Goal: Task Accomplishment & Management: Use online tool/utility

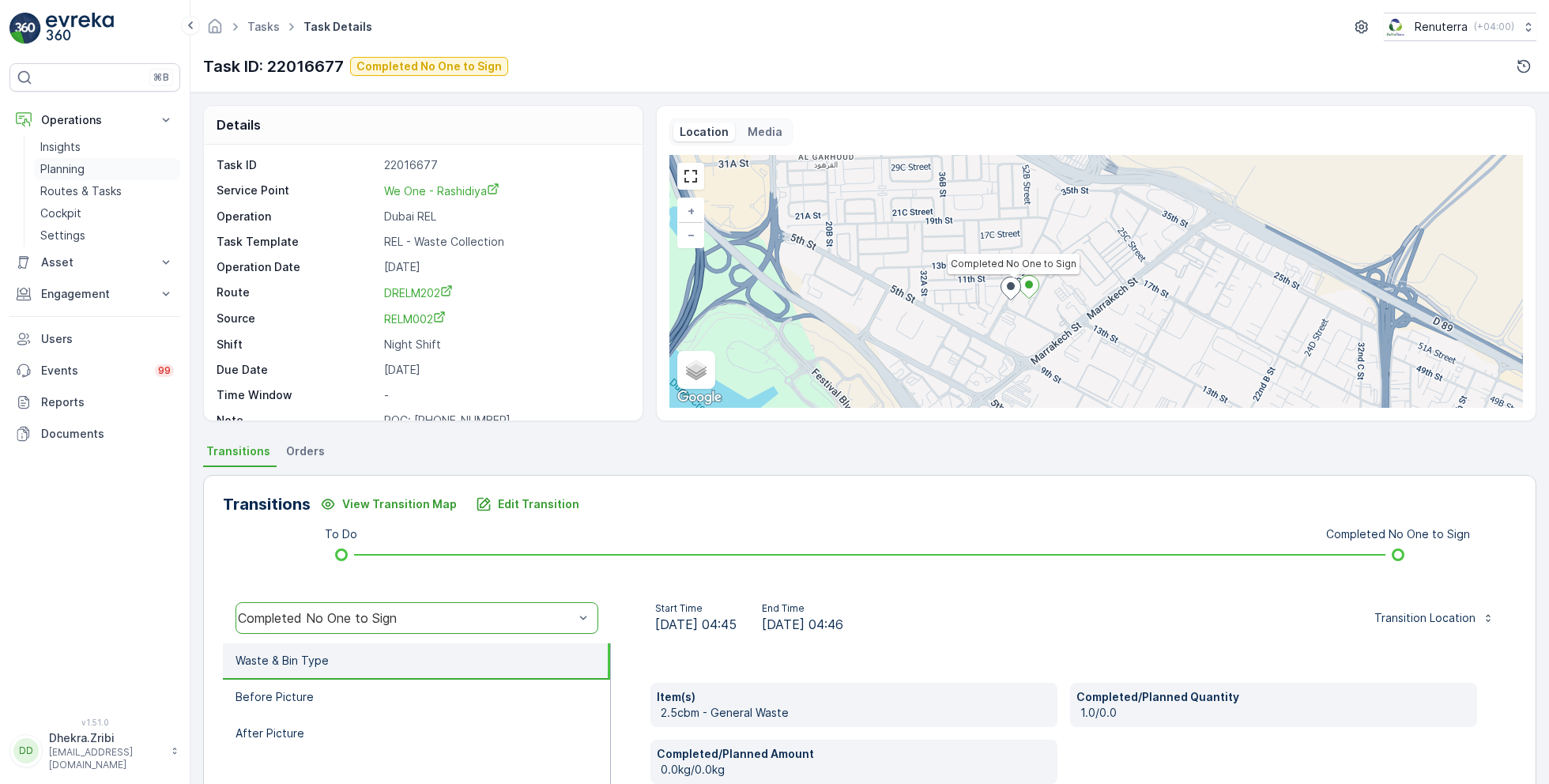
click at [78, 164] on p "Planning" at bounding box center [62, 168] width 44 height 15
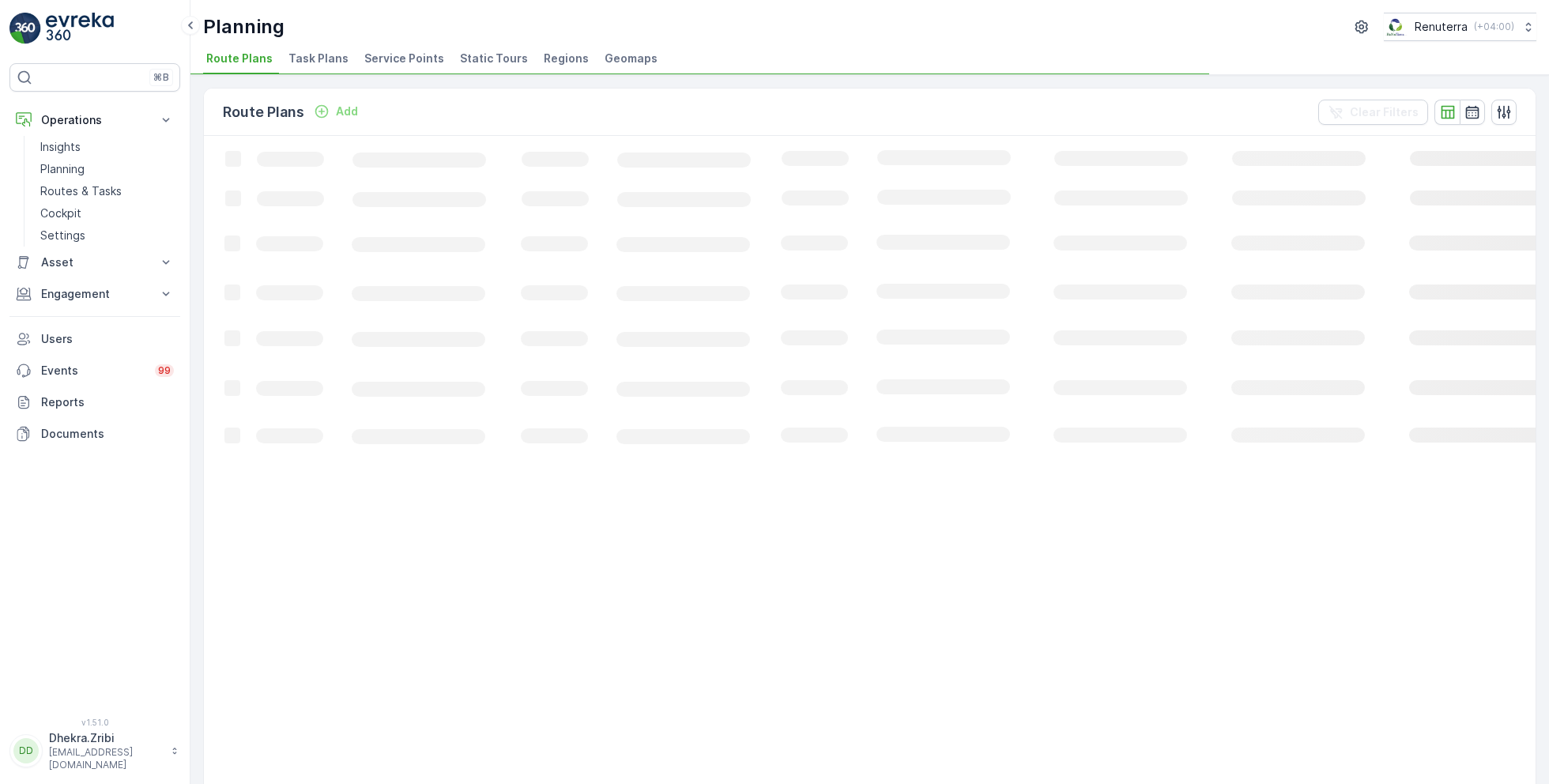
click at [390, 60] on span "Service Points" at bounding box center [404, 58] width 80 height 15
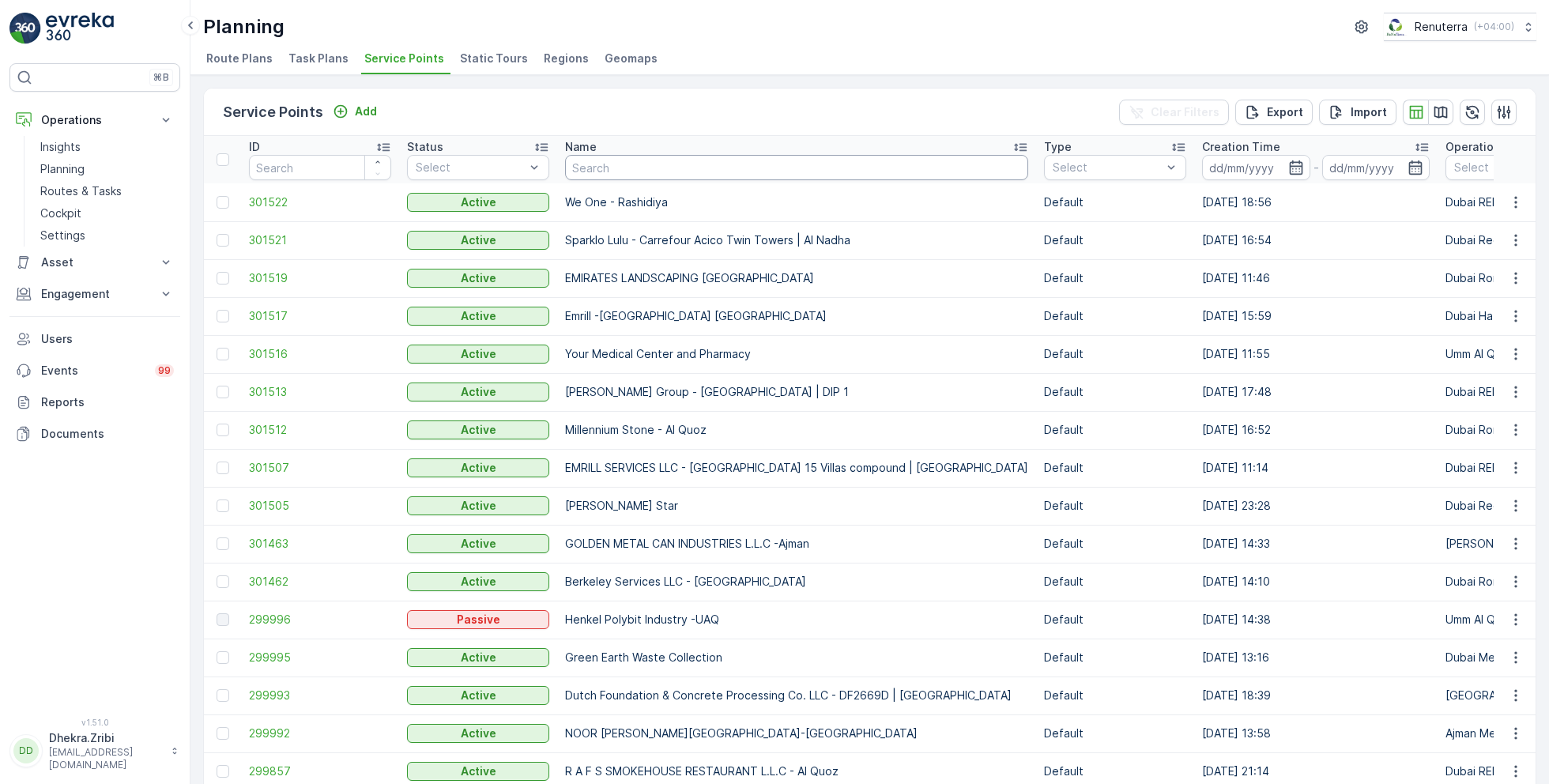
click at [600, 167] on input "text" at bounding box center [797, 167] width 463 height 25
type input "kings"
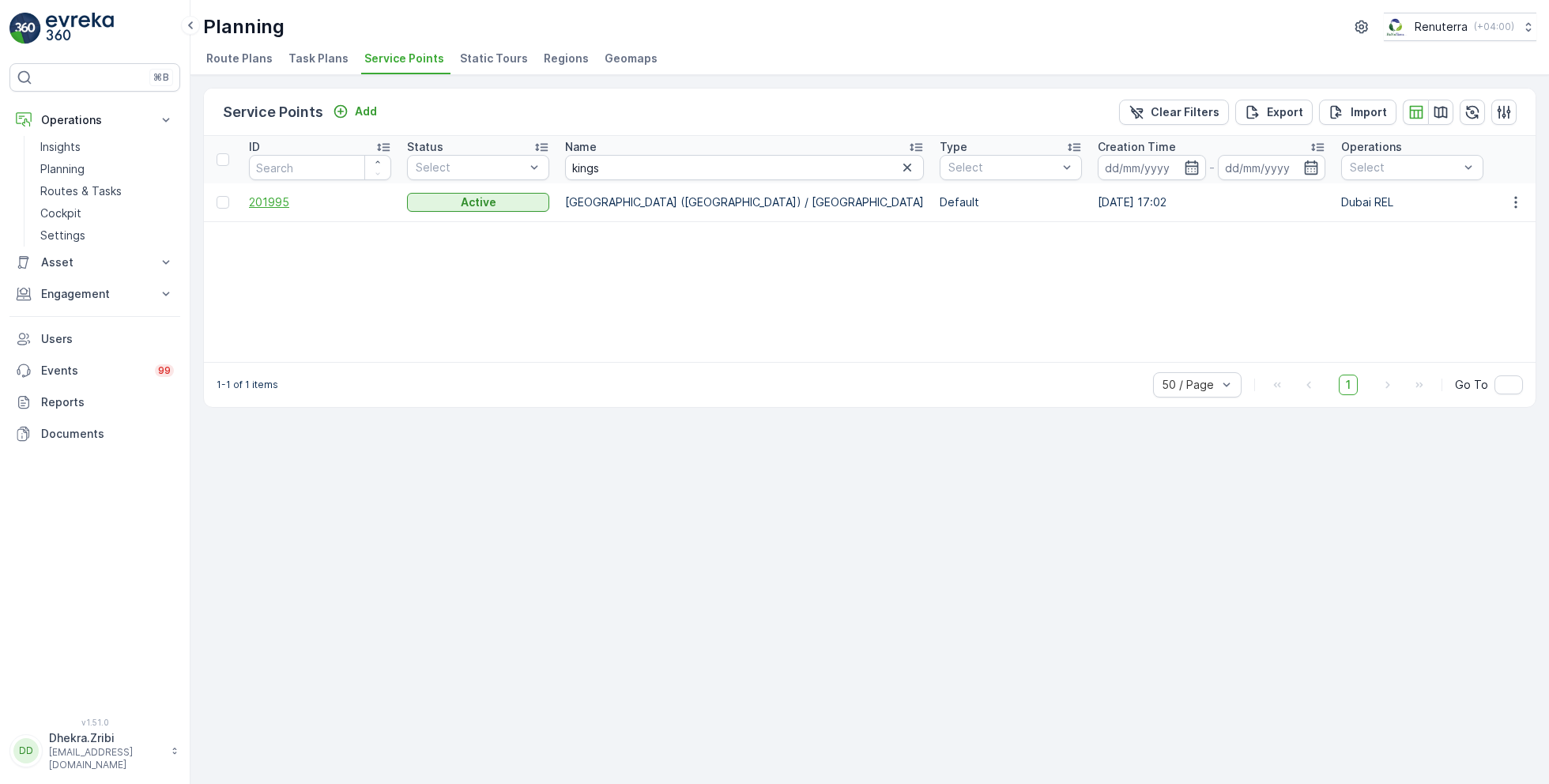
click at [254, 201] on span "201995" at bounding box center [319, 202] width 142 height 15
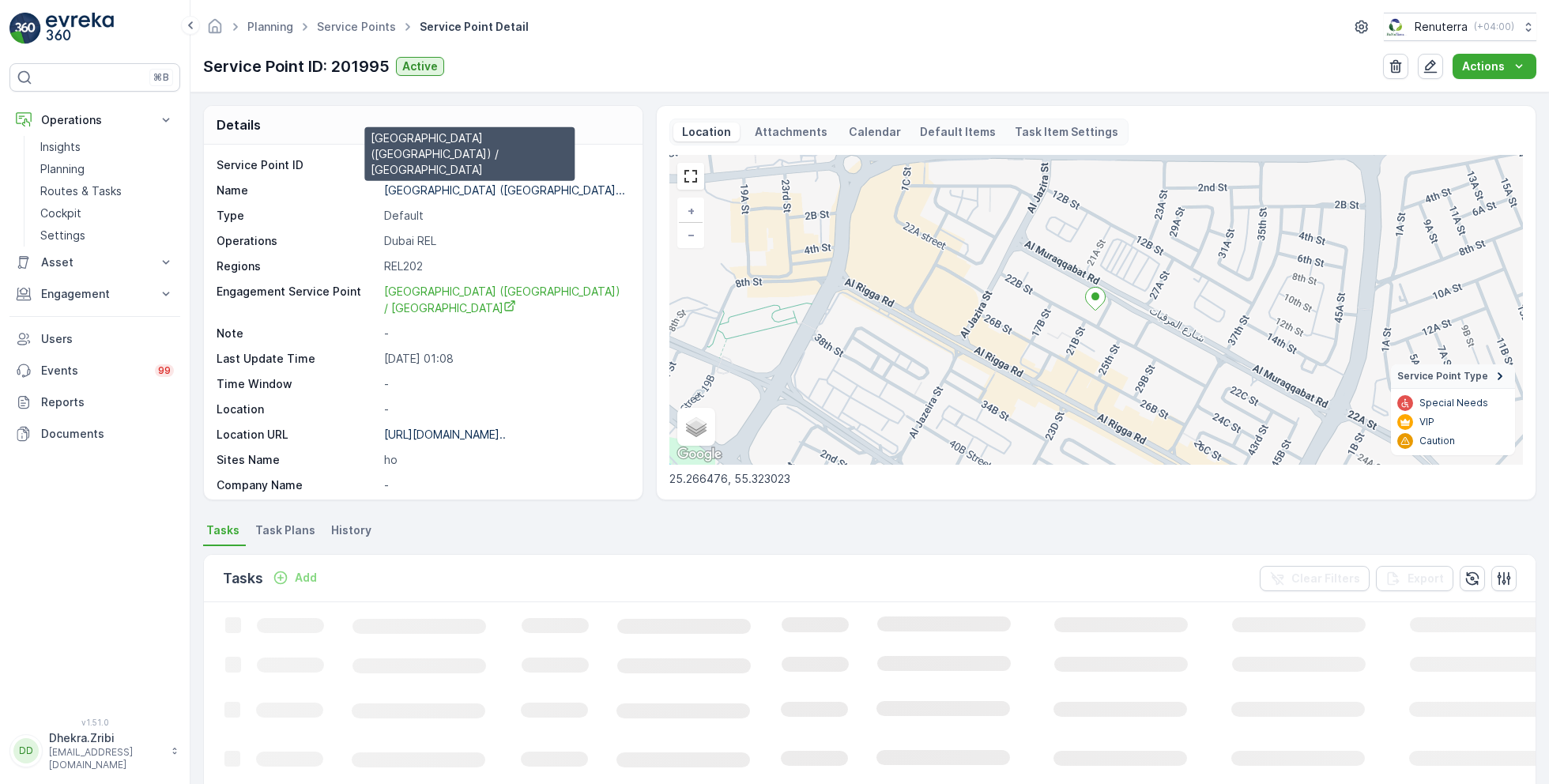
click at [458, 184] on p "[GEOGRAPHIC_DATA] ([GEOGRAPHIC_DATA]..." at bounding box center [505, 190] width 241 height 14
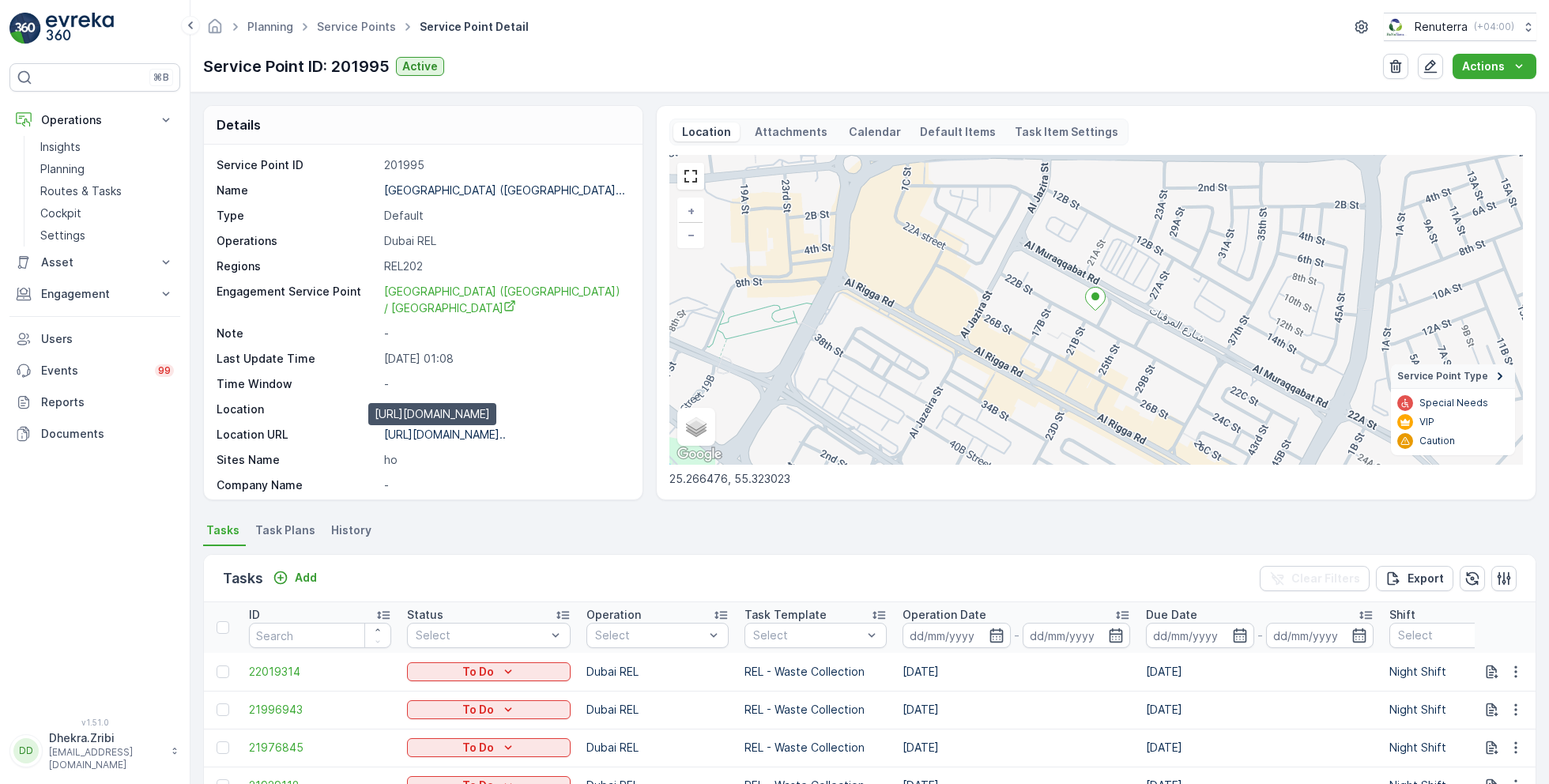
click at [451, 436] on p "[URL][DOMAIN_NAME].." at bounding box center [445, 434] width 122 height 14
click at [369, 28] on link "Service Points" at bounding box center [356, 26] width 79 height 14
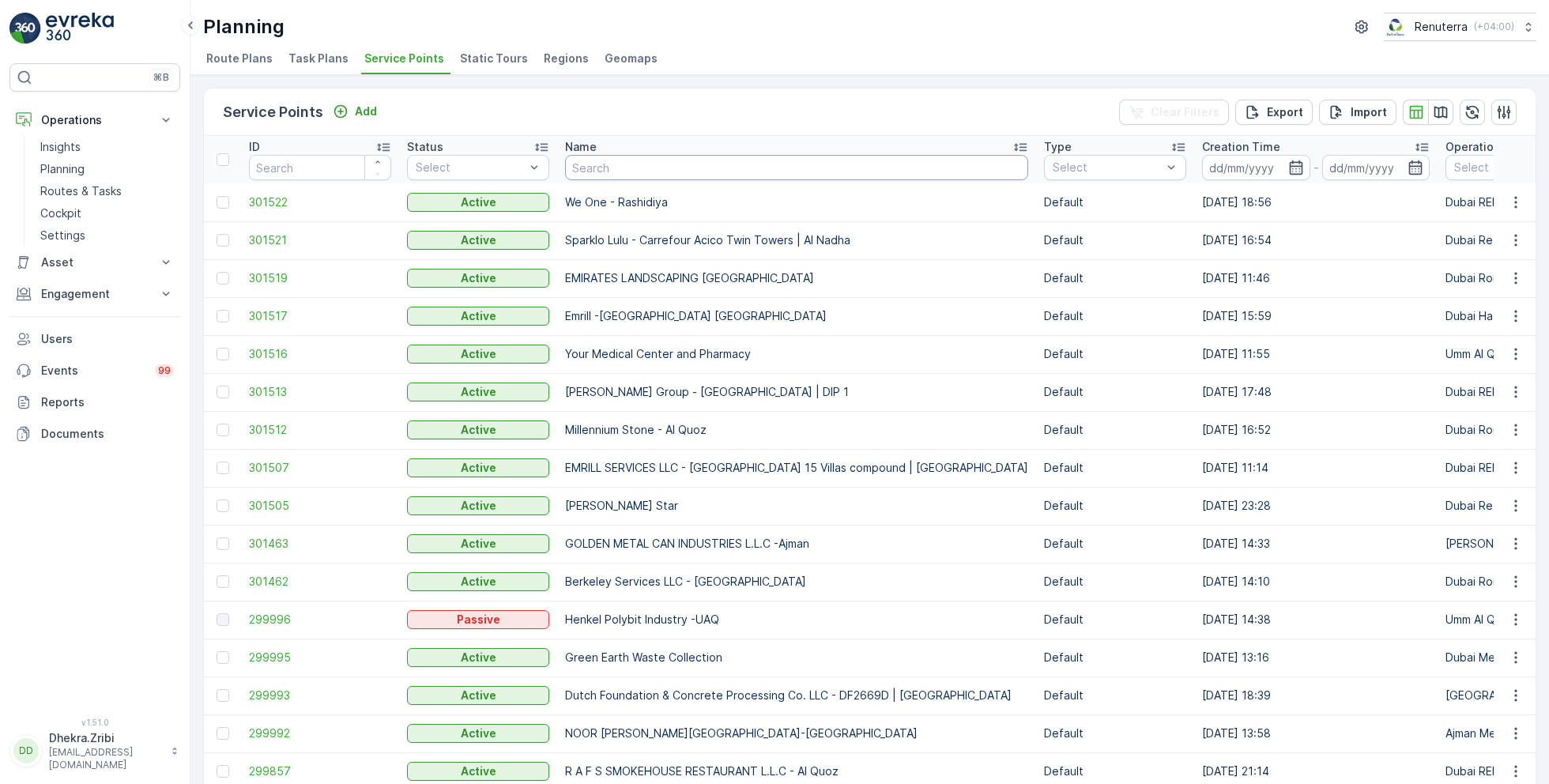
click at [660, 164] on input "text" at bounding box center [797, 167] width 463 height 25
type input "ghanem"
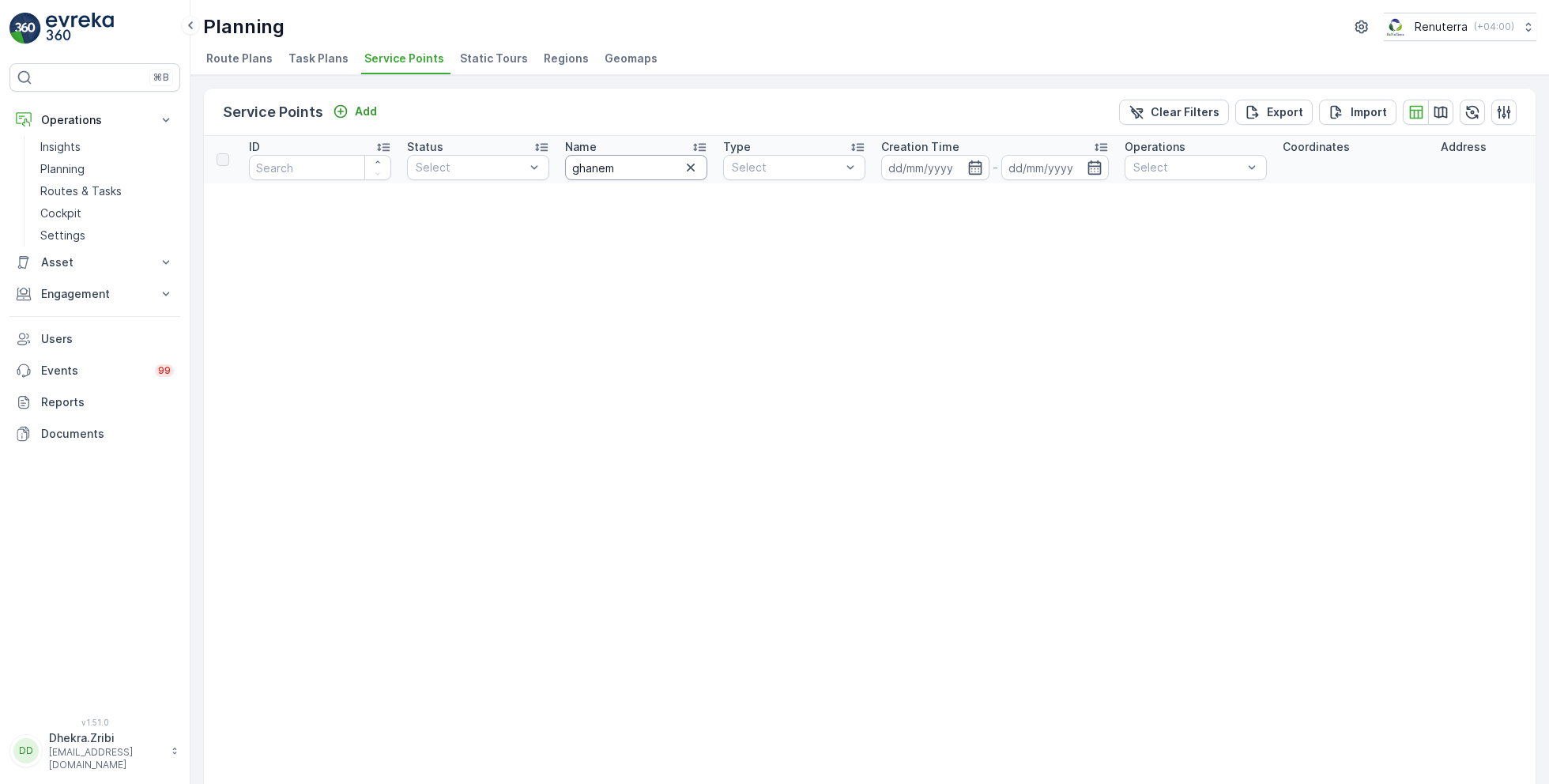
click at [638, 175] on input "ghanem" at bounding box center [636, 167] width 142 height 25
type input "ghan"
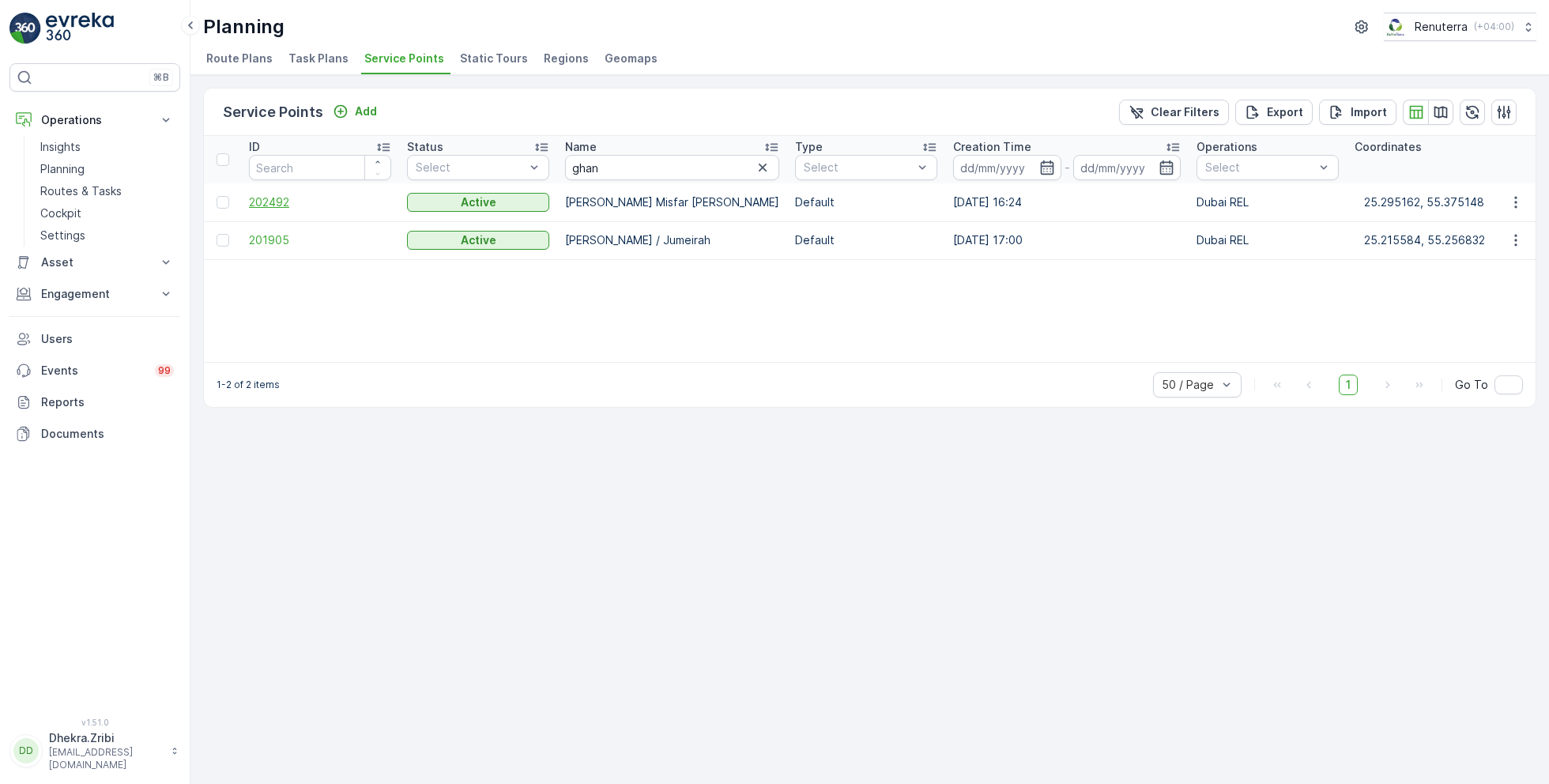
click at [279, 200] on span "202492" at bounding box center [319, 202] width 142 height 15
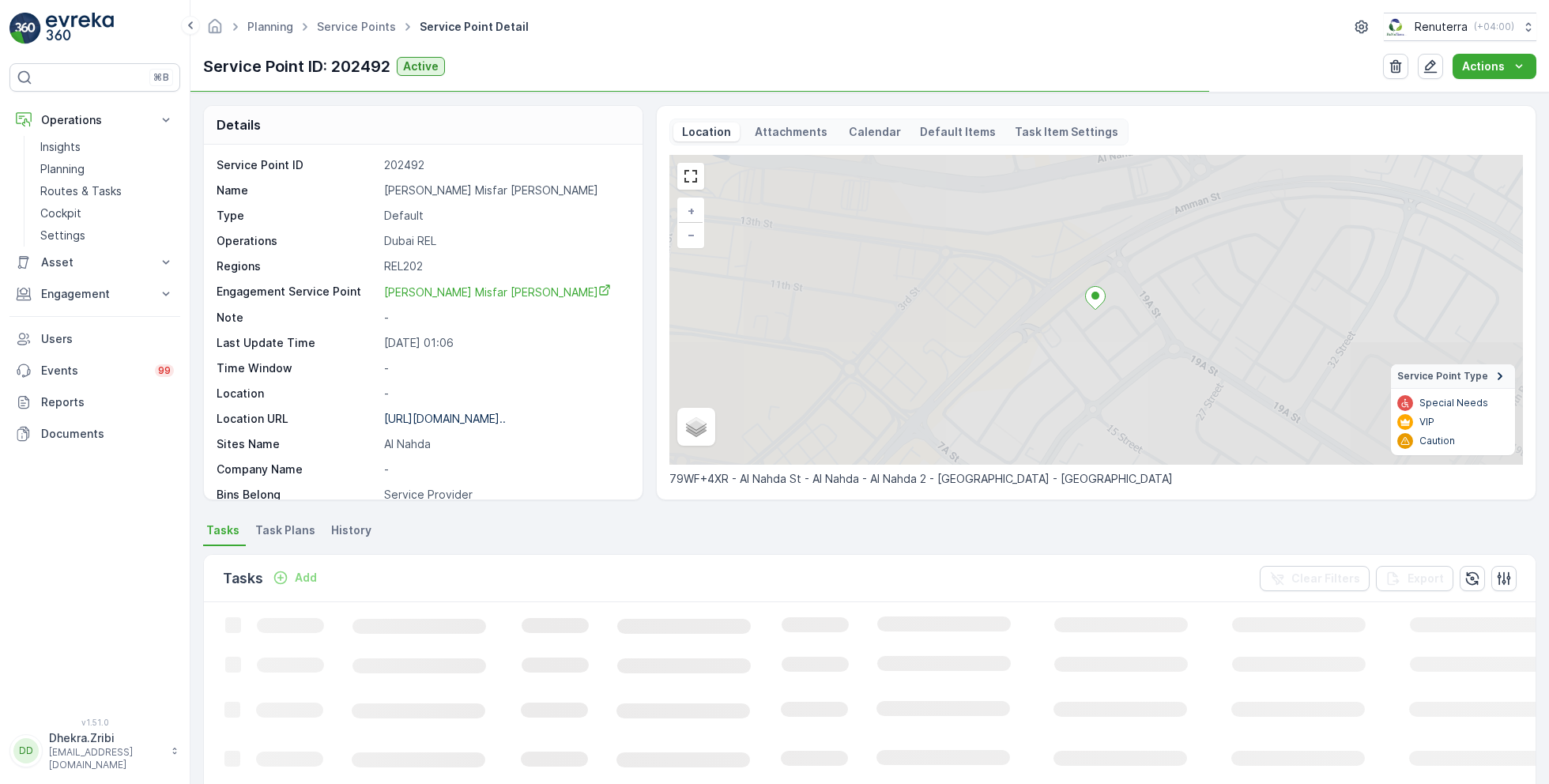
click at [444, 192] on p "[PERSON_NAME] Misfar [PERSON_NAME]" at bounding box center [505, 190] width 241 height 15
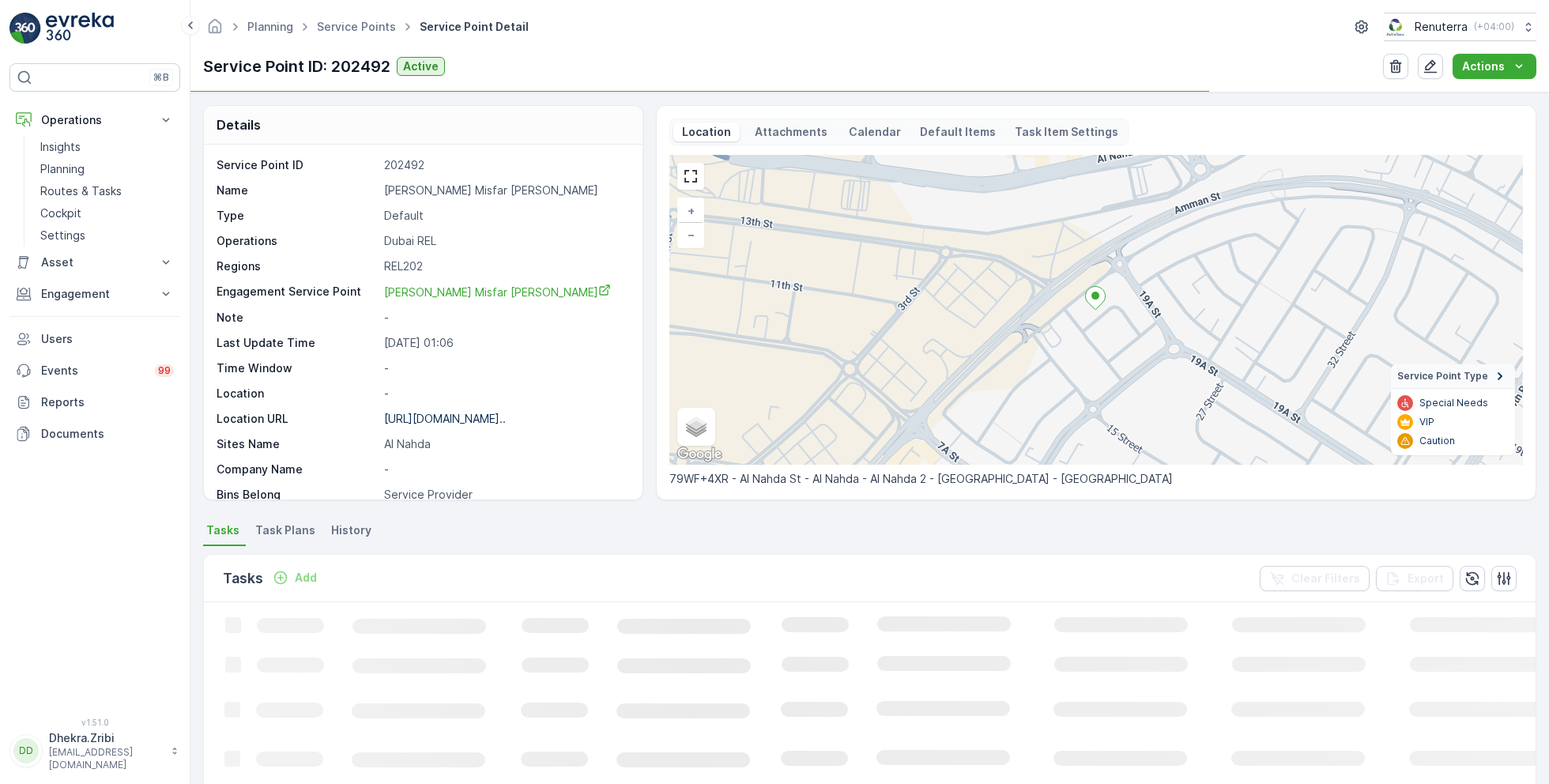
click at [444, 192] on p "[PERSON_NAME] Misfar [PERSON_NAME]" at bounding box center [505, 190] width 241 height 15
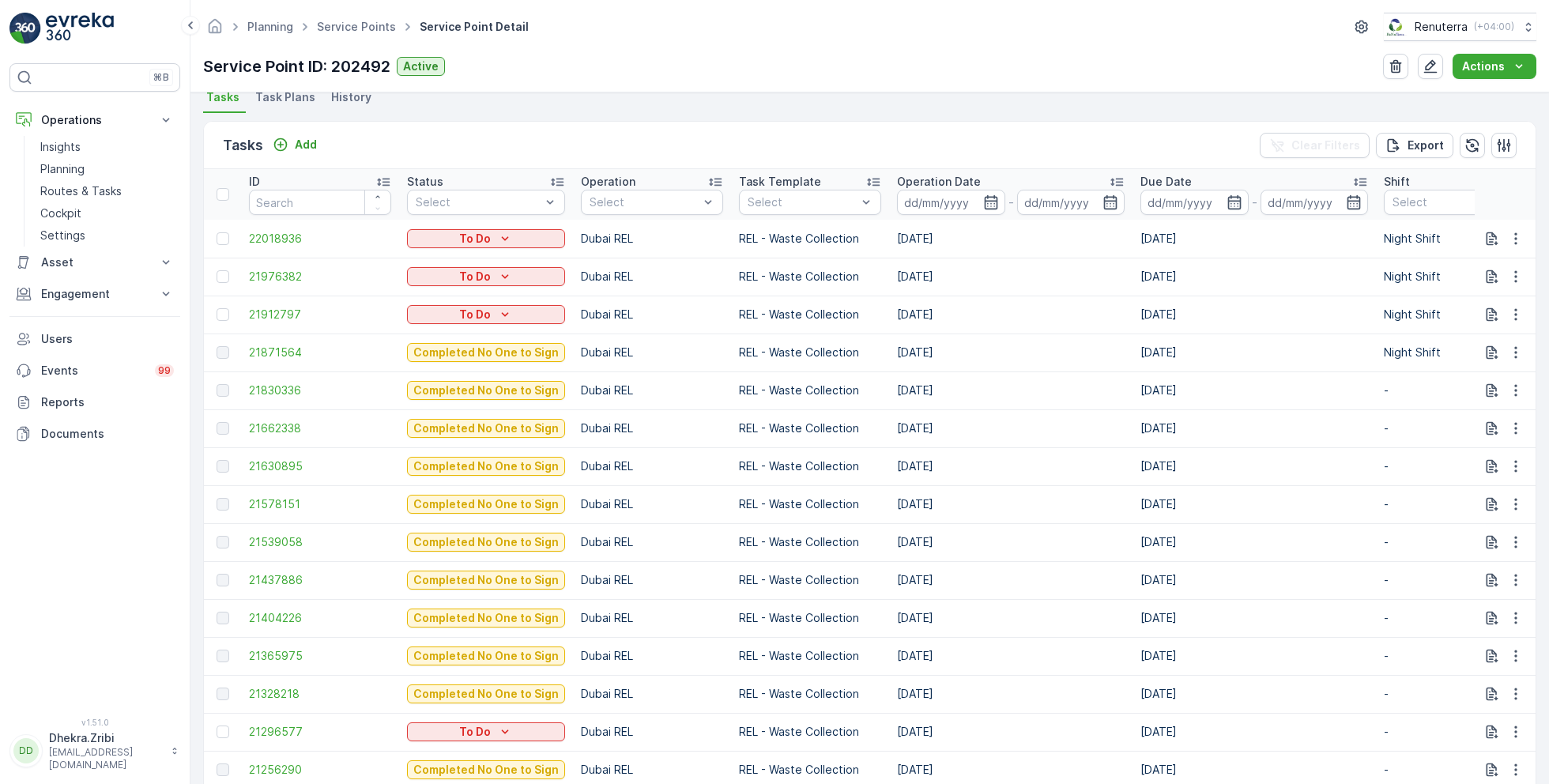
scroll to position [434, 0]
click at [271, 346] on span "21871564" at bounding box center [319, 351] width 142 height 15
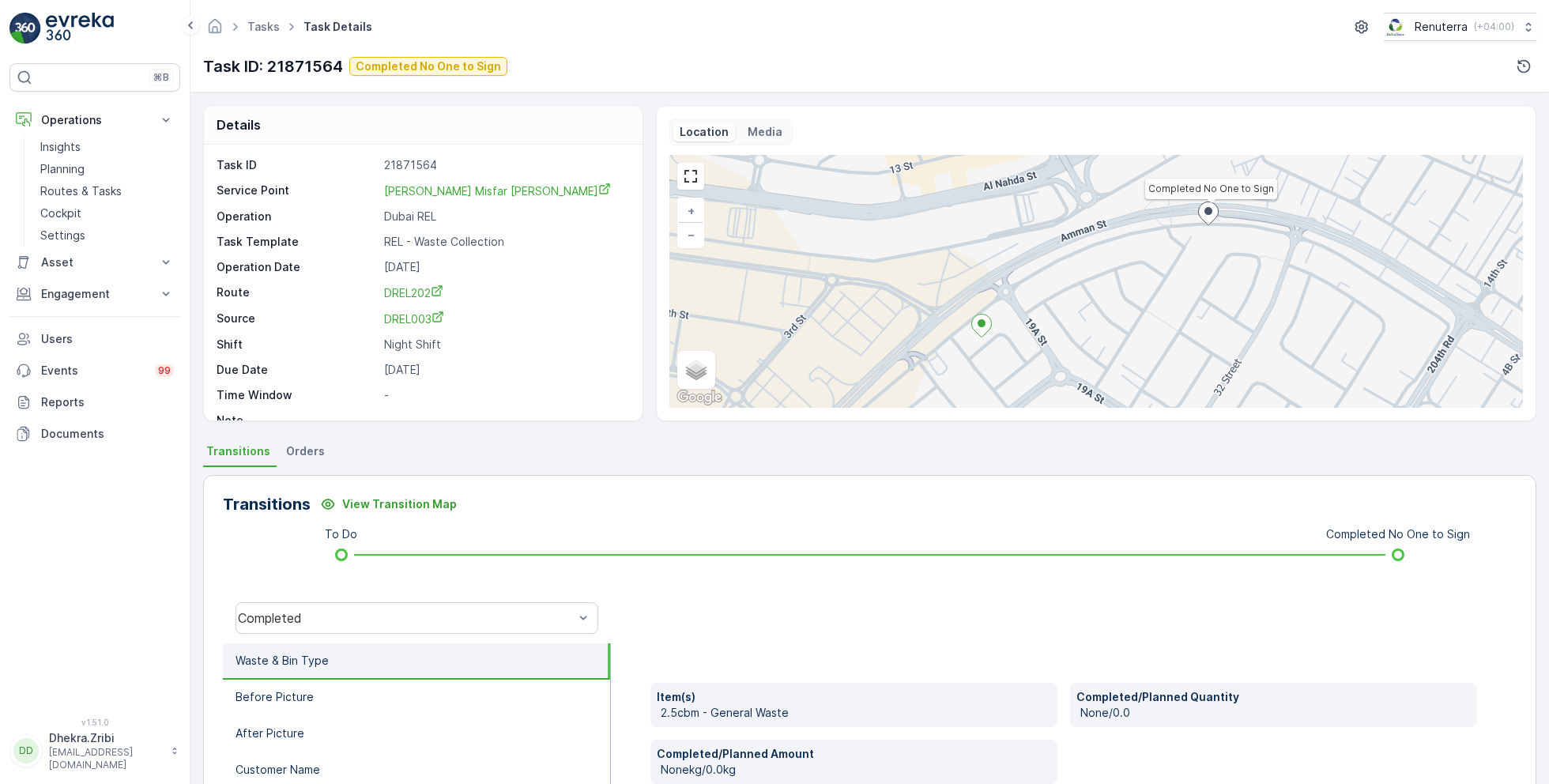
scroll to position [21, 0]
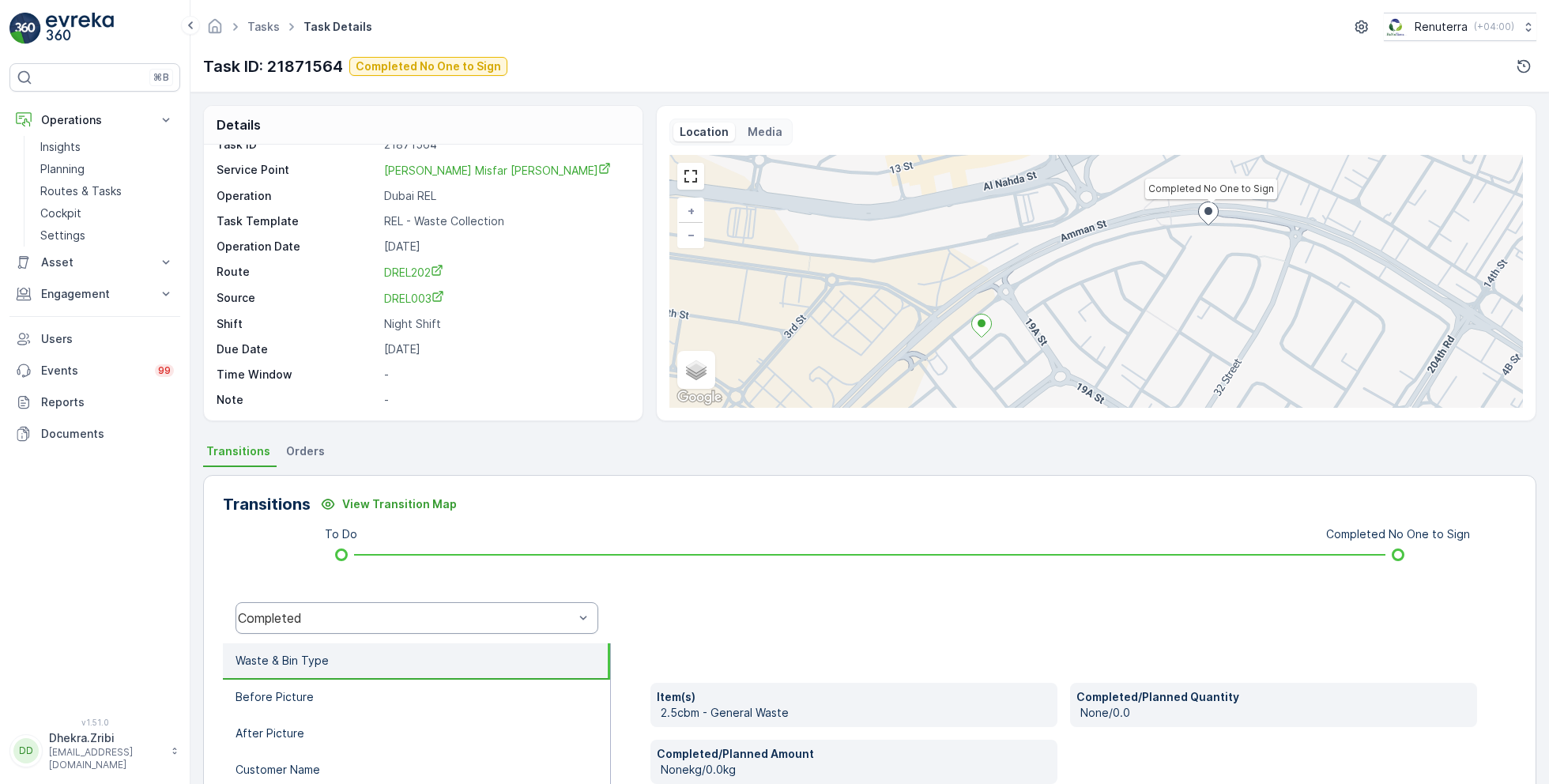
click at [330, 605] on div "Completed" at bounding box center [416, 618] width 363 height 32
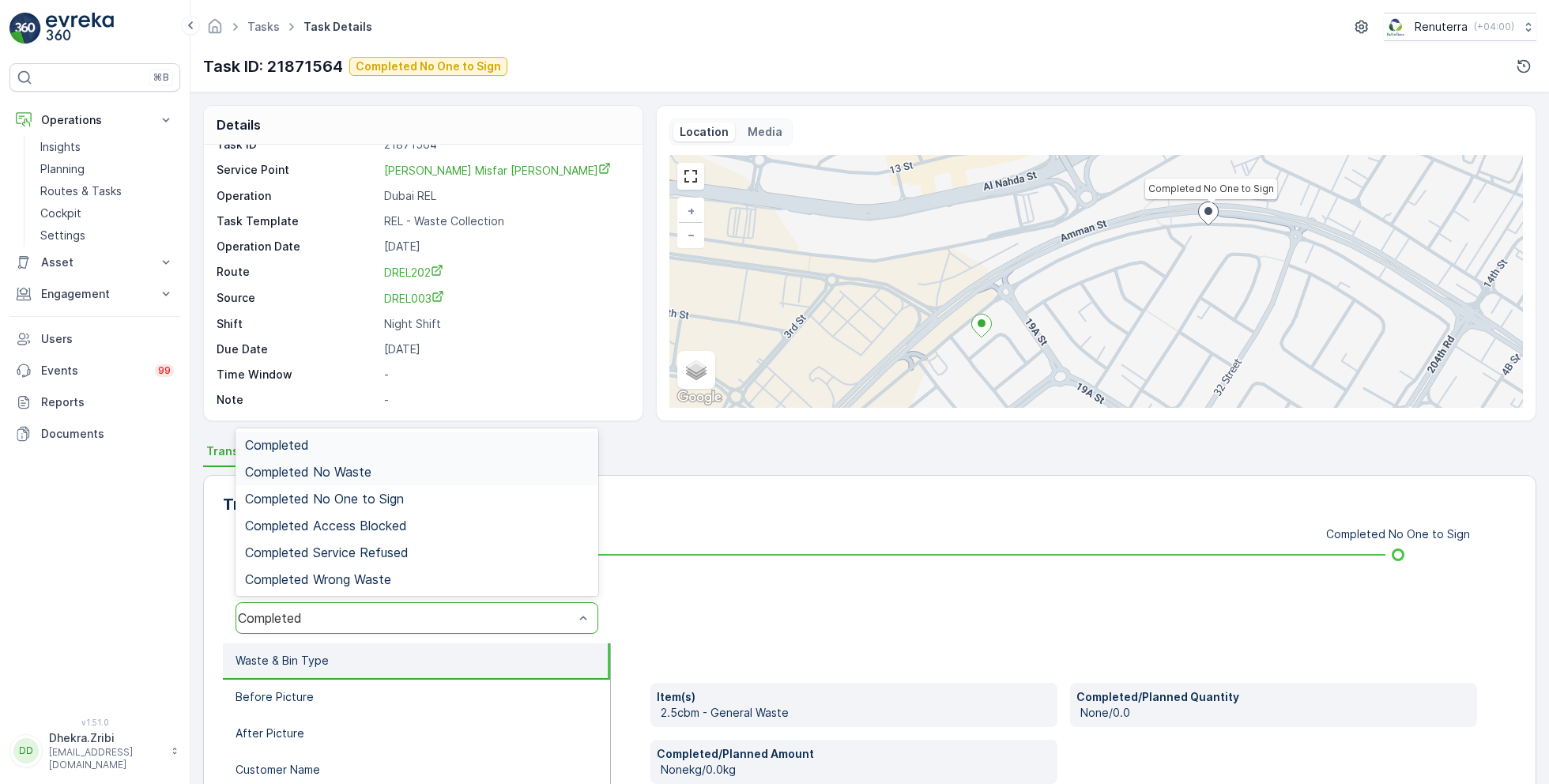
click at [354, 476] on span "Completed No Waste" at bounding box center [308, 472] width 127 height 14
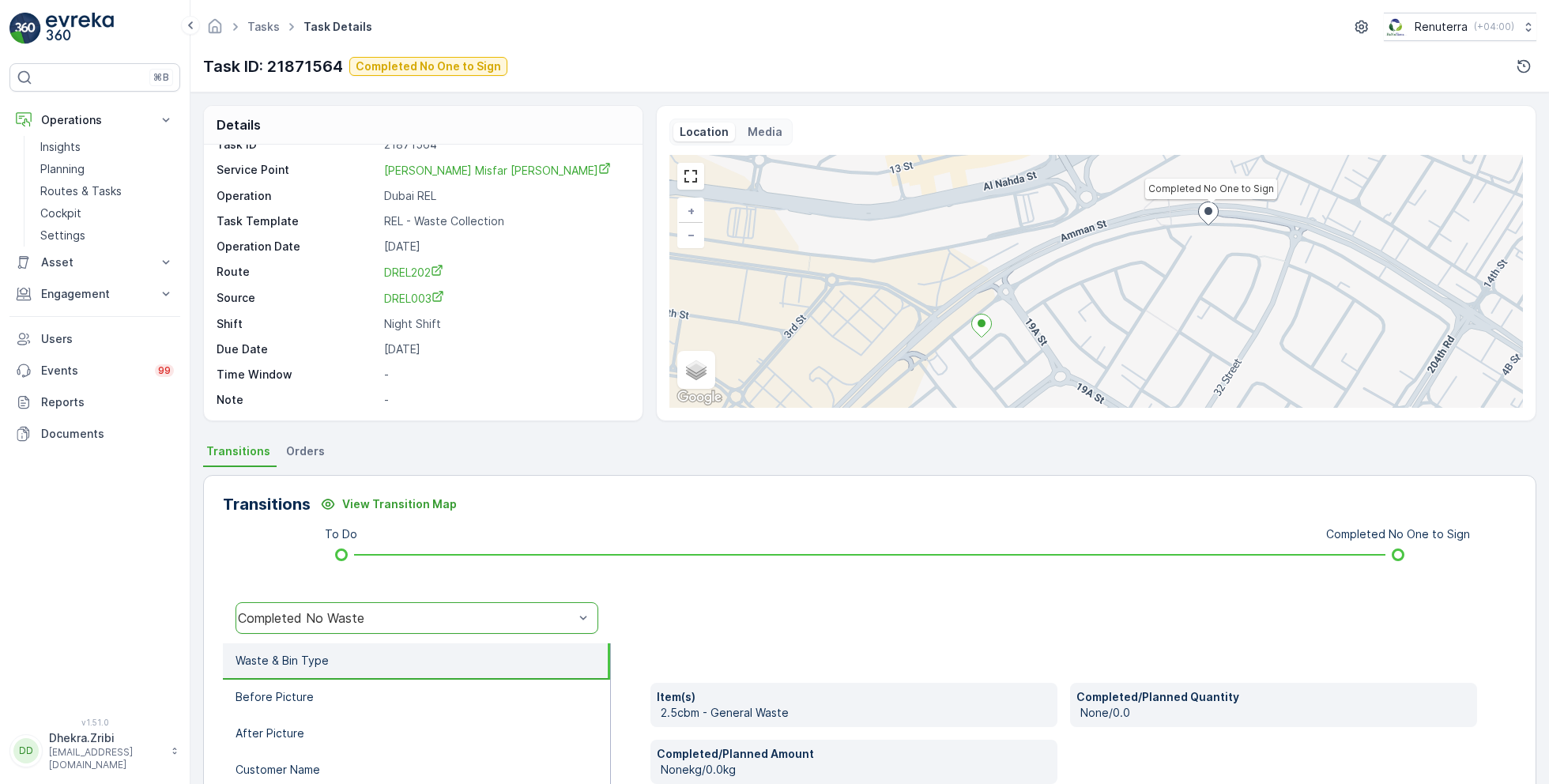
click at [354, 619] on div "Completed No Waste" at bounding box center [406, 619] width 336 height 14
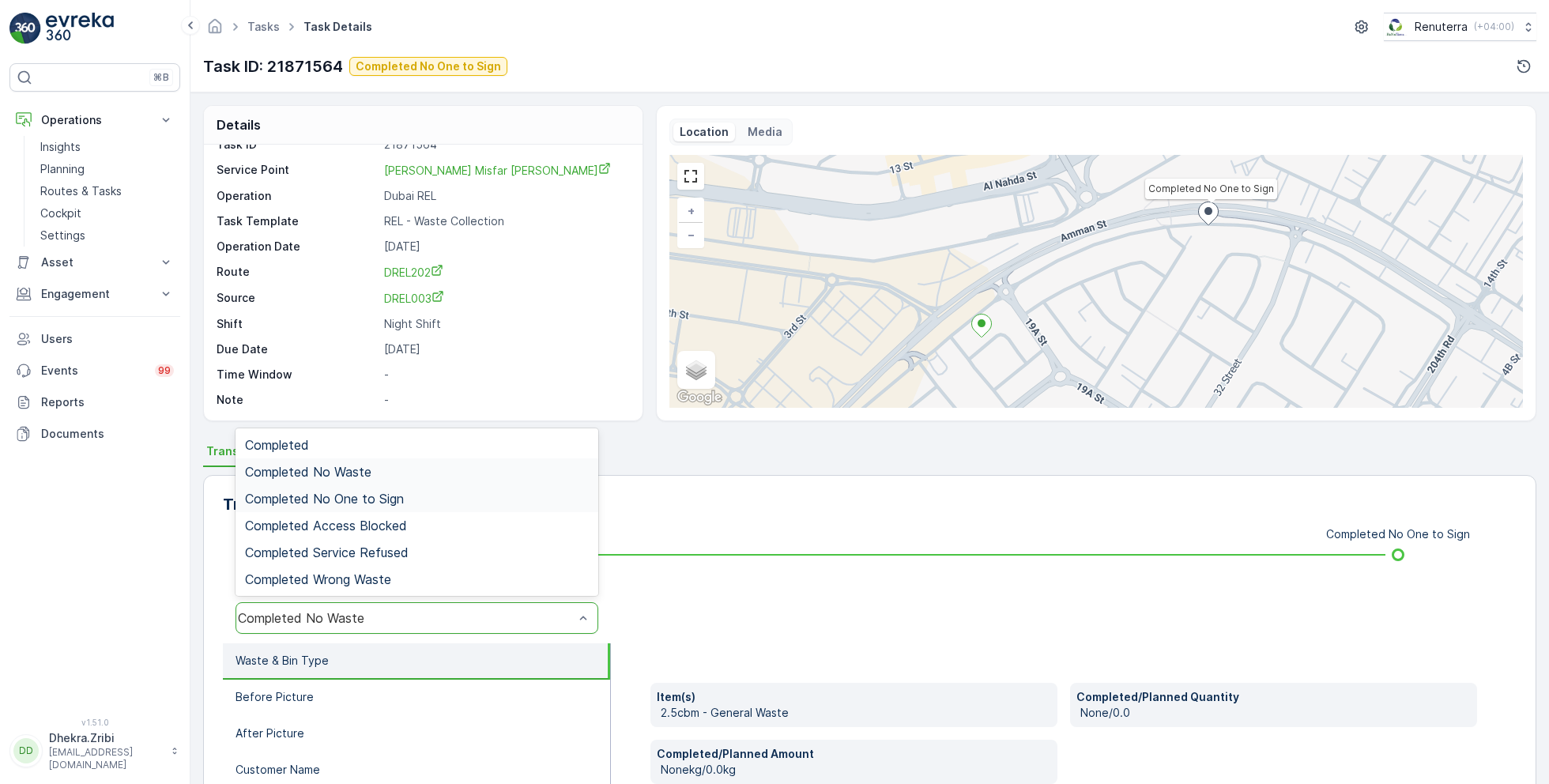
click at [373, 497] on span "Completed No One to Sign" at bounding box center [325, 499] width 159 height 14
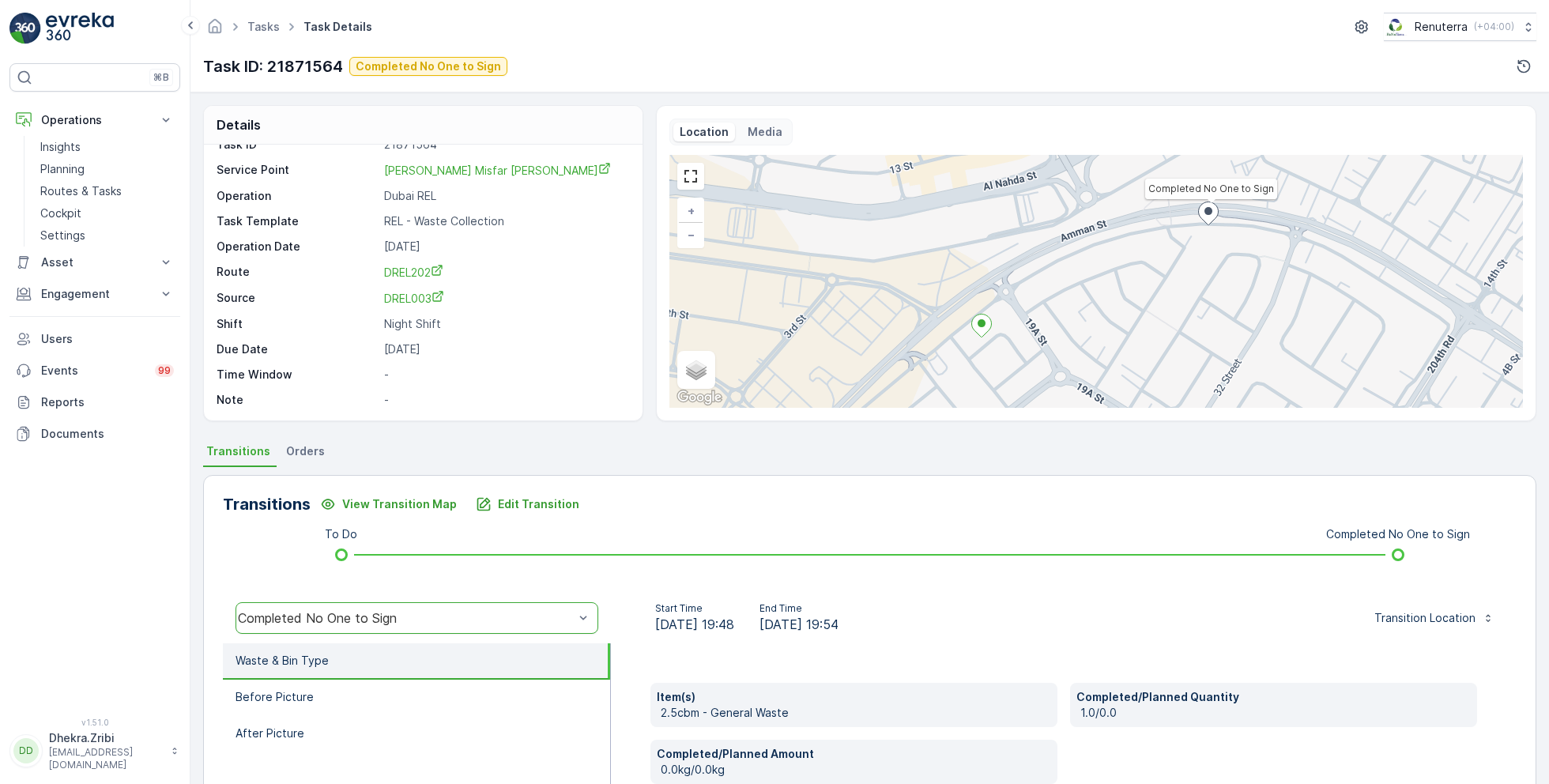
scroll to position [159, 0]
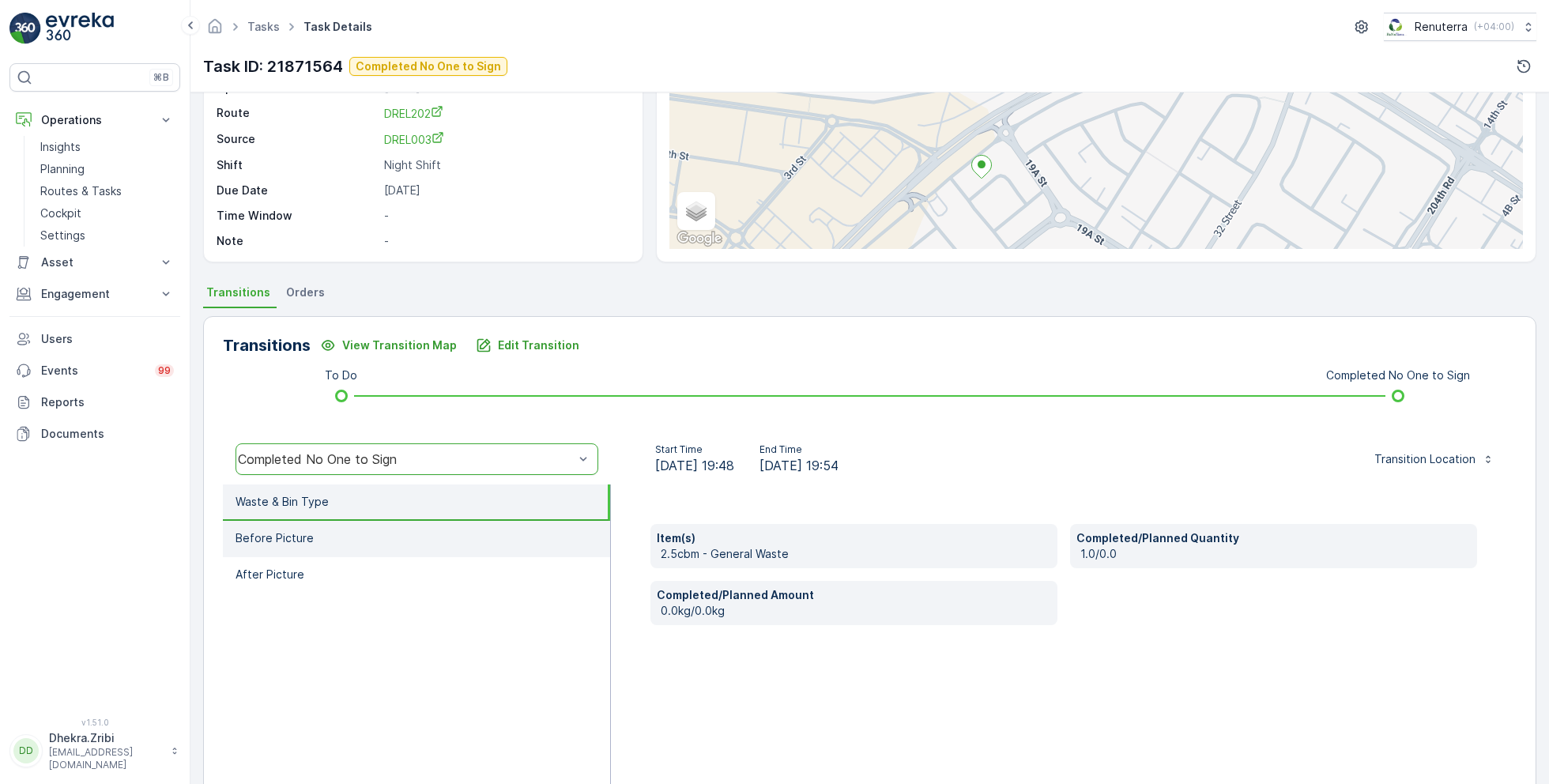
click at [293, 538] on p "Before Picture" at bounding box center [274, 538] width 79 height 15
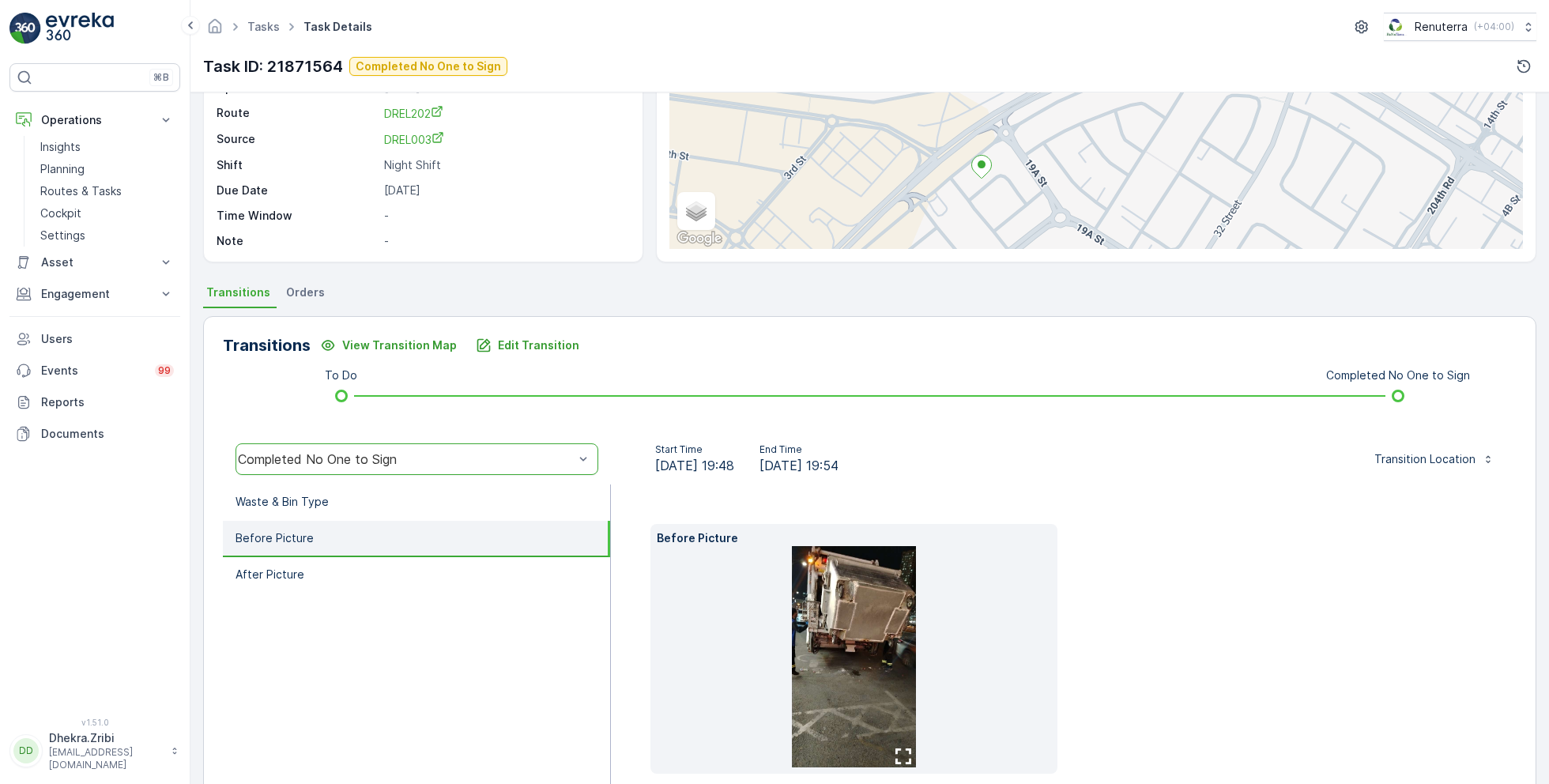
click at [819, 645] on img at bounding box center [855, 656] width 125 height 222
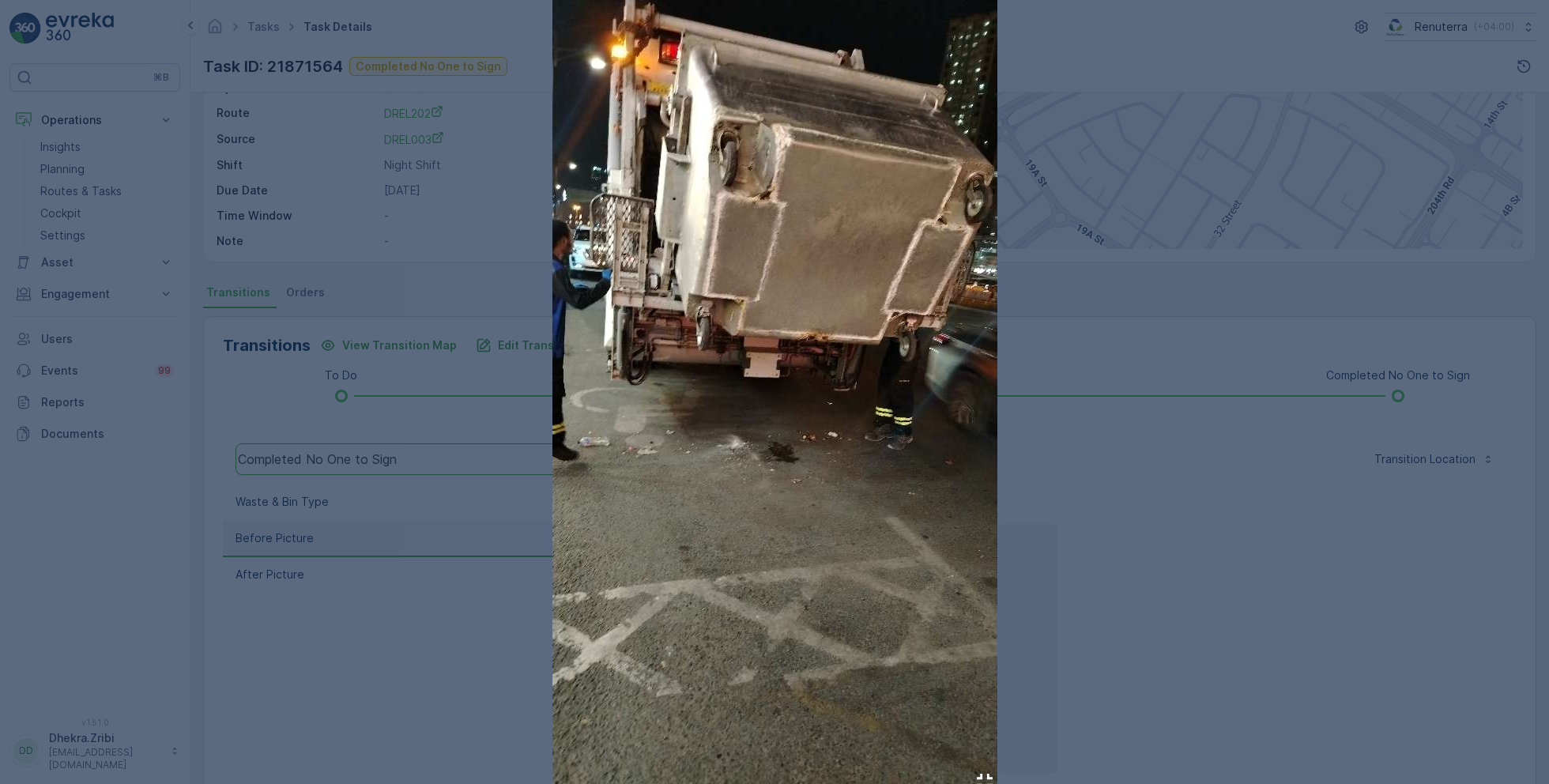
click at [1196, 540] on div at bounding box center [774, 392] width 1549 height 784
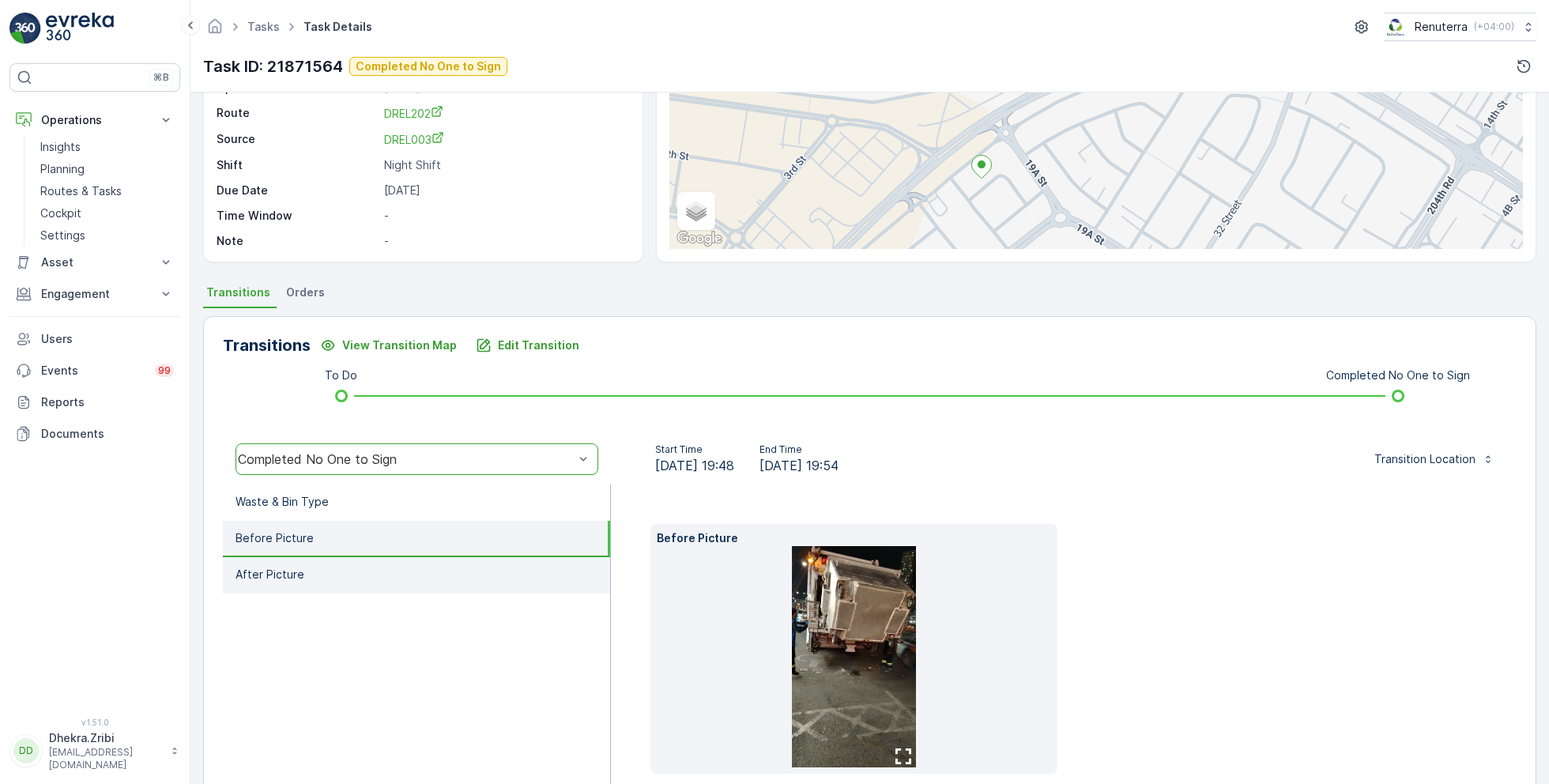
click at [335, 566] on li "After Picture" at bounding box center [417, 575] width 387 height 36
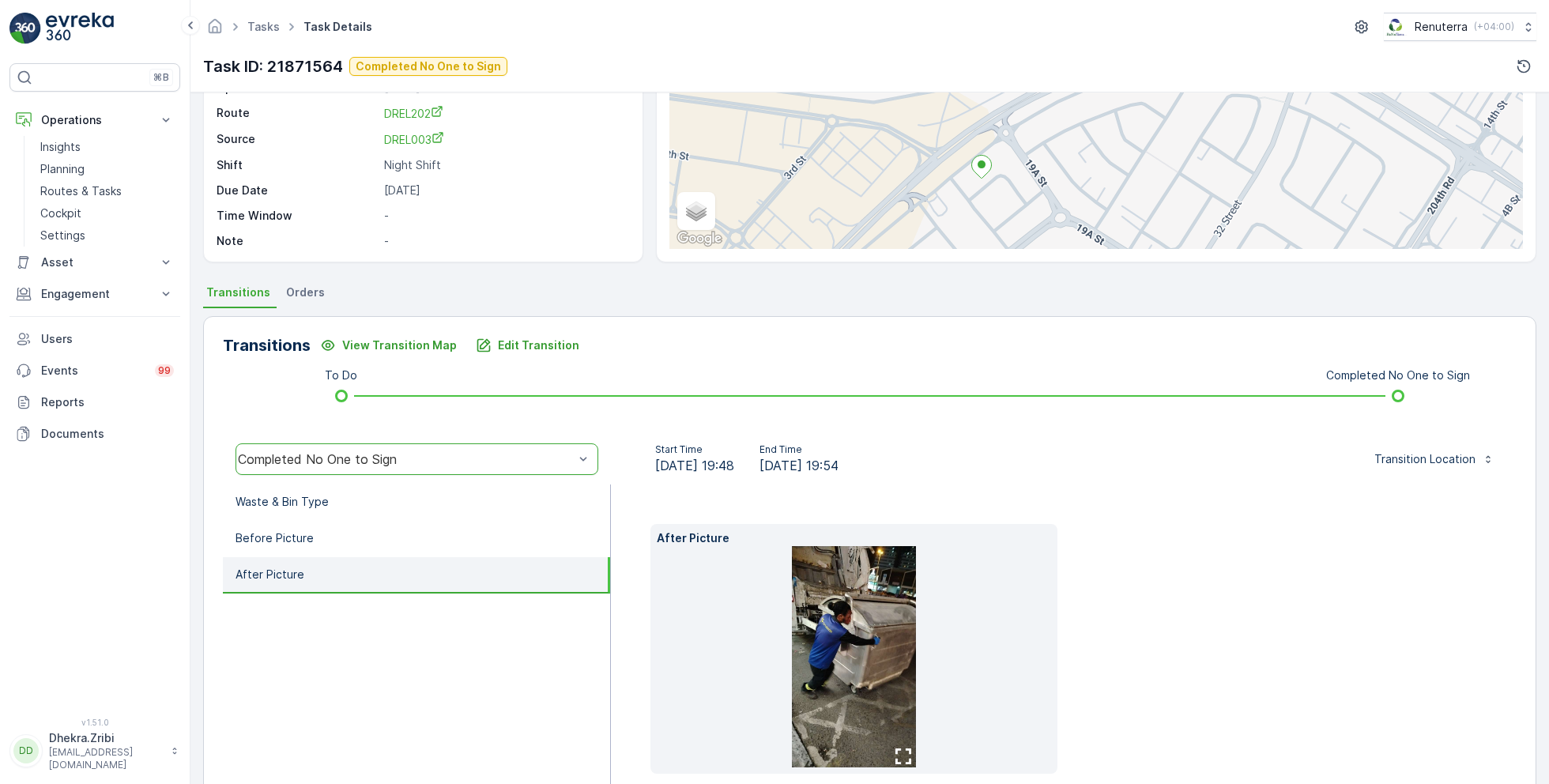
click at [906, 599] on img at bounding box center [855, 656] width 125 height 222
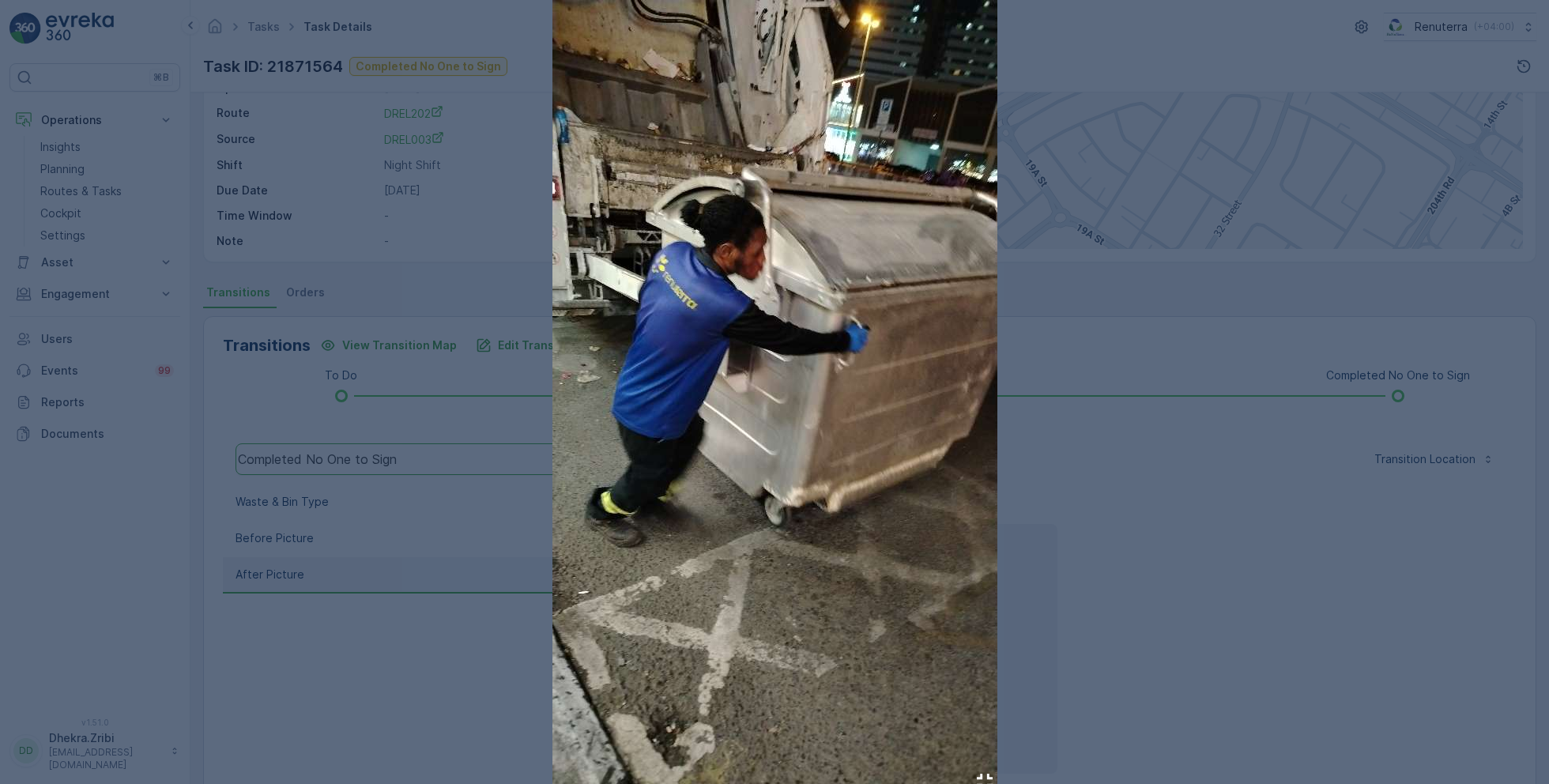
click at [1204, 507] on div at bounding box center [774, 392] width 1549 height 784
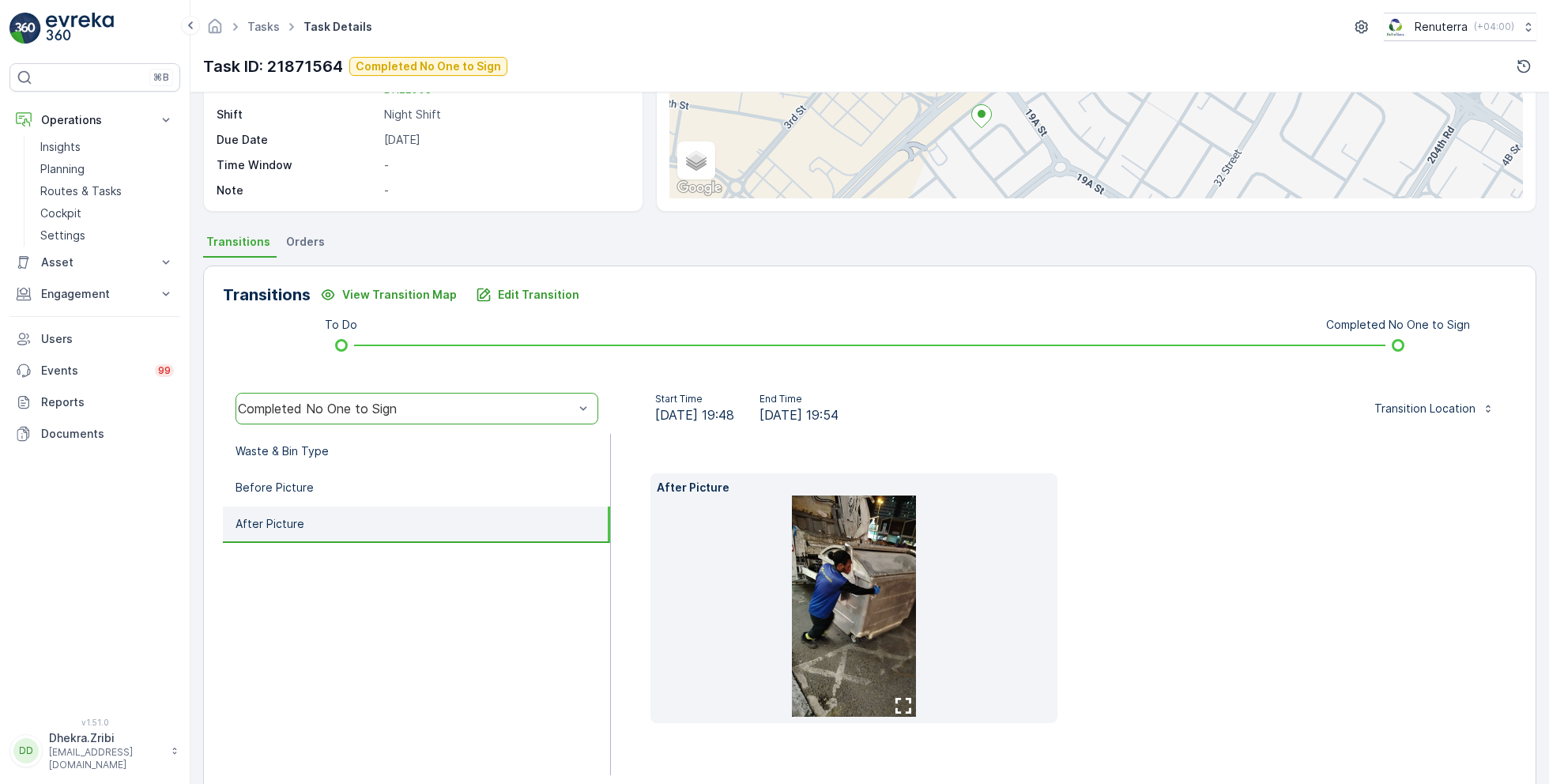
scroll to position [236, 0]
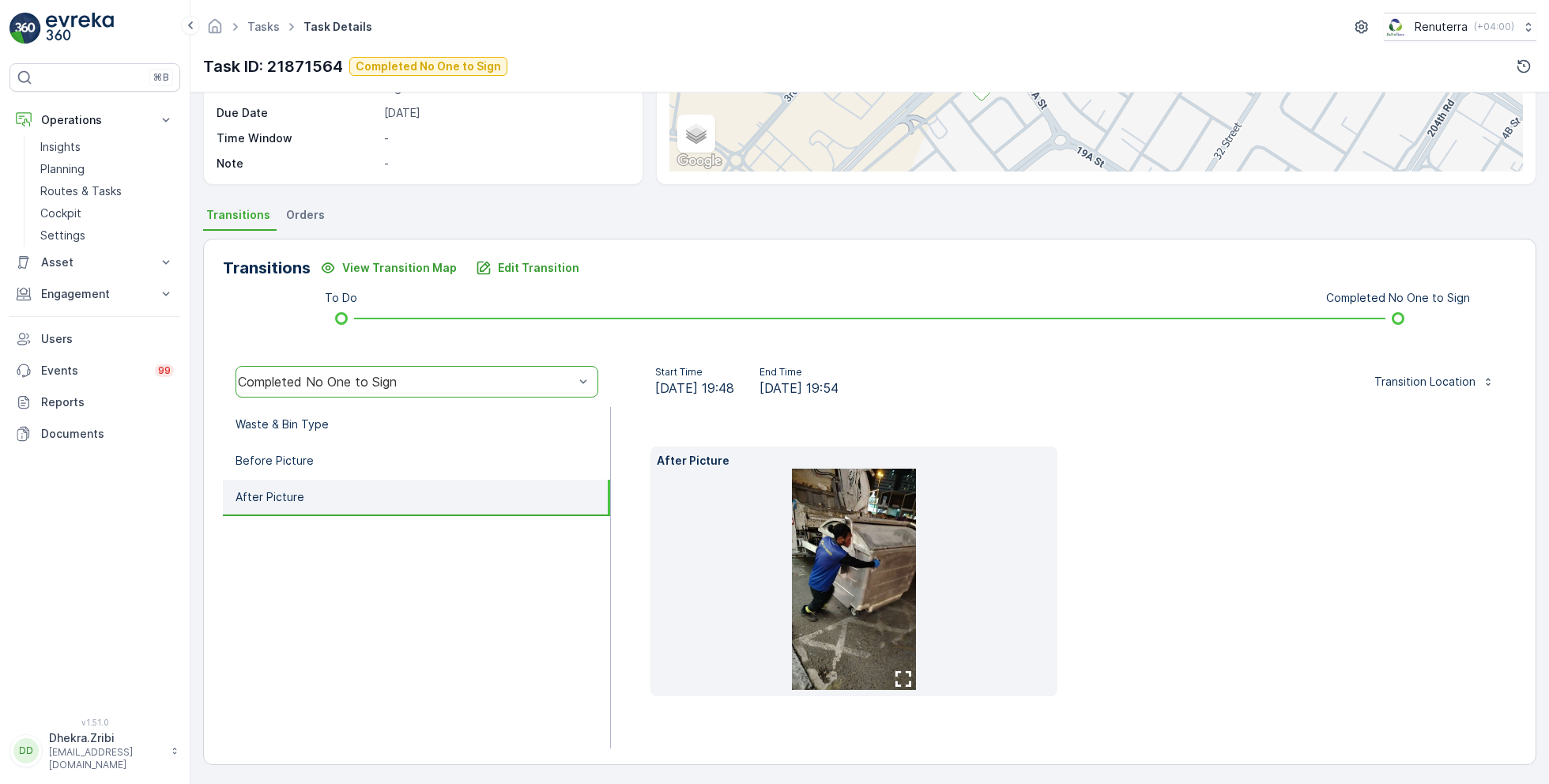
click at [851, 503] on img at bounding box center [855, 579] width 125 height 222
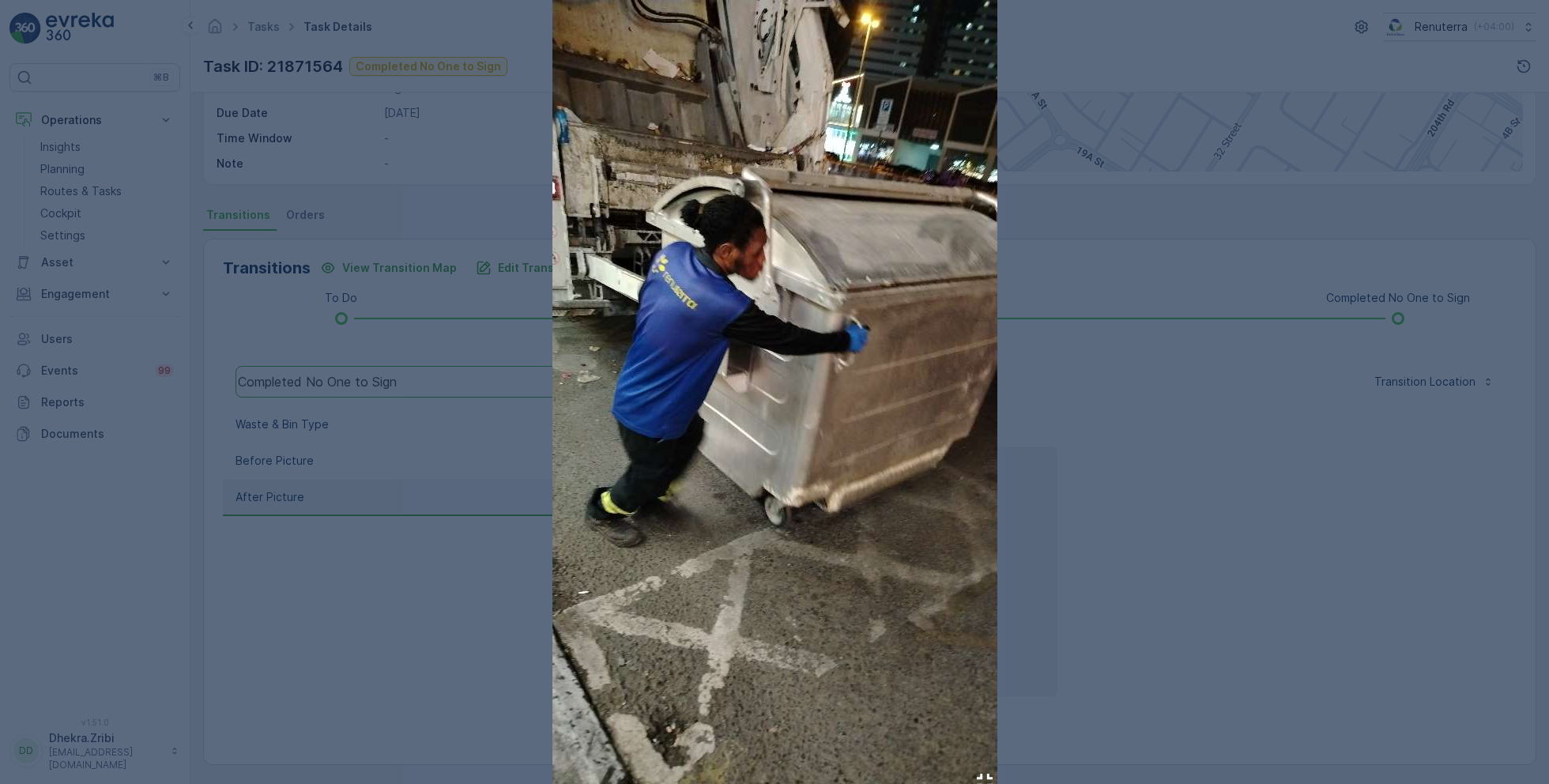
click at [1168, 482] on div at bounding box center [774, 392] width 1549 height 784
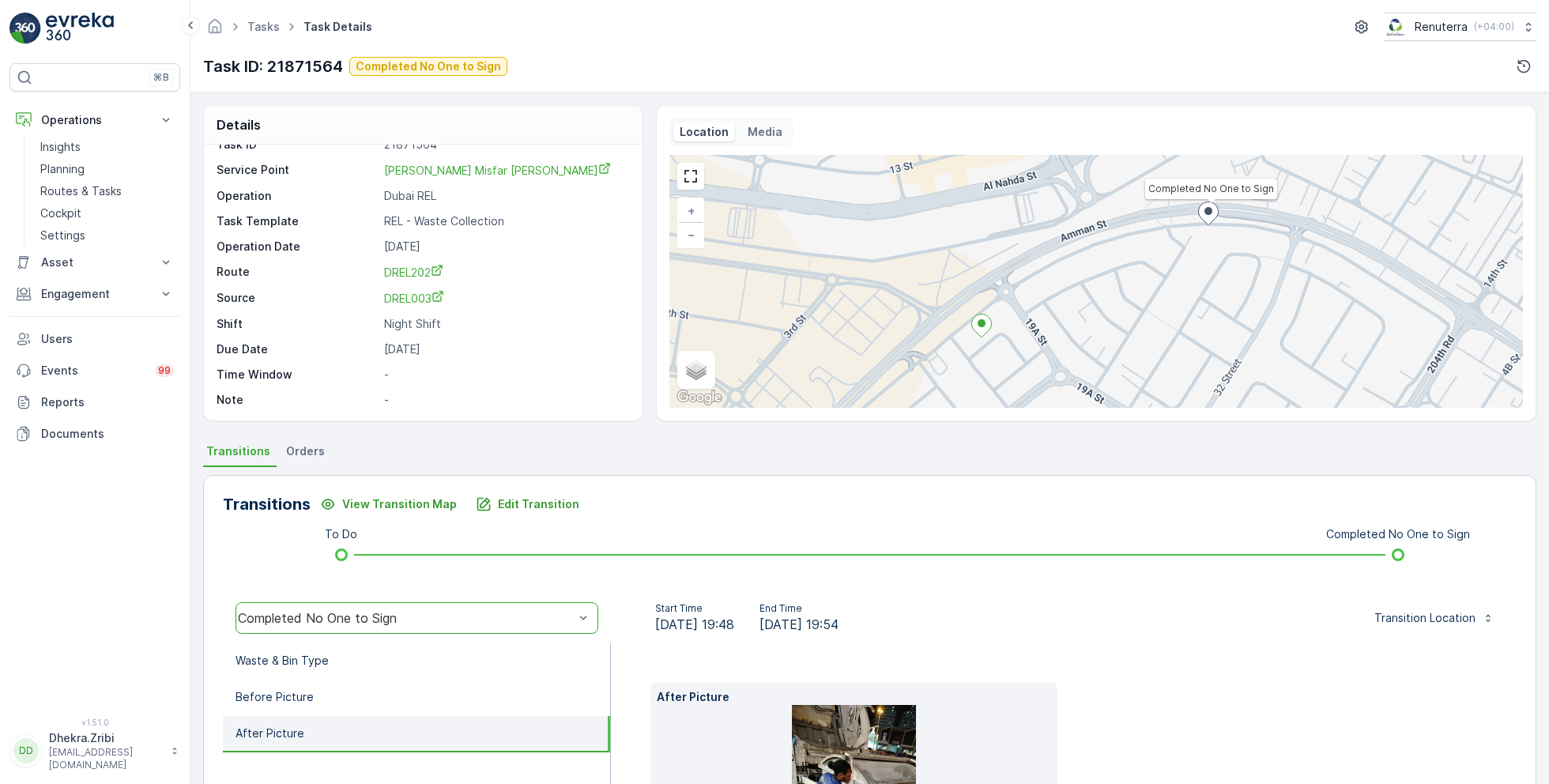
scroll to position [0, 0]
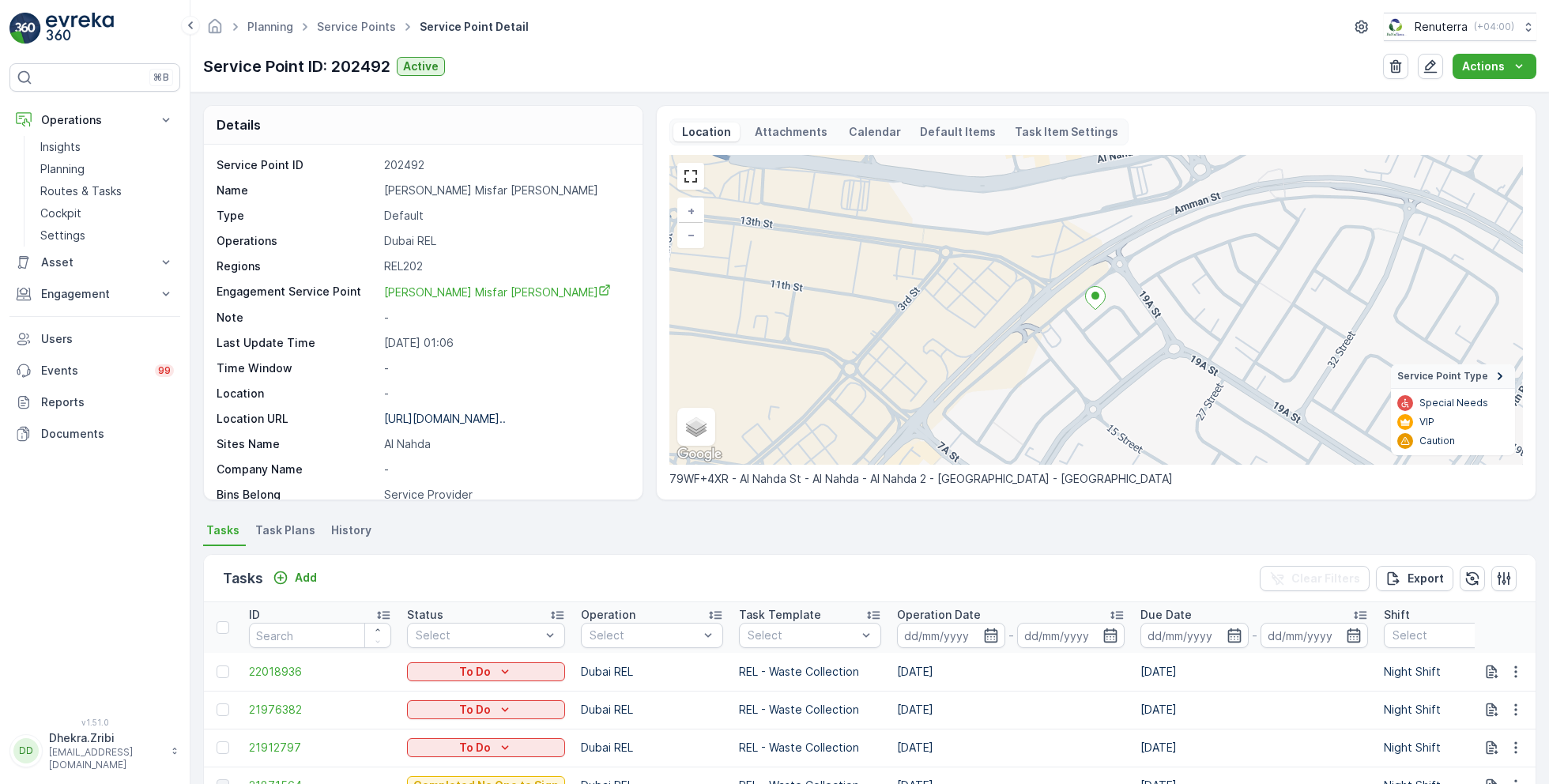
click at [468, 190] on p "[PERSON_NAME] Misfar [PERSON_NAME]" at bounding box center [505, 190] width 241 height 15
copy p "[PERSON_NAME] Misfar [PERSON_NAME]"
click at [441, 415] on p "[URL][DOMAIN_NAME].." at bounding box center [445, 418] width 122 height 14
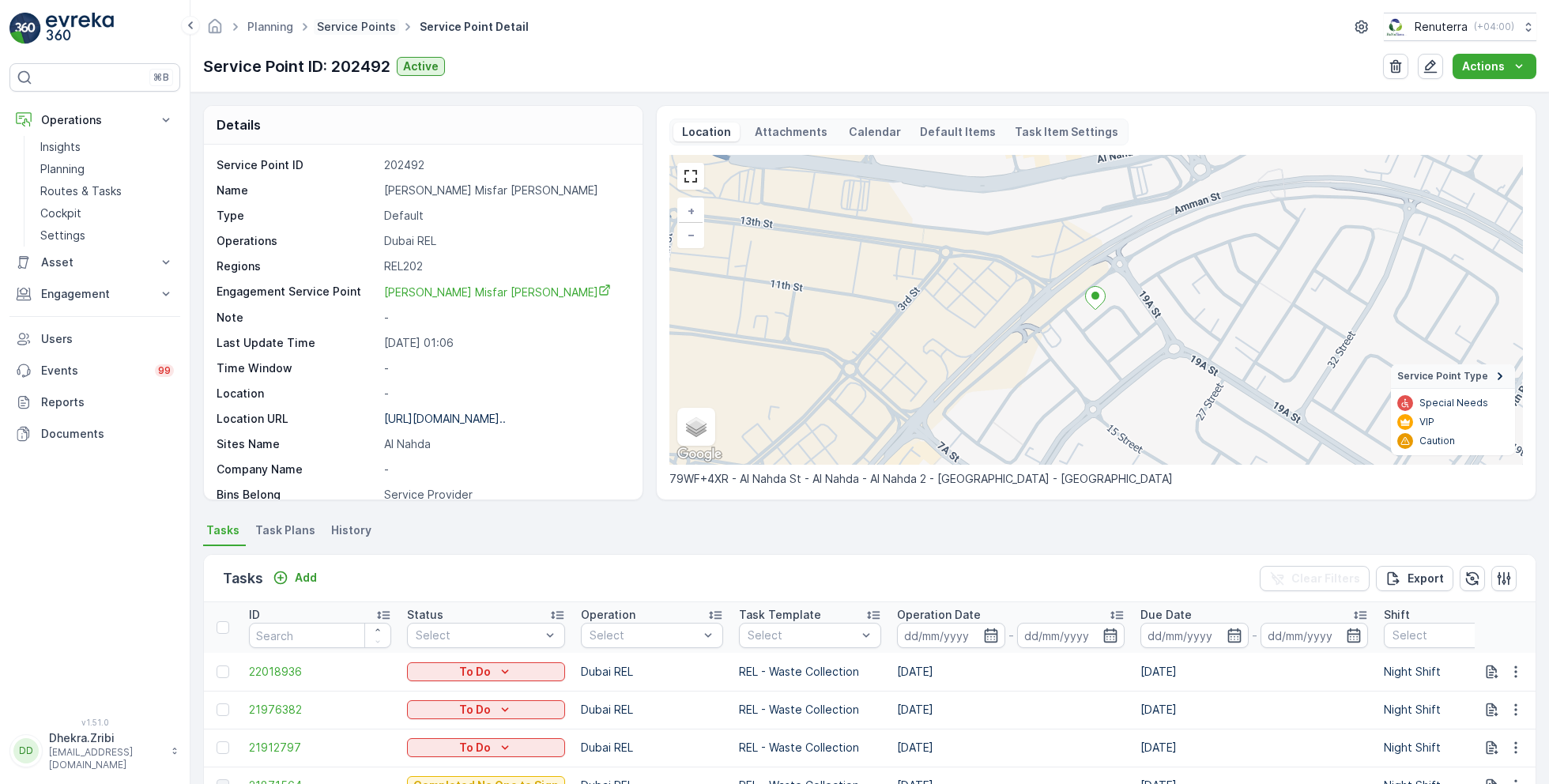
click at [352, 20] on link "Service Points" at bounding box center [356, 26] width 79 height 14
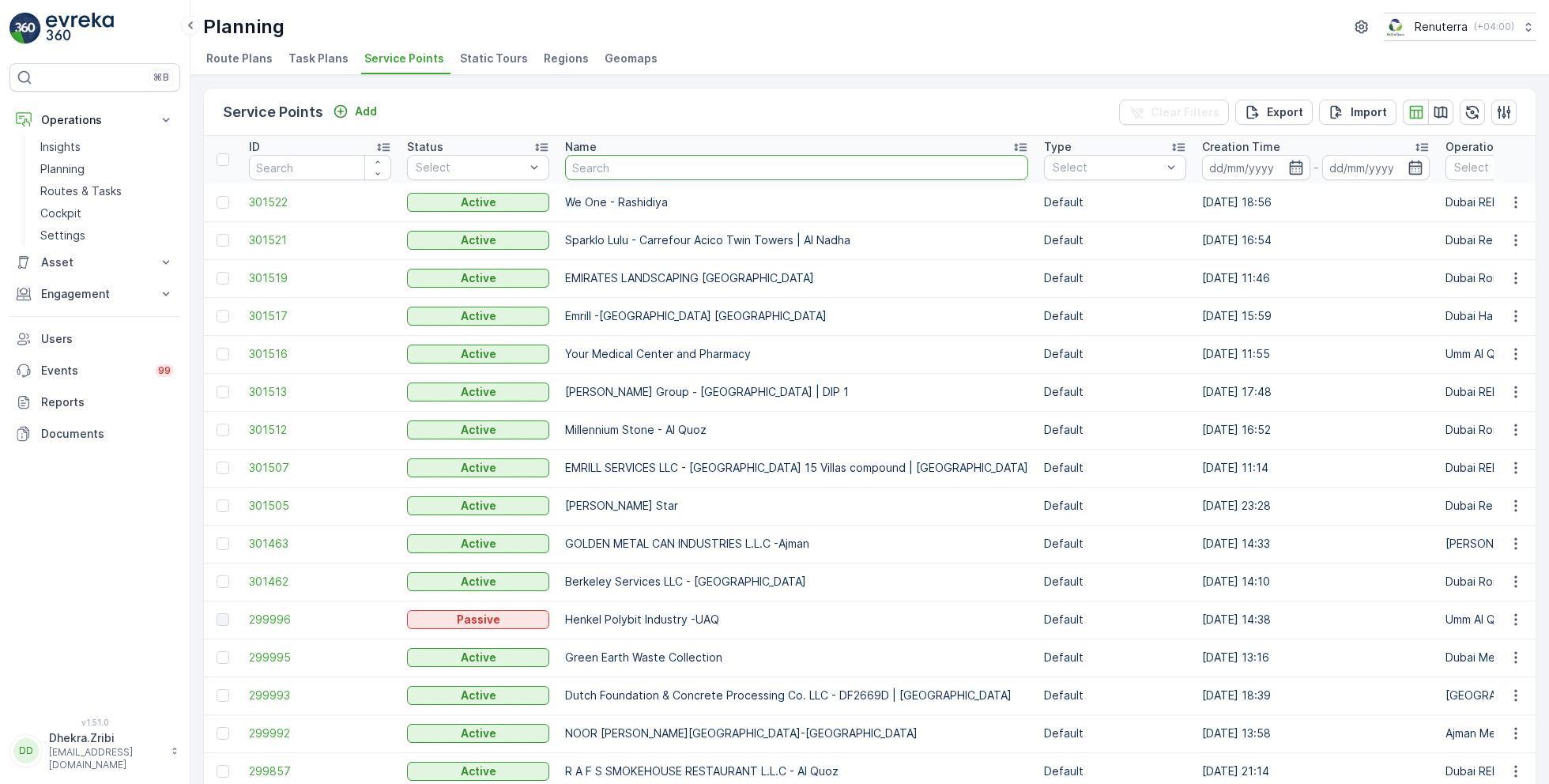
click at [640, 168] on input "text" at bounding box center [797, 167] width 463 height 25
type input "anfal"
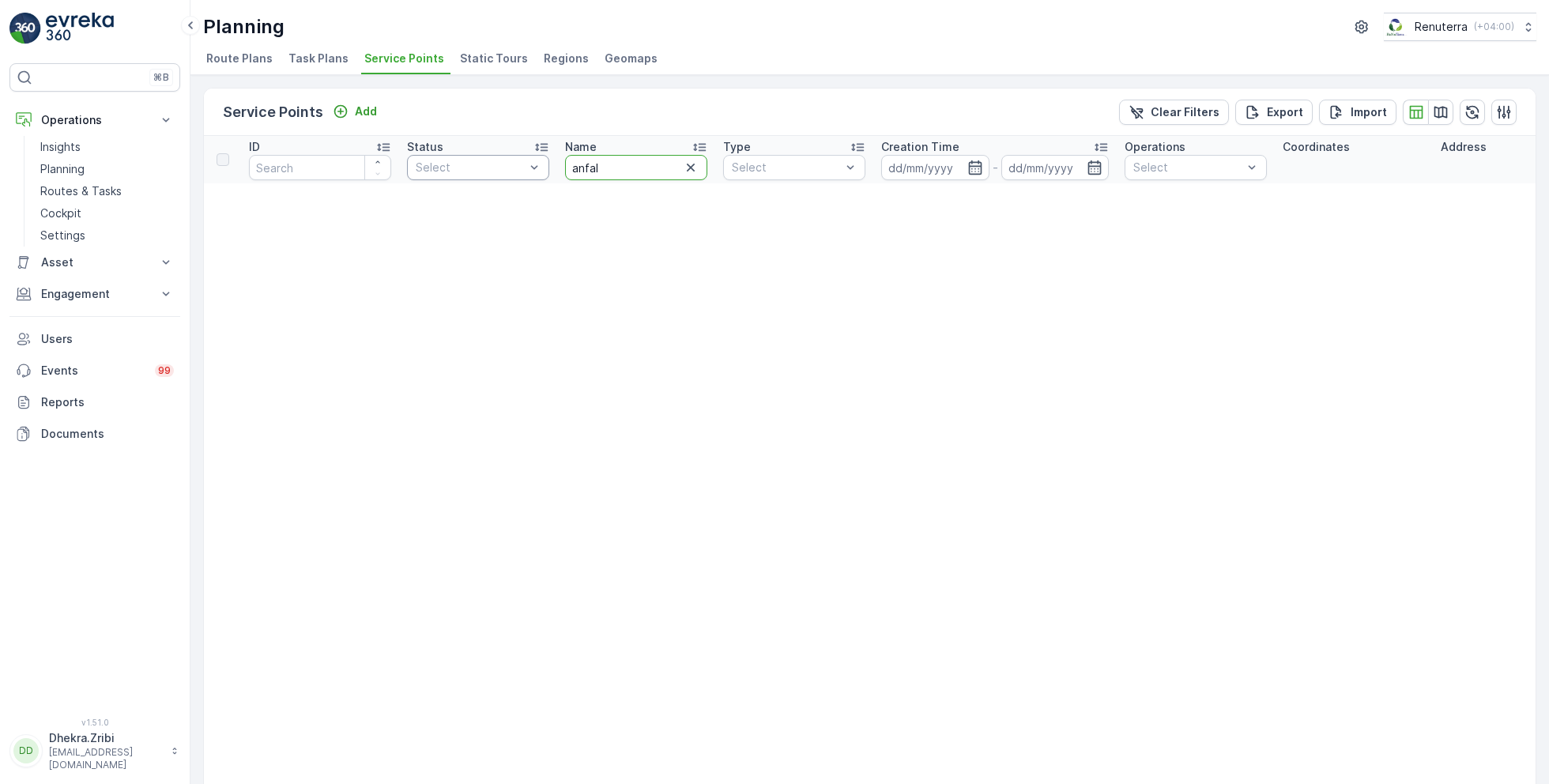
drag, startPoint x: 631, startPoint y: 172, endPoint x: 505, endPoint y: 173, distance: 126.0
type input "n"
type input "[PERSON_NAME]"
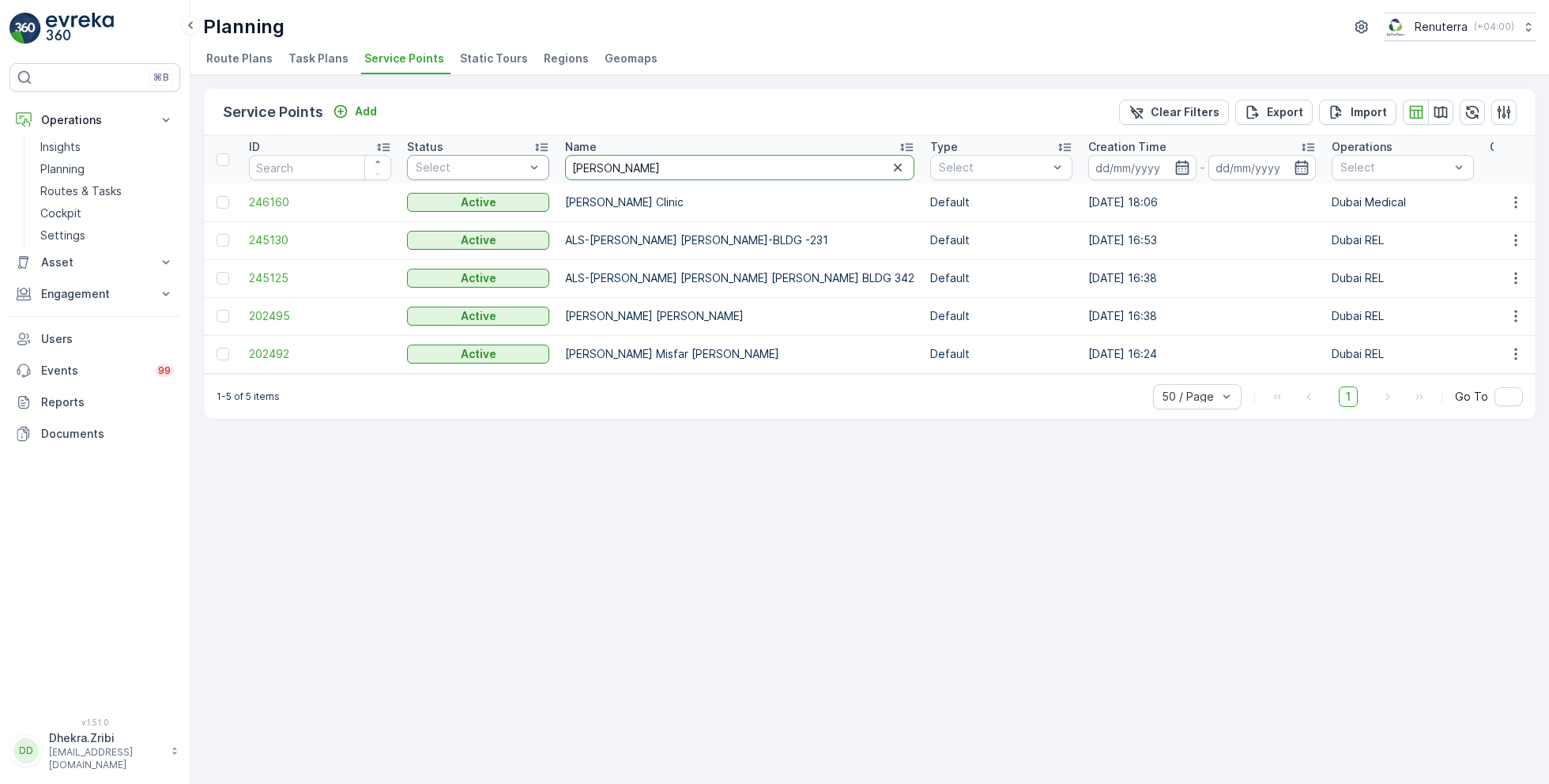
drag, startPoint x: 634, startPoint y: 165, endPoint x: 492, endPoint y: 155, distance: 142.4
type input "G"
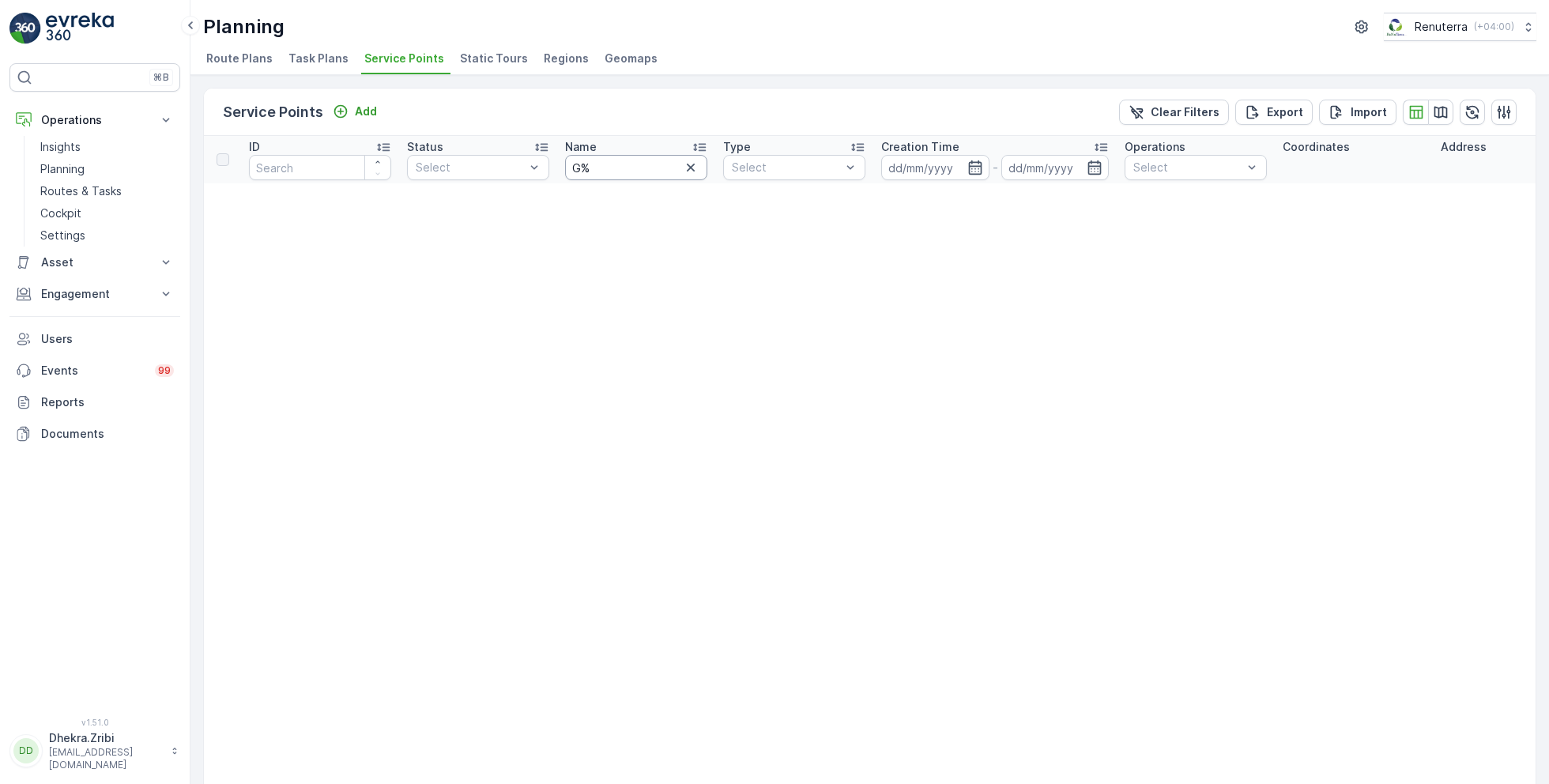
click at [627, 162] on input "G%" at bounding box center [636, 167] width 142 height 25
type input "G5"
click at [634, 173] on input "G5" at bounding box center [636, 167] width 142 height 25
type input "G"
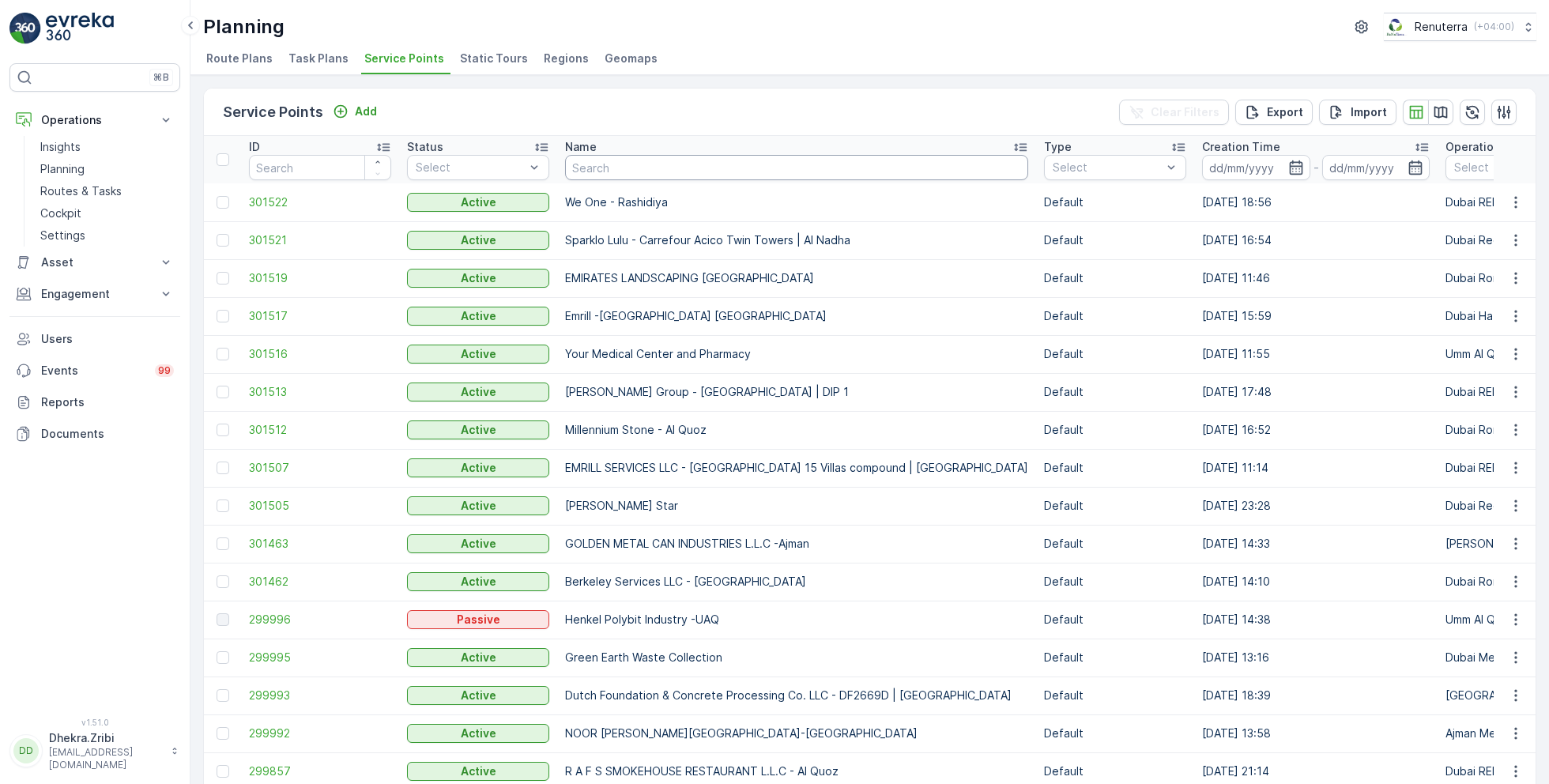
click at [663, 166] on input "text" at bounding box center [797, 167] width 463 height 25
type input "karama"
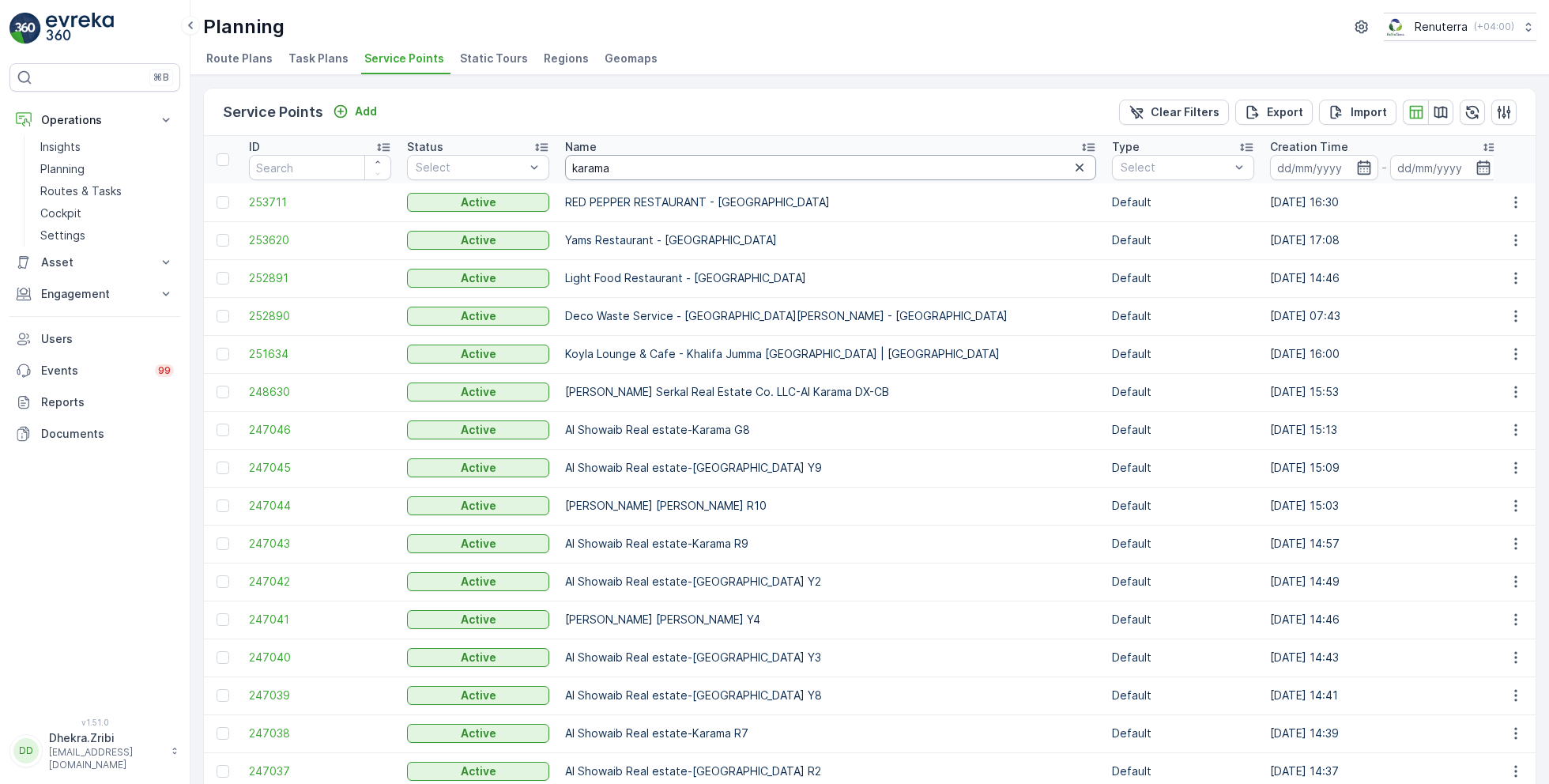
click at [619, 163] on input "karama" at bounding box center [830, 167] width 531 height 25
type input "mas"
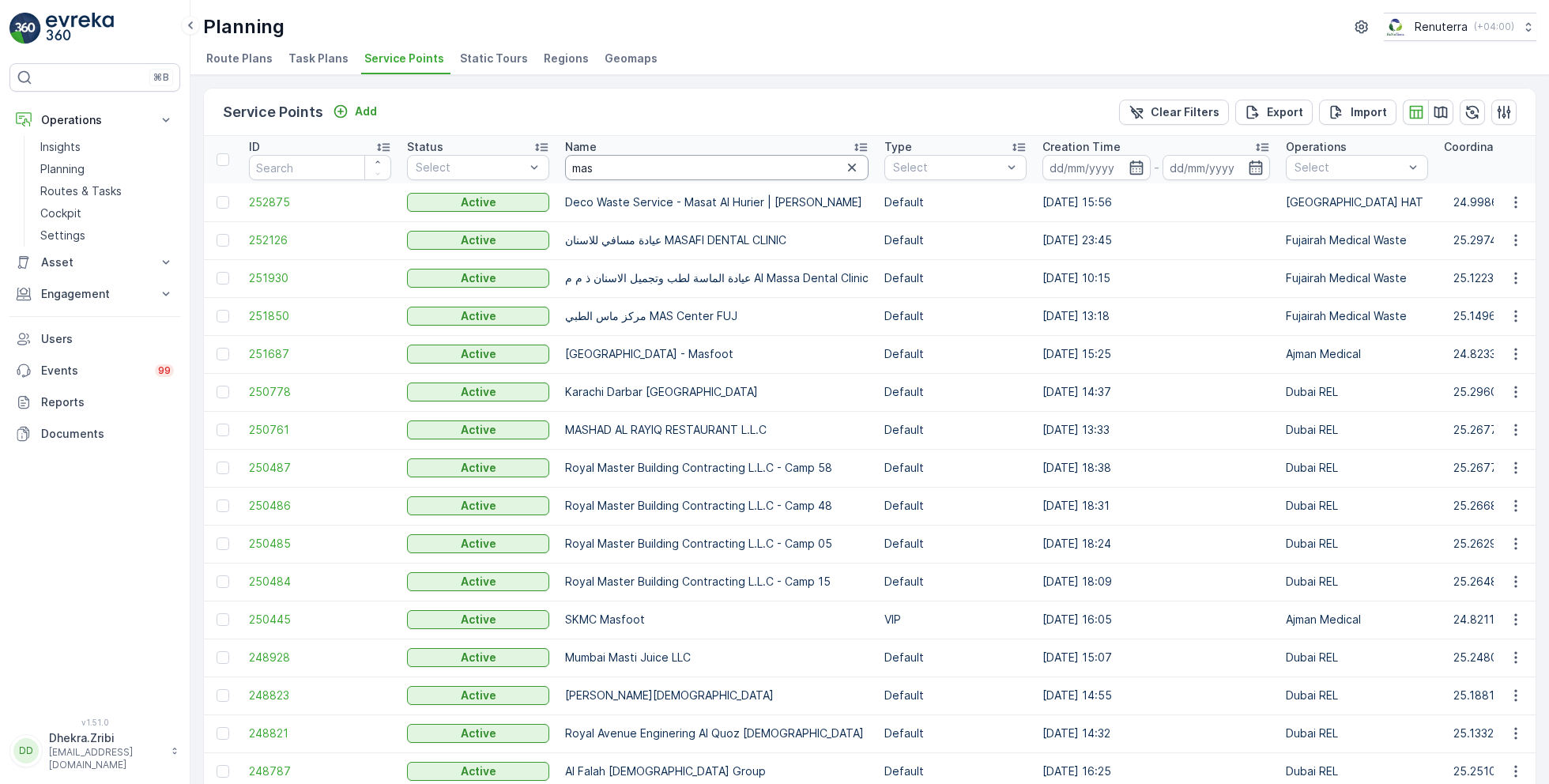
click at [609, 158] on input "mas" at bounding box center [717, 167] width 304 height 25
click at [603, 162] on input "mas" at bounding box center [717, 167] width 304 height 25
type input "masfoo"
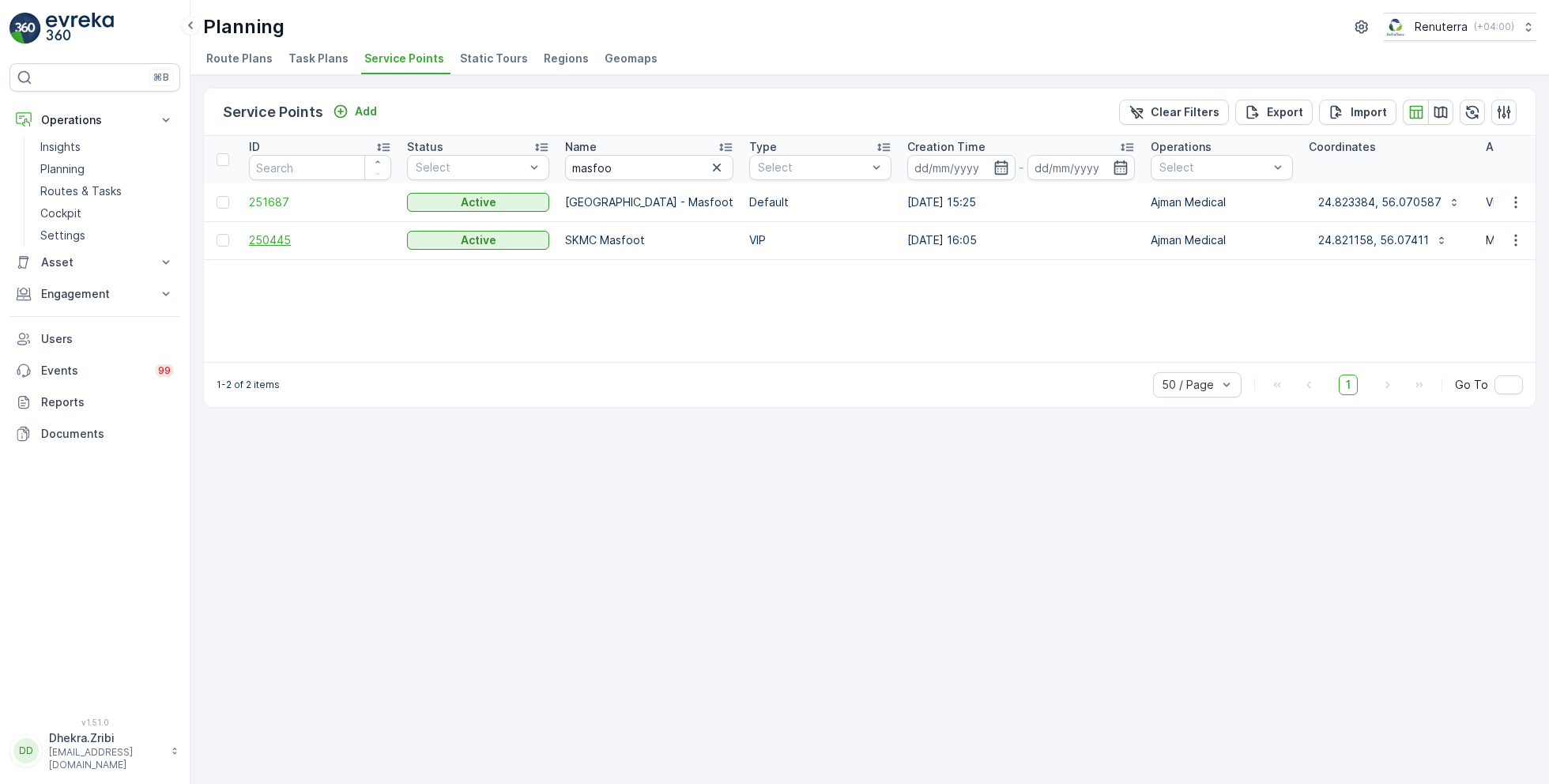
click at [273, 237] on span "250445" at bounding box center [319, 240] width 142 height 15
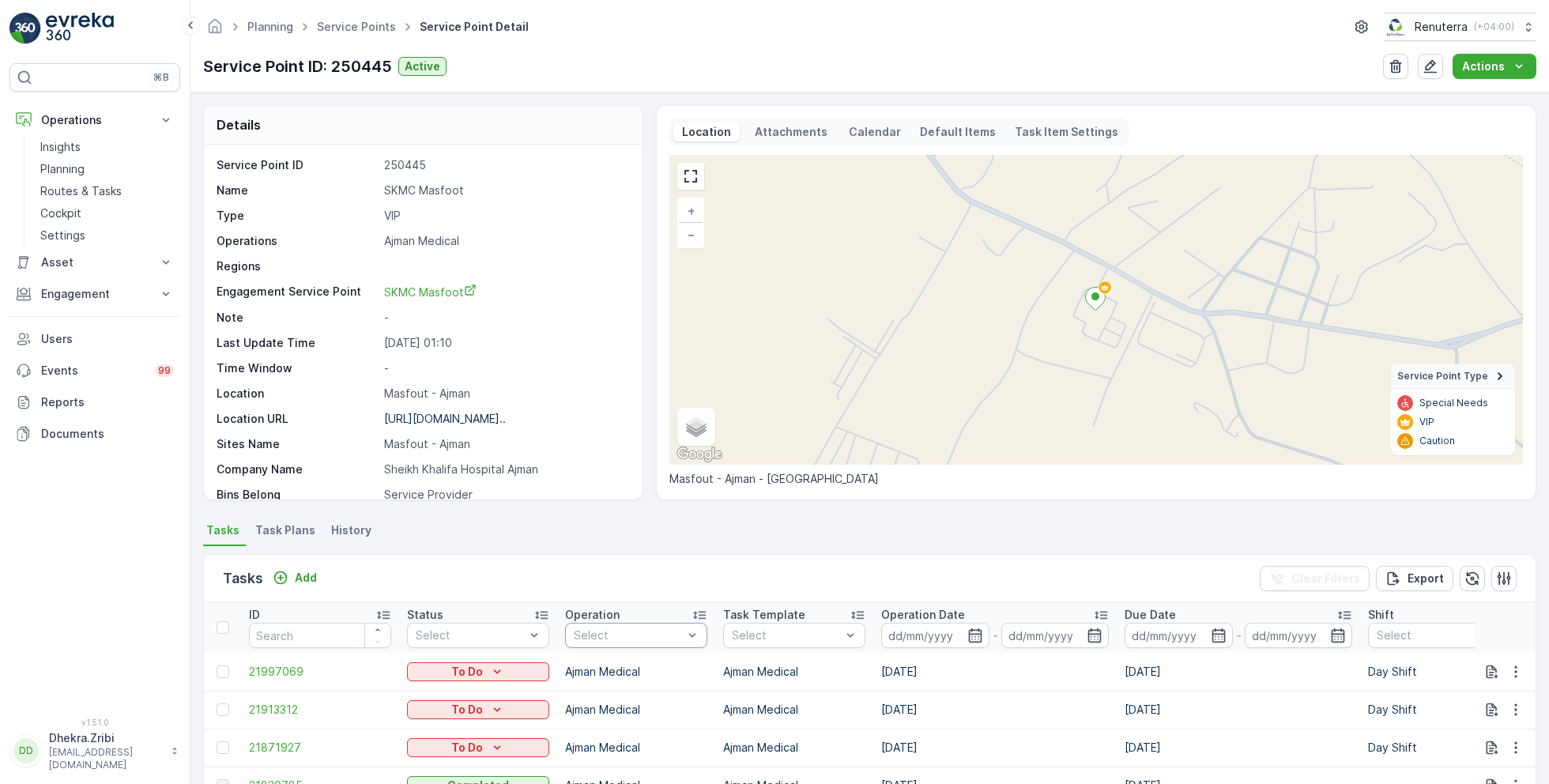
scroll to position [47, 0]
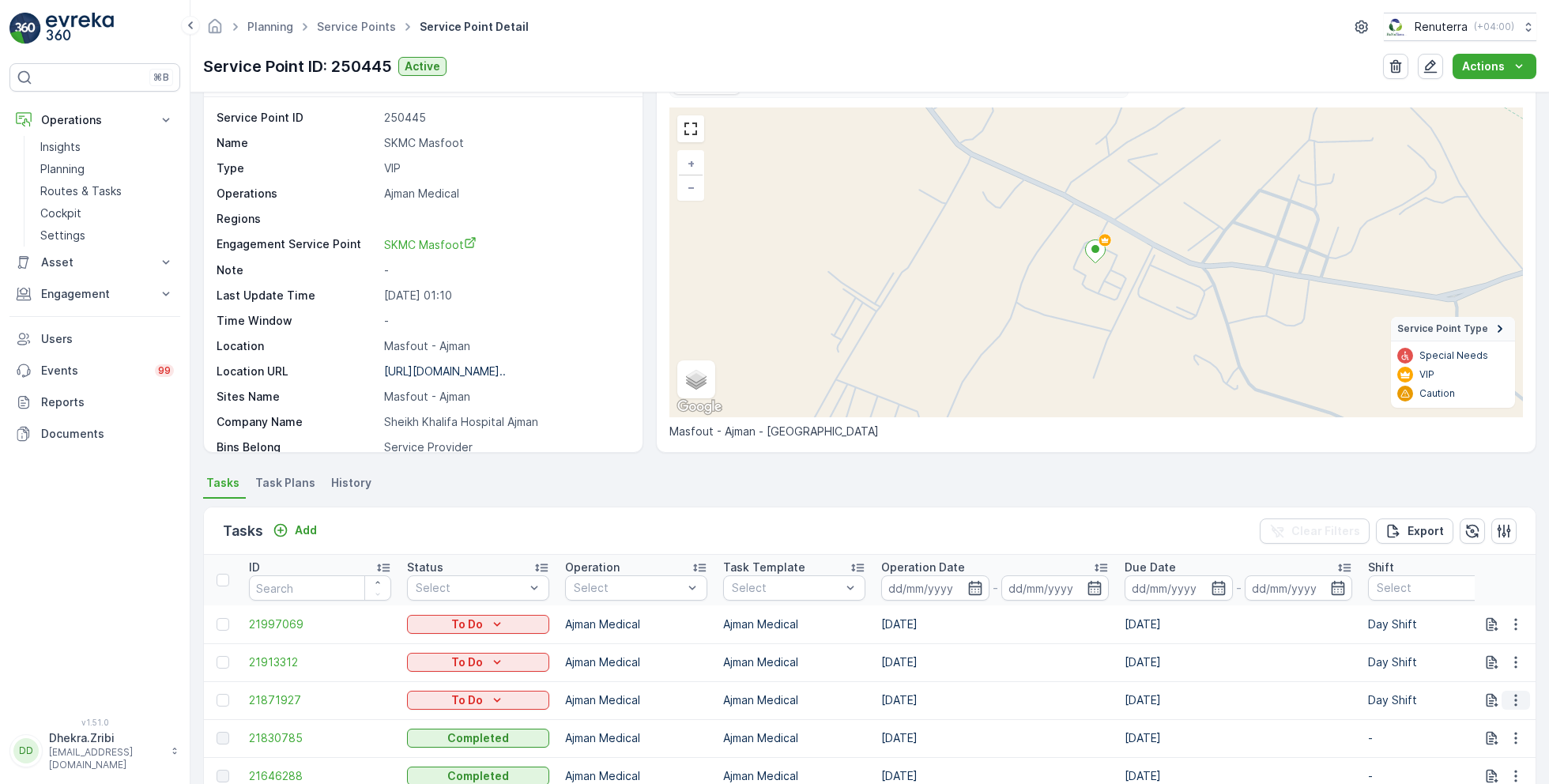
click at [1515, 695] on icon "button" at bounding box center [1516, 700] width 15 height 15
click at [1457, 622] on span "Change Route" at bounding box center [1475, 624] width 77 height 15
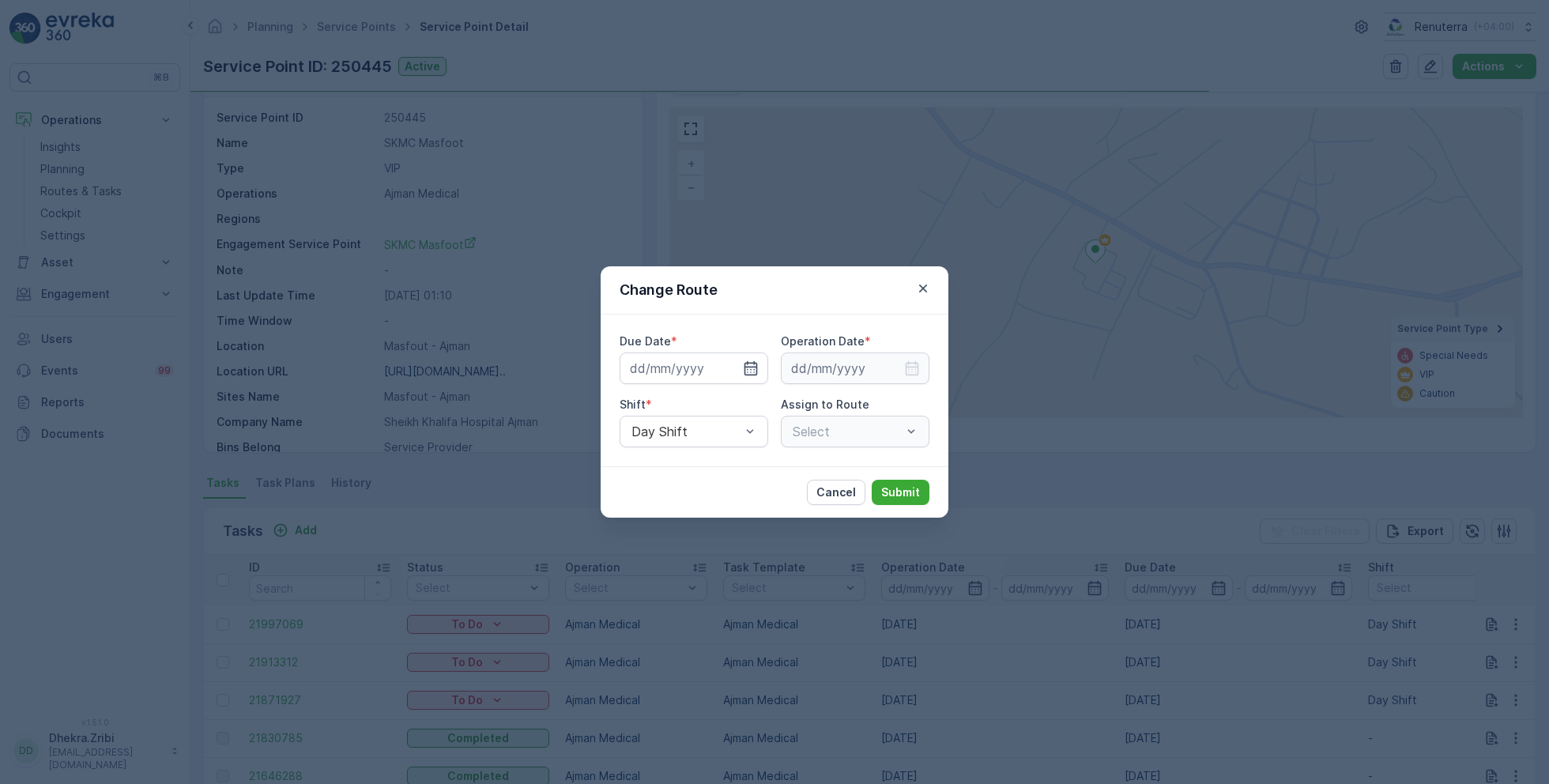
type input "[DATE]"
click at [738, 369] on icon "button" at bounding box center [732, 368] width 15 height 15
type input "[DATE]"
click at [894, 368] on input at bounding box center [855, 368] width 148 height 32
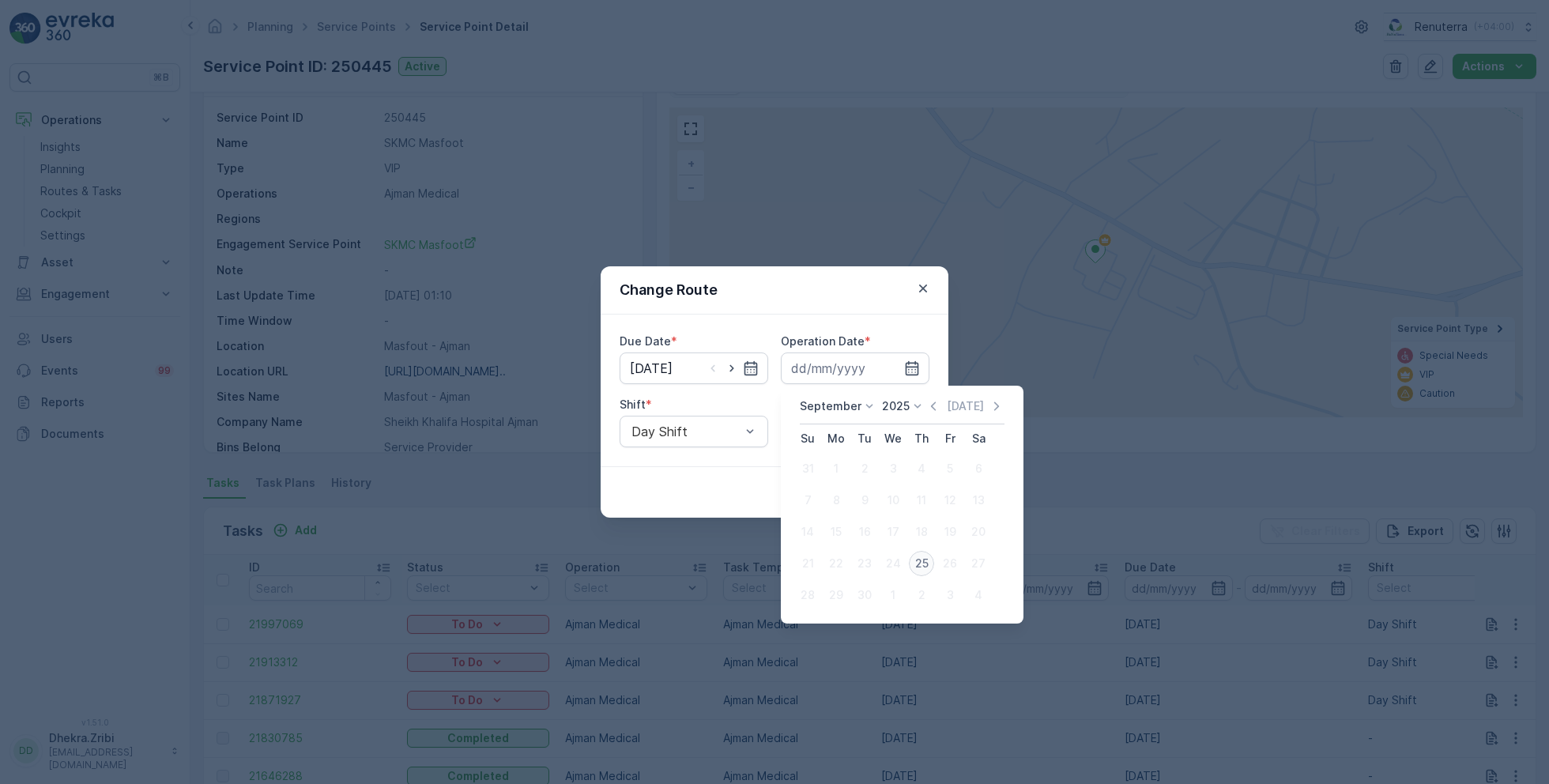
click at [922, 562] on div "25" at bounding box center [921, 563] width 25 height 25
type input "[DATE]"
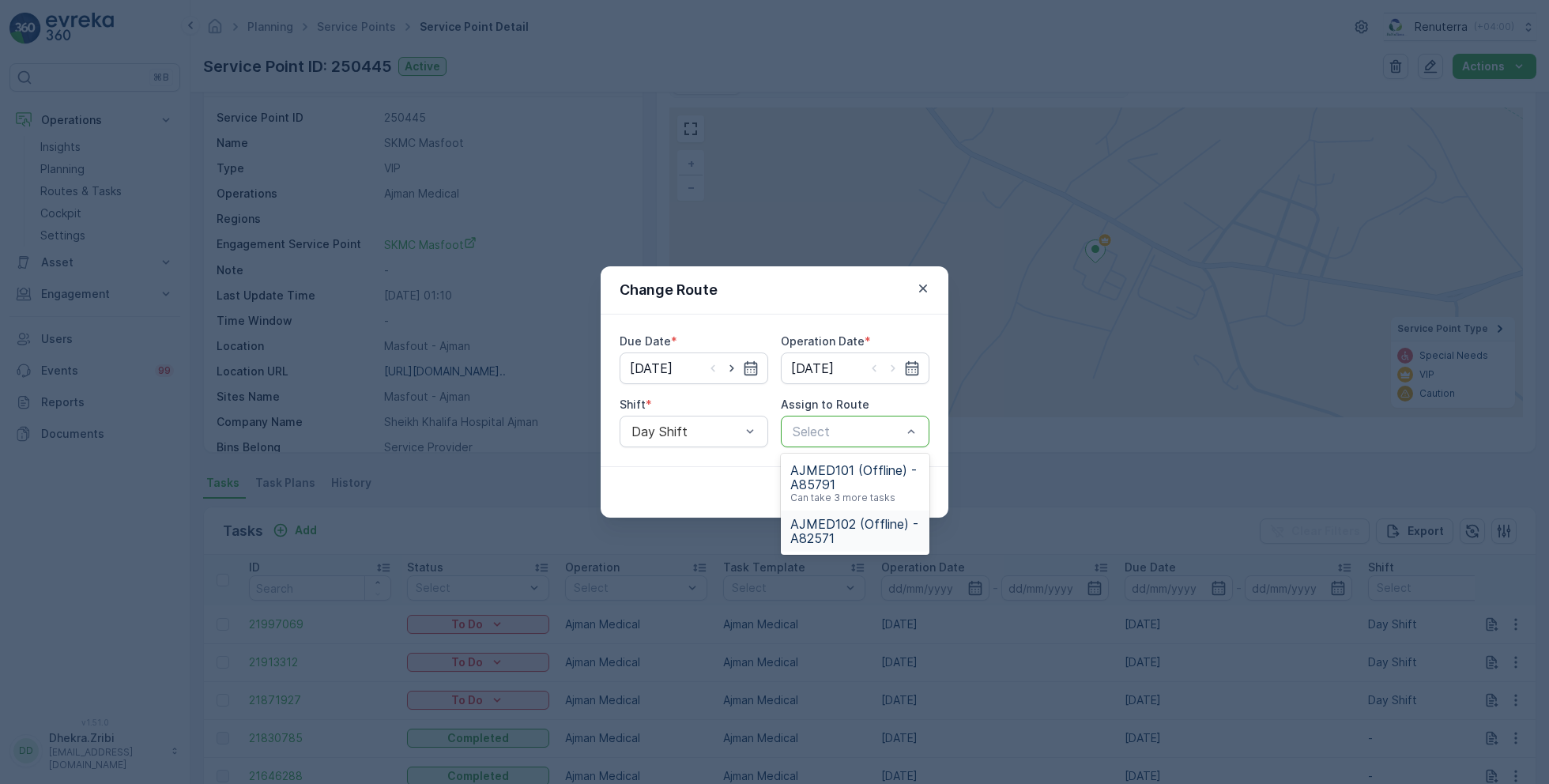
click at [845, 527] on span "AJMED102 (Offline) - A82571" at bounding box center [855, 531] width 129 height 28
click at [901, 499] on p "Submit" at bounding box center [901, 492] width 39 height 15
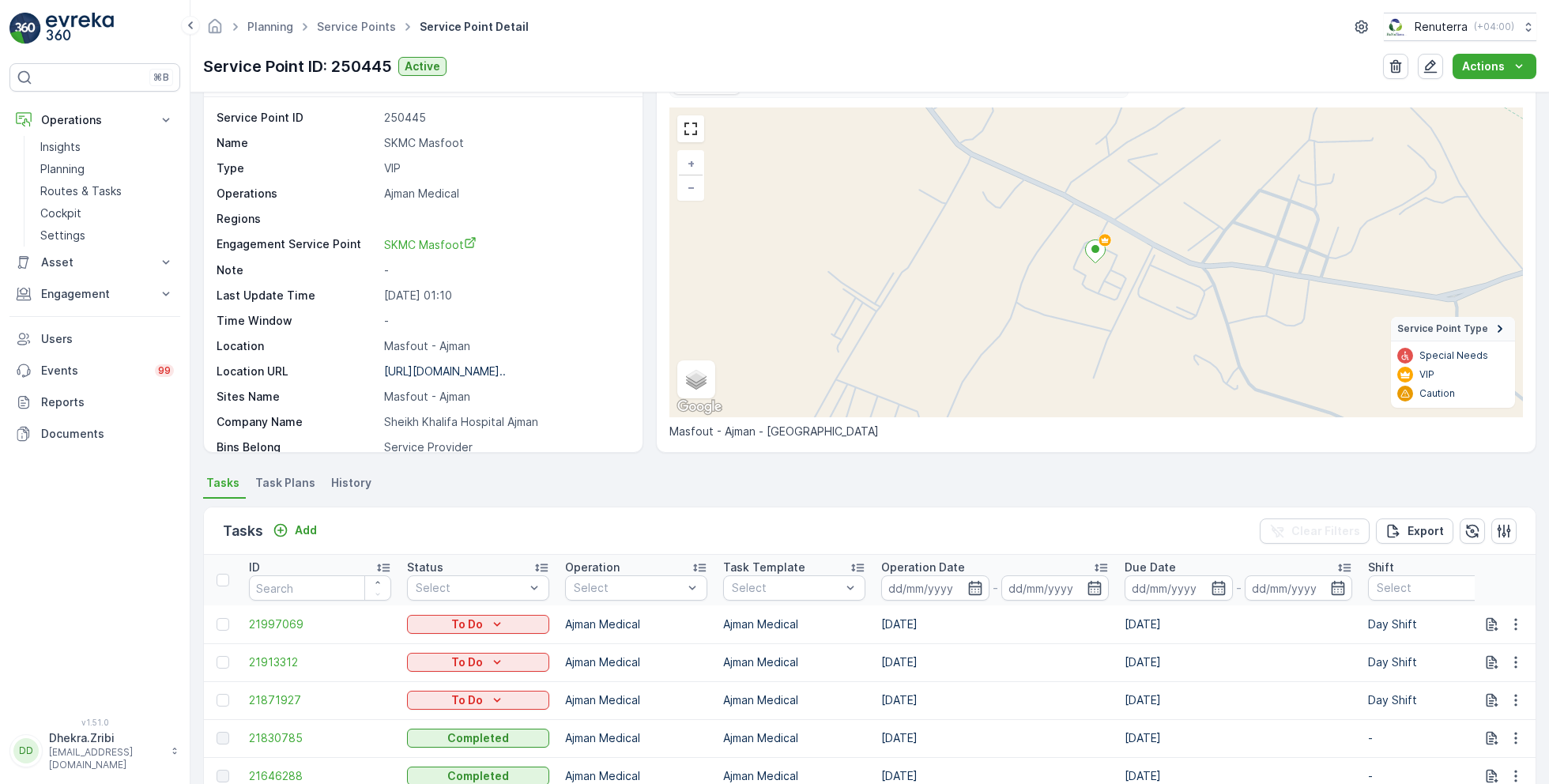
scroll to position [0, 0]
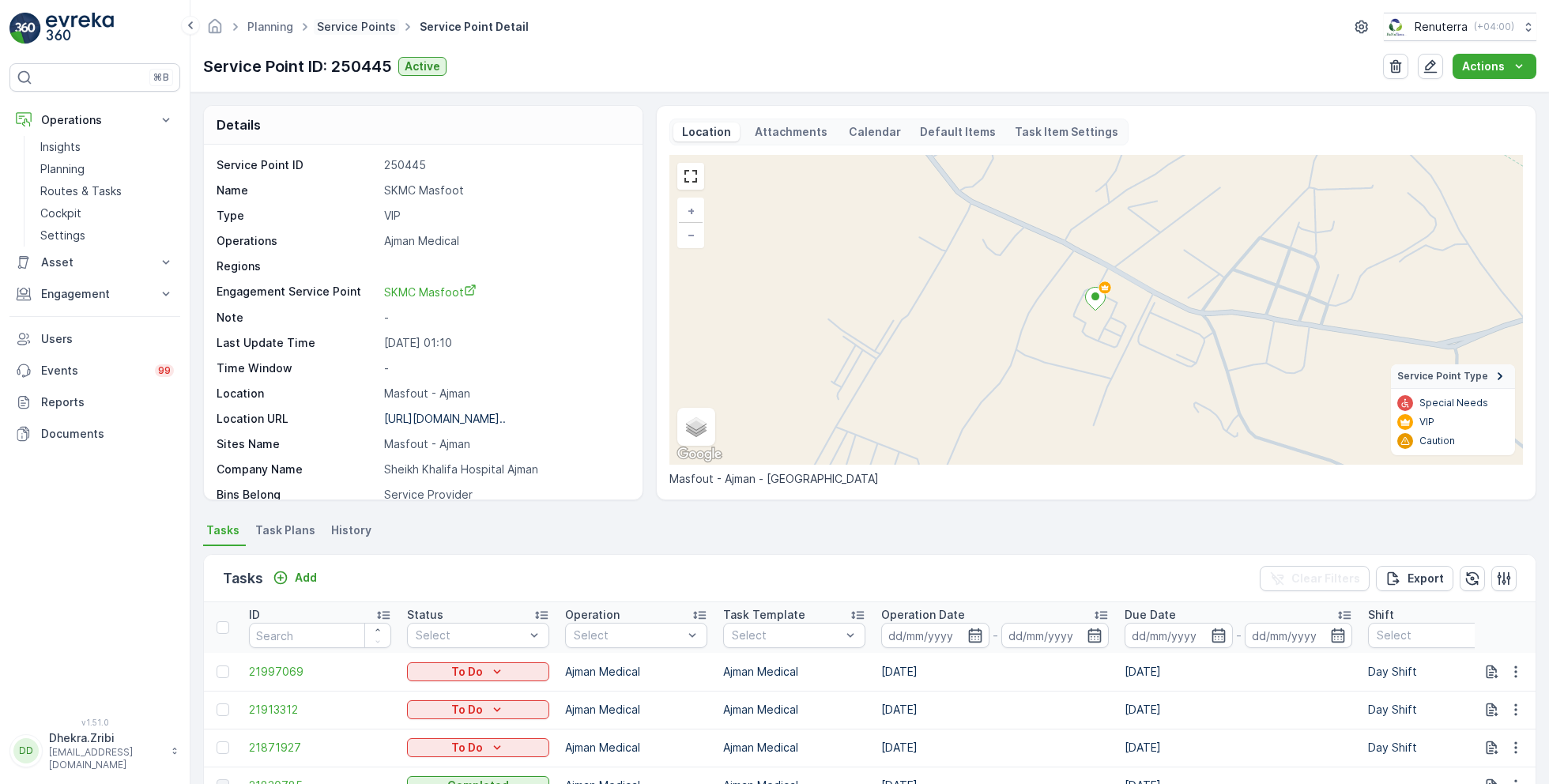
click at [354, 24] on link "Service Points" at bounding box center [356, 26] width 79 height 14
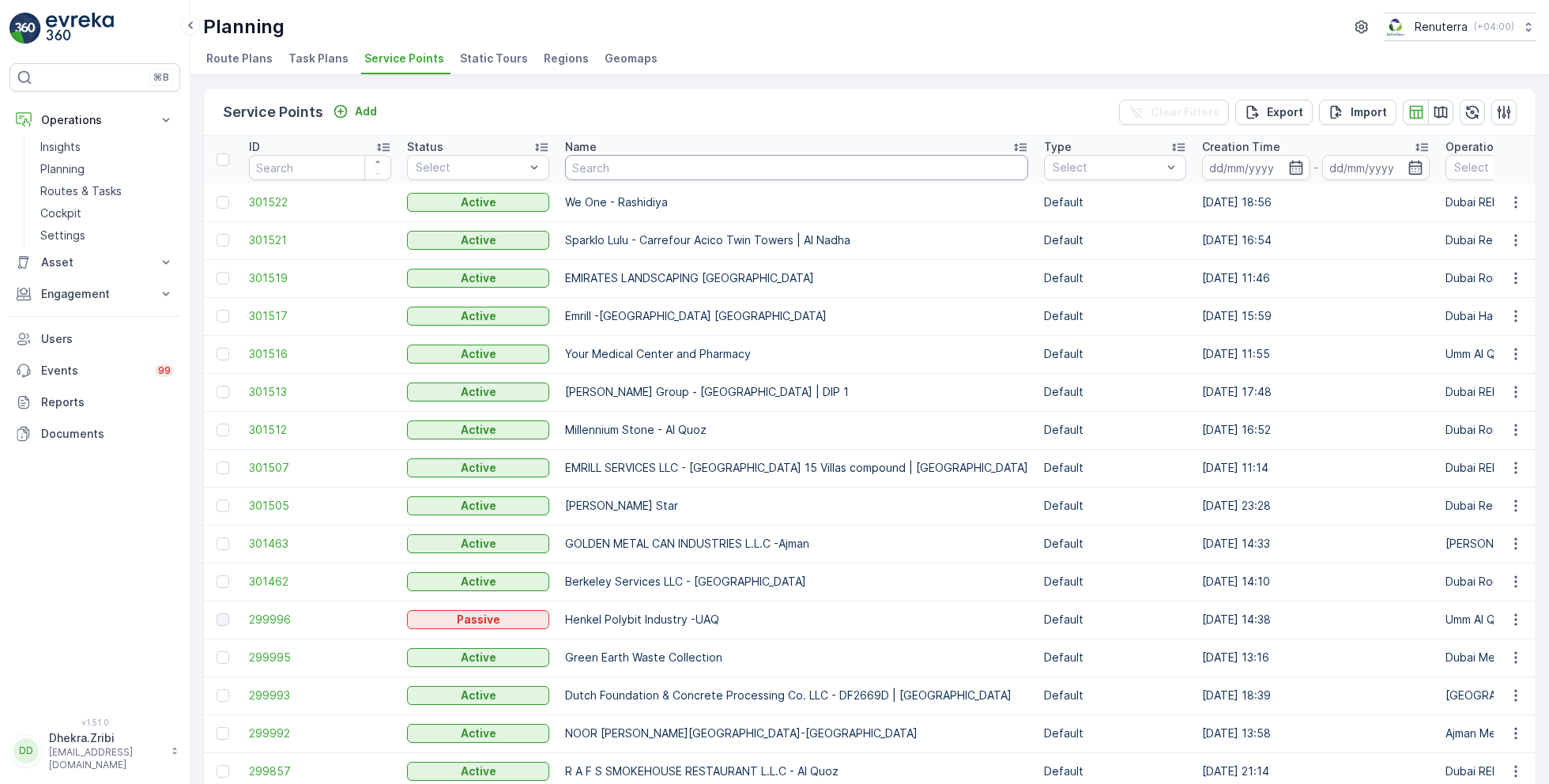
click at [632, 166] on input "text" at bounding box center [797, 167] width 463 height 25
type input "envior"
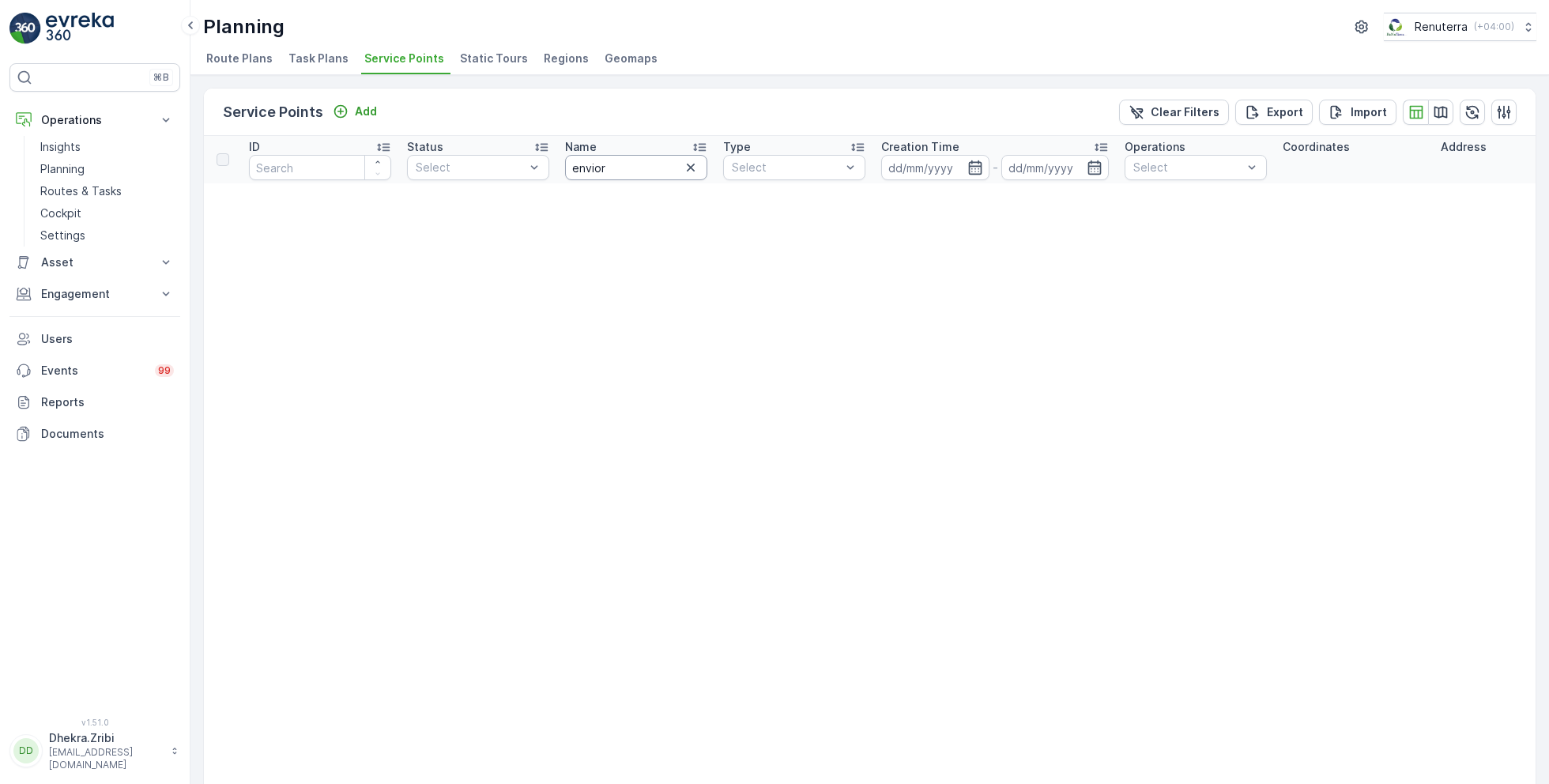
click at [616, 165] on input "envior" at bounding box center [636, 167] width 142 height 25
type input "envi"
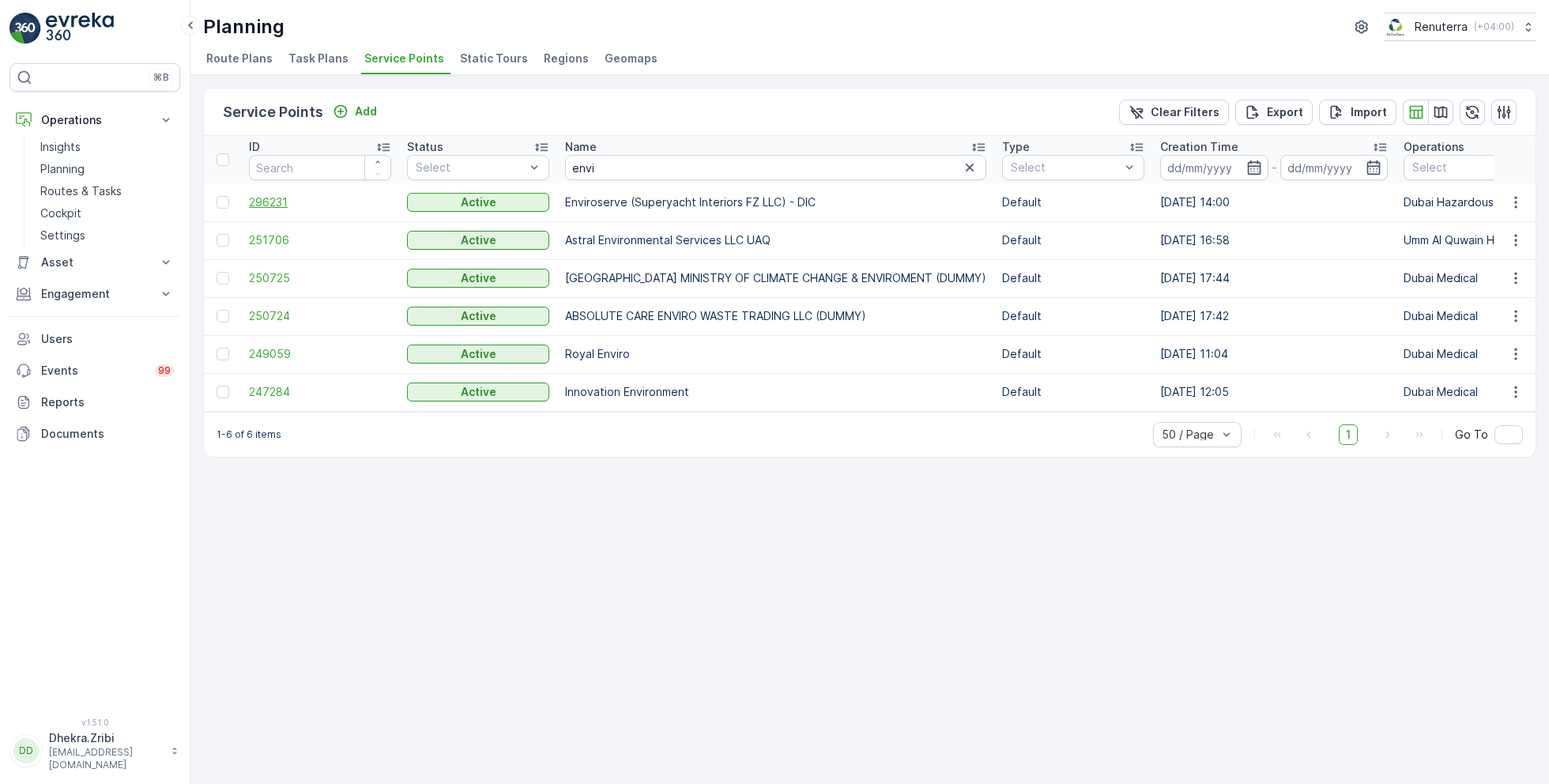
click at [273, 201] on span "296231" at bounding box center [319, 202] width 142 height 15
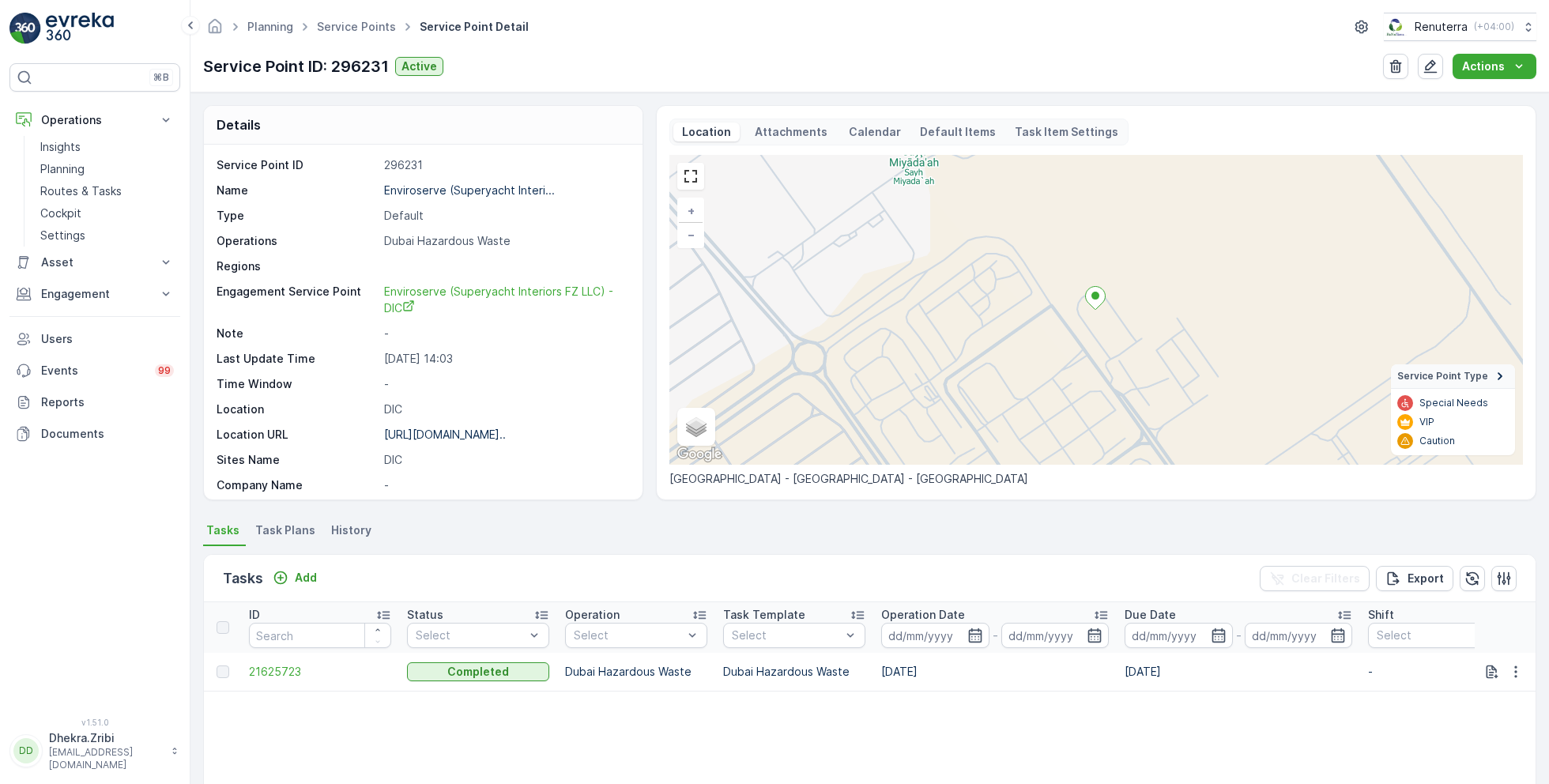
scroll to position [55, 0]
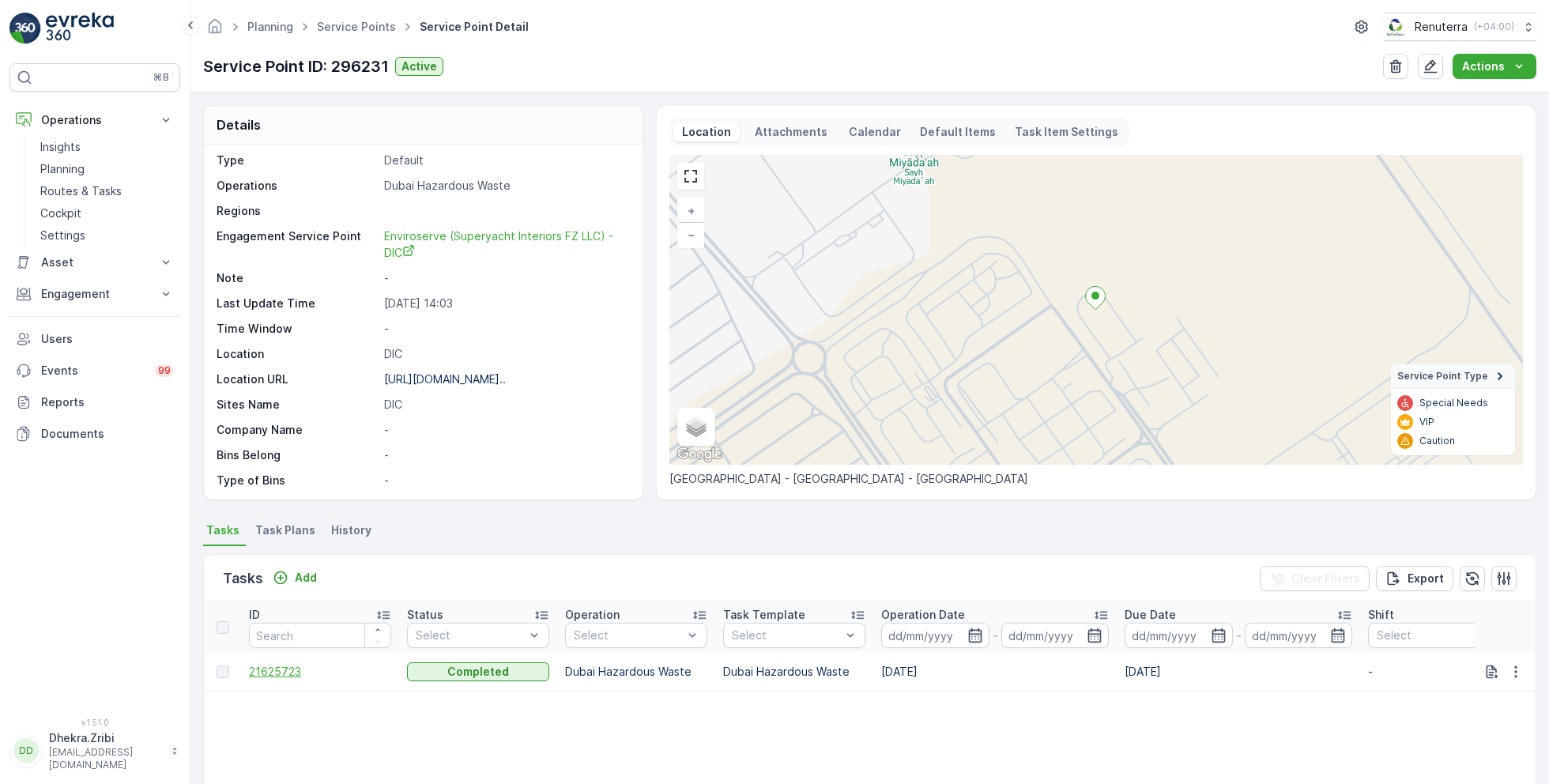
click at [279, 673] on span "21625723" at bounding box center [319, 671] width 142 height 15
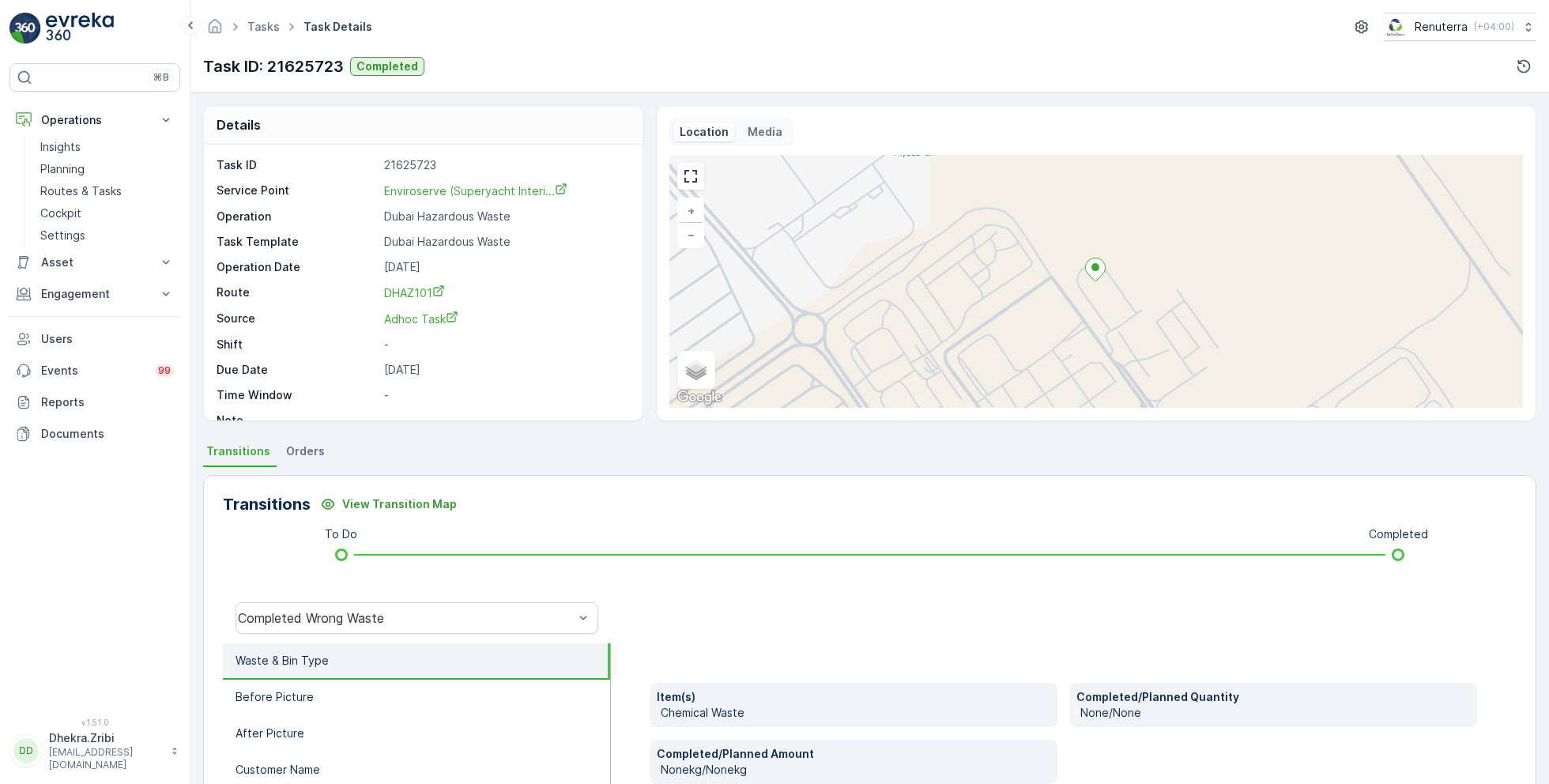
scroll to position [21, 0]
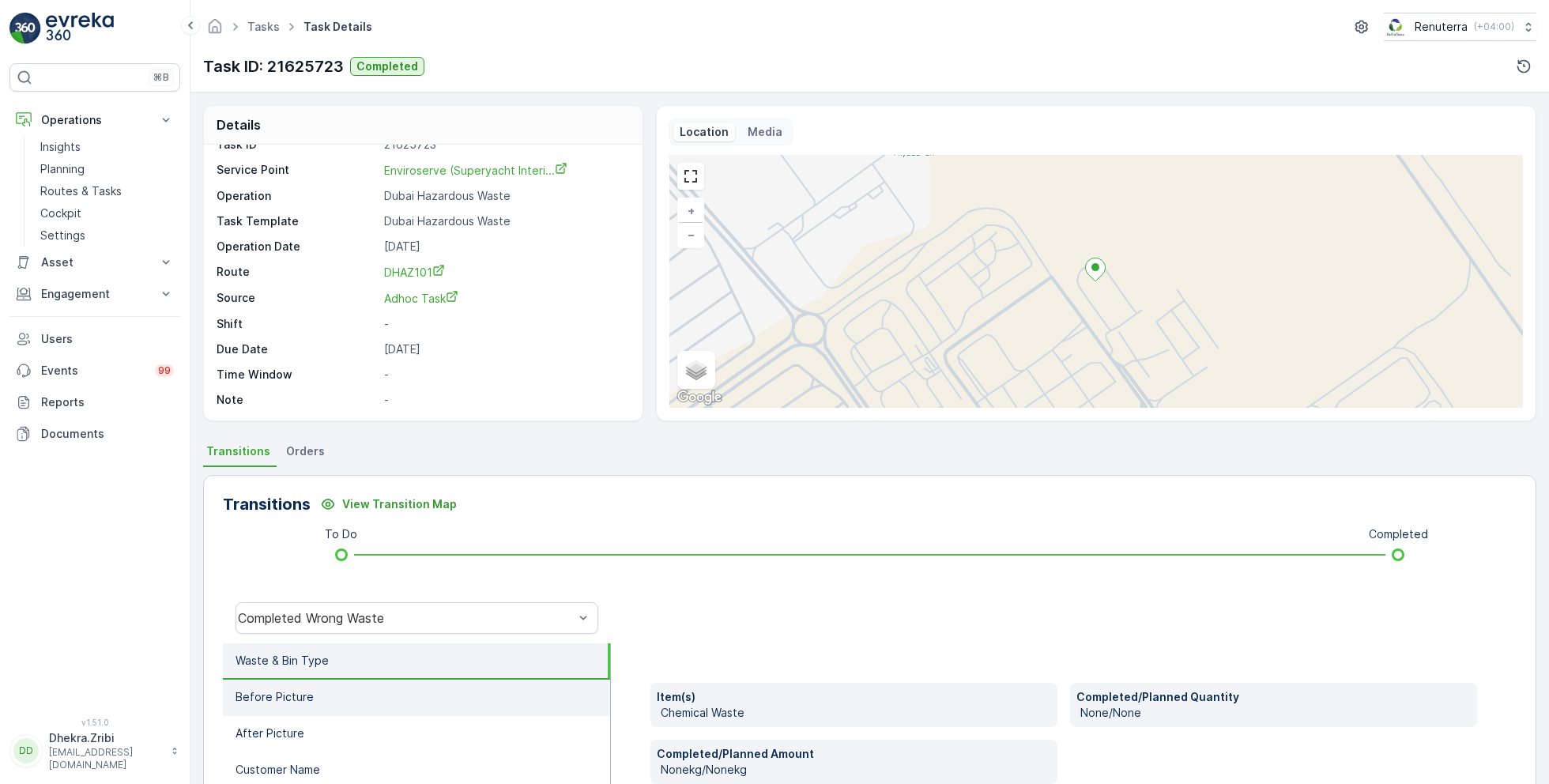
click at [333, 686] on li "Before Picture" at bounding box center [417, 698] width 387 height 36
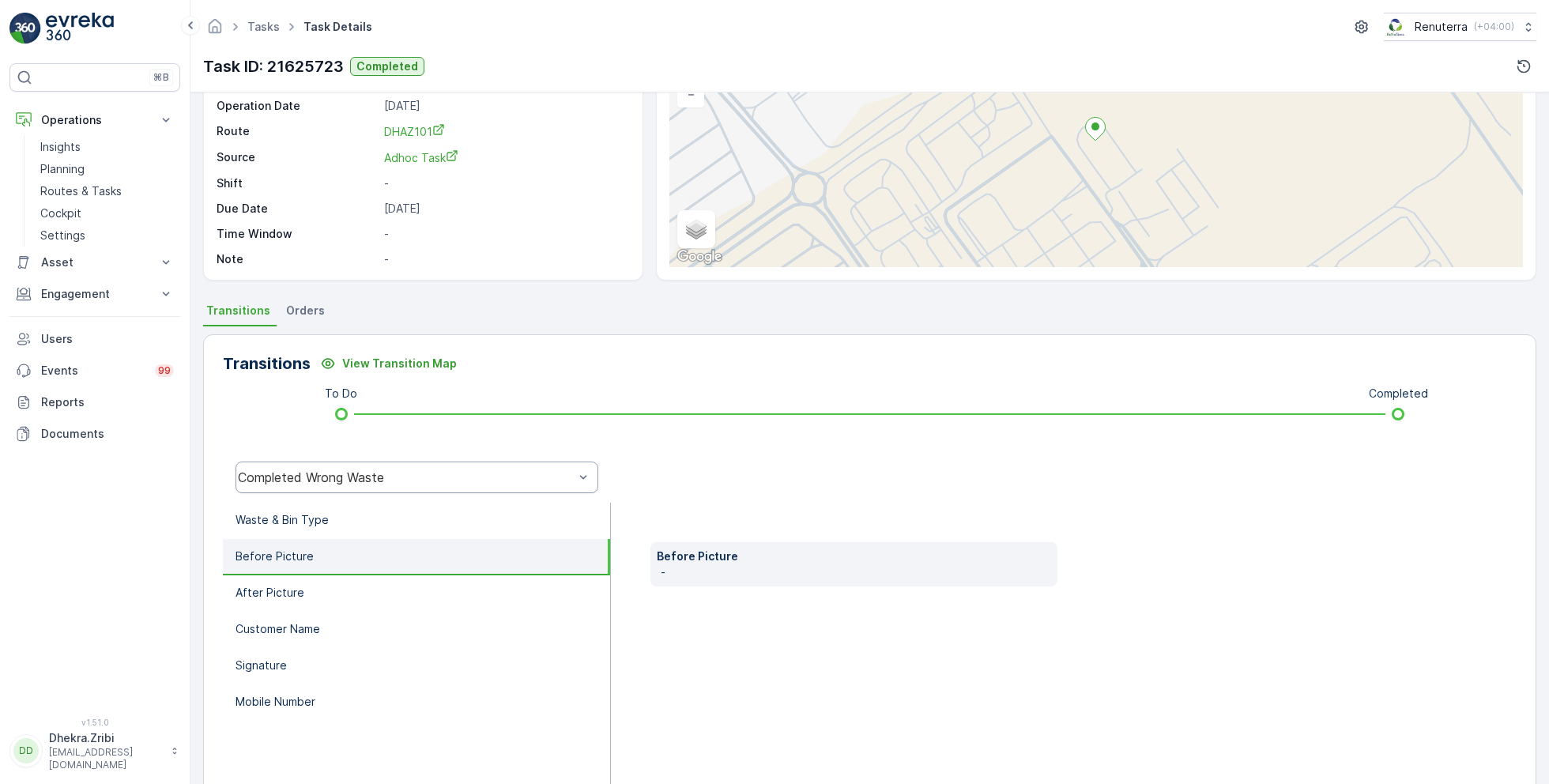
scroll to position [211, 0]
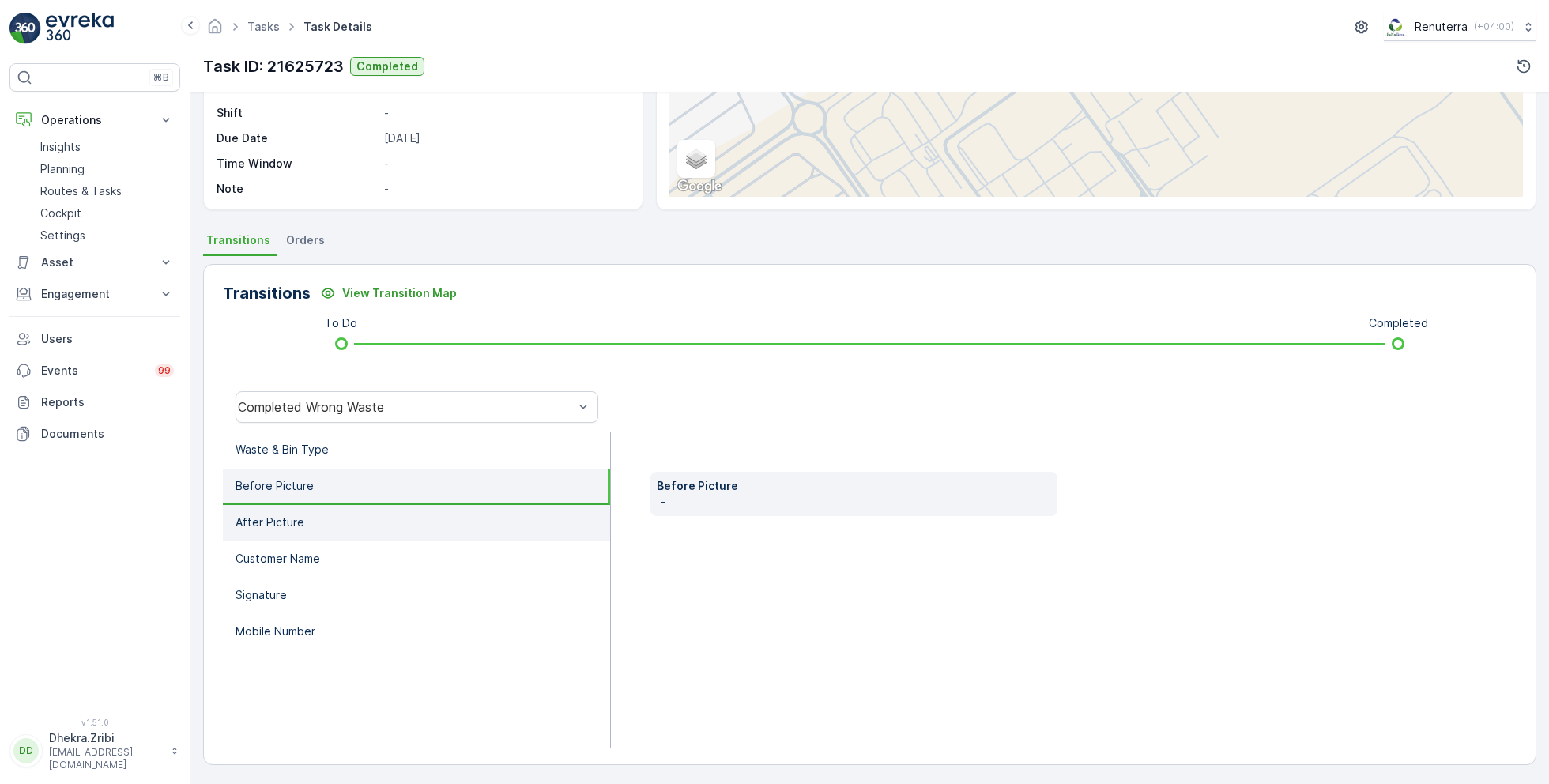
click at [283, 529] on li "After Picture" at bounding box center [417, 524] width 387 height 36
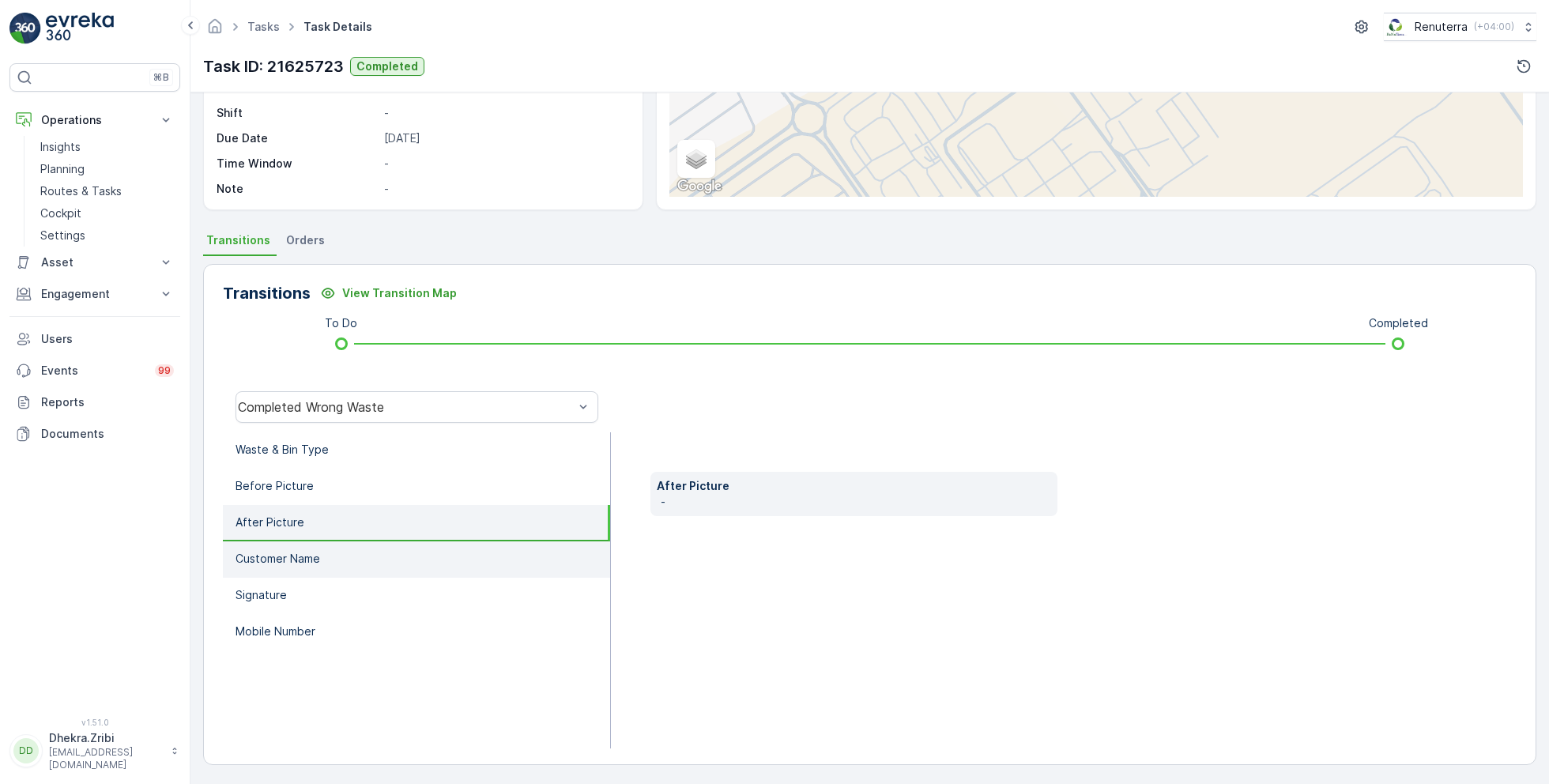
click at [307, 548] on li "Customer Name" at bounding box center [417, 560] width 387 height 36
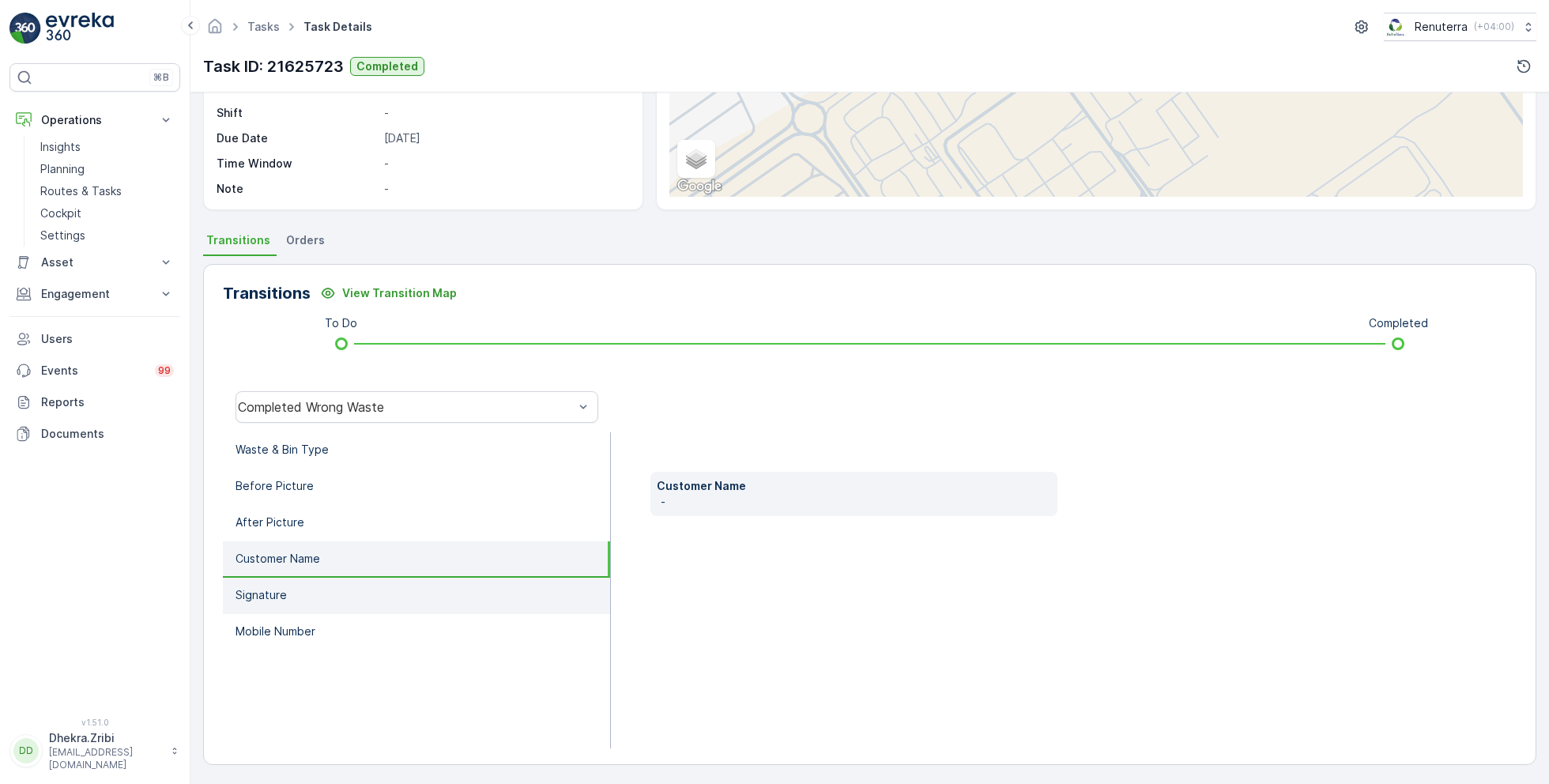
click at [305, 587] on li "Signature" at bounding box center [417, 596] width 387 height 36
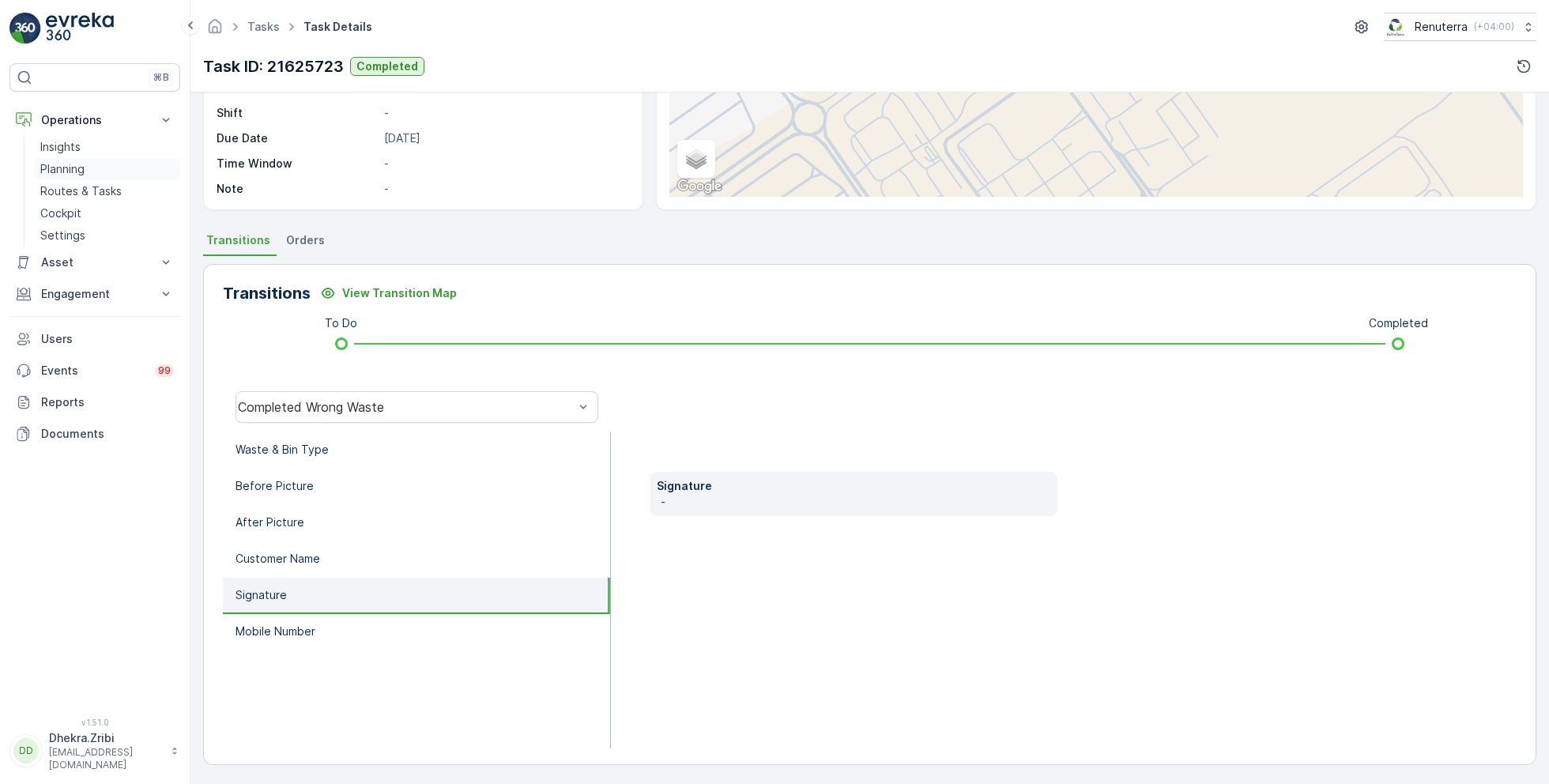
click at [72, 173] on p "Planning" at bounding box center [62, 168] width 44 height 15
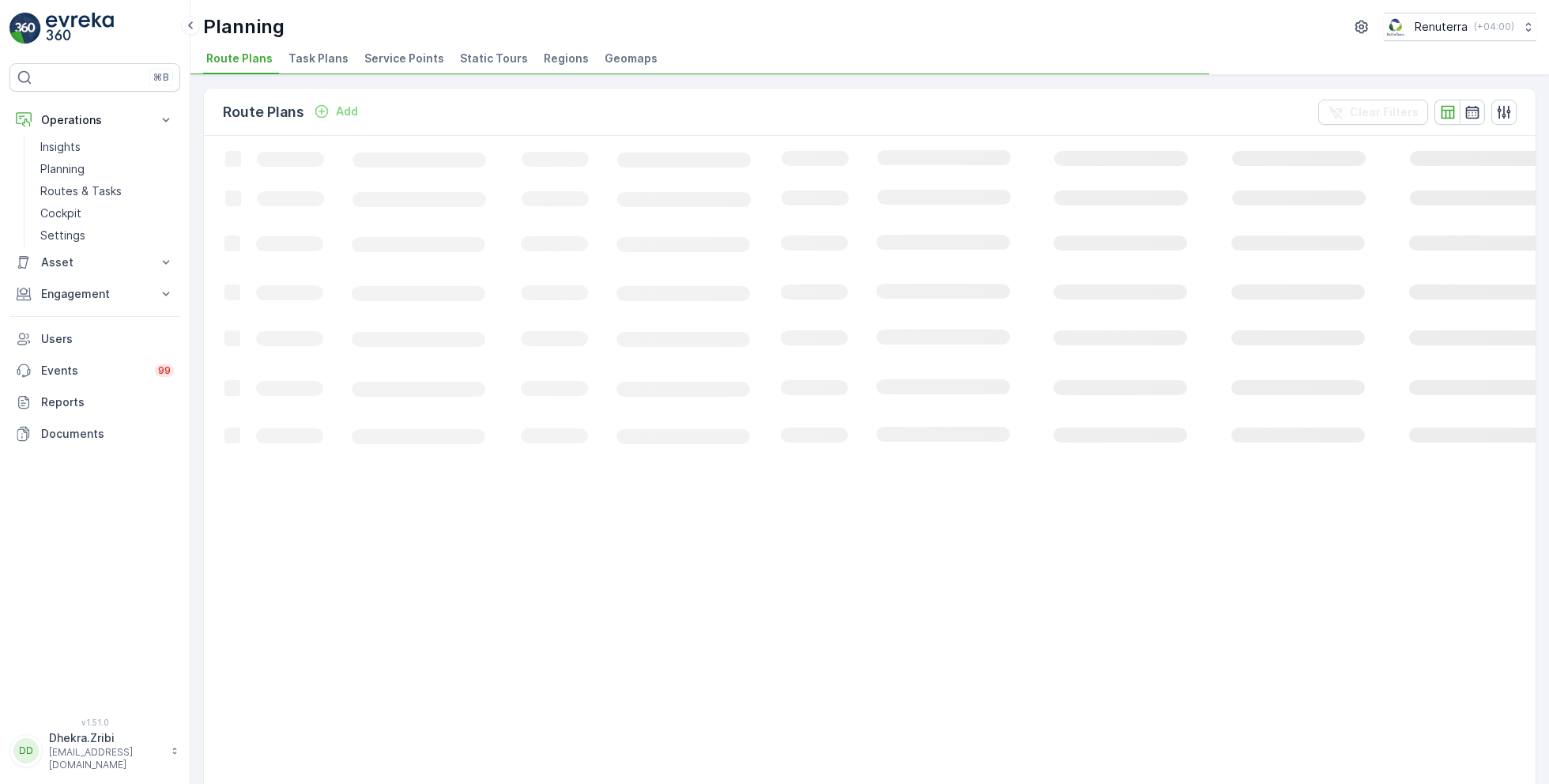
click at [401, 52] on span "Service Points" at bounding box center [404, 58] width 80 height 15
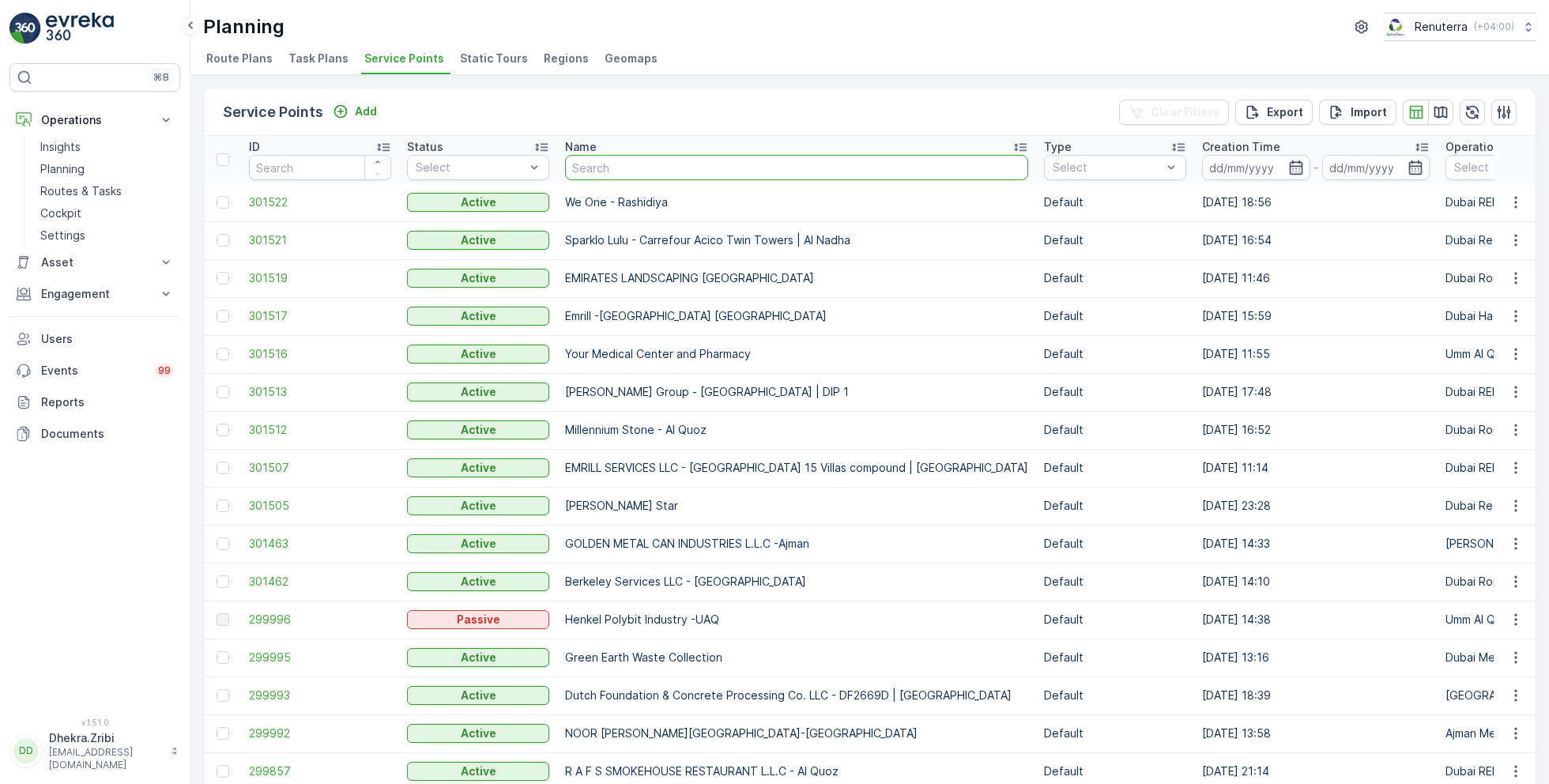
click at [651, 166] on input "text" at bounding box center [797, 167] width 463 height 25
type input "al tya"
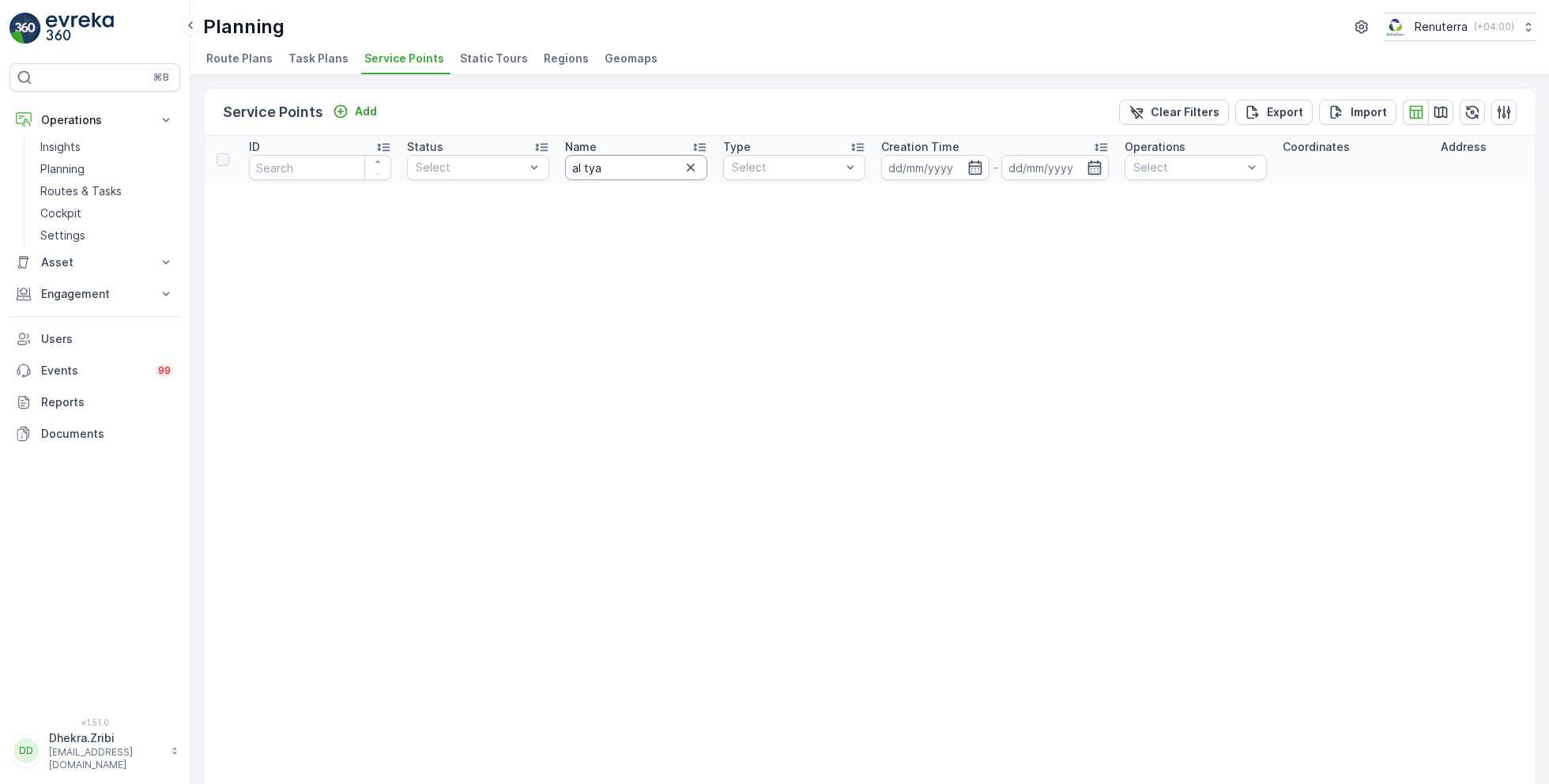
click at [623, 163] on input "al tya" at bounding box center [636, 167] width 142 height 25
type input "al tay"
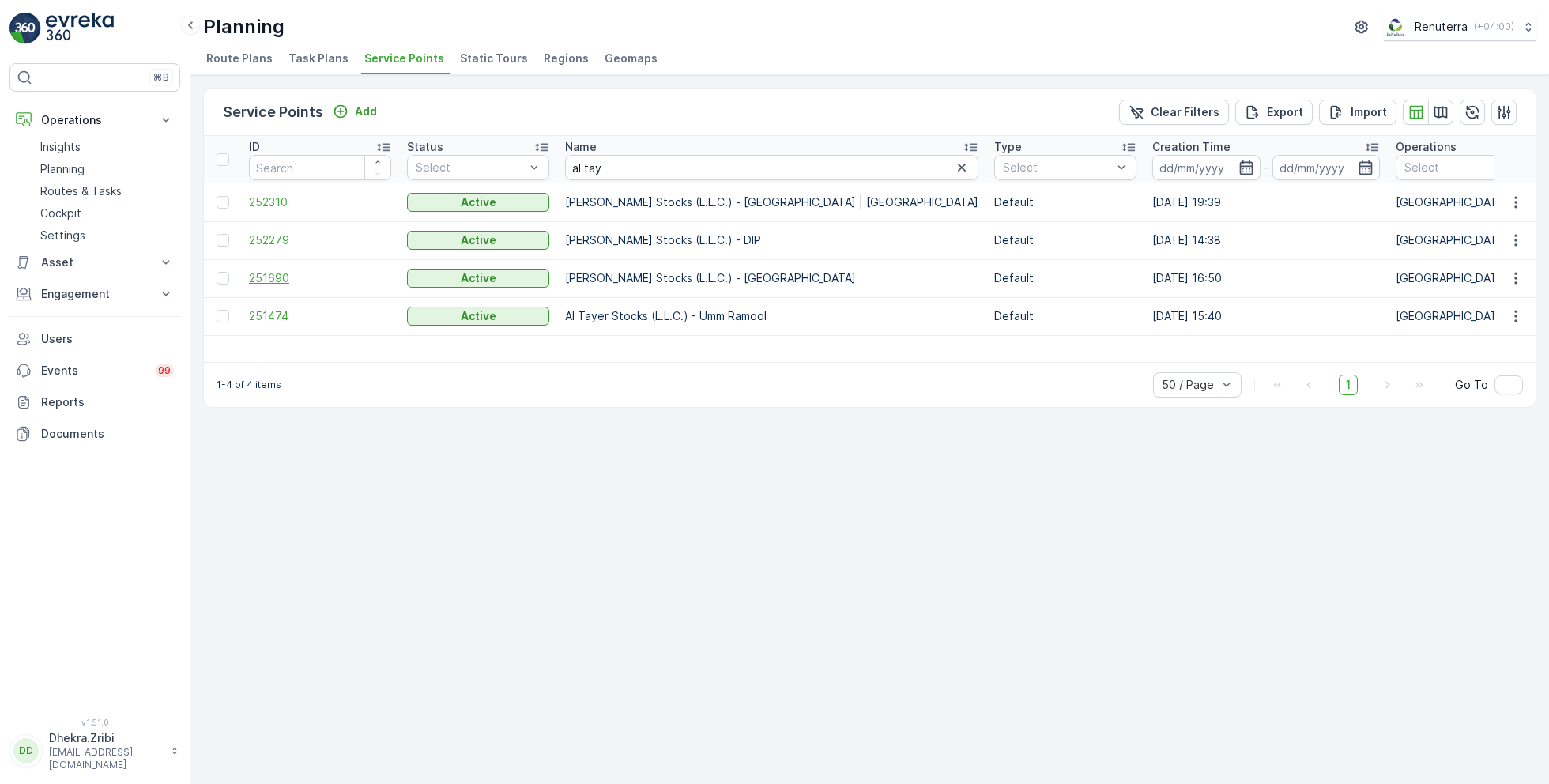
click at [262, 277] on span "251690" at bounding box center [319, 278] width 142 height 15
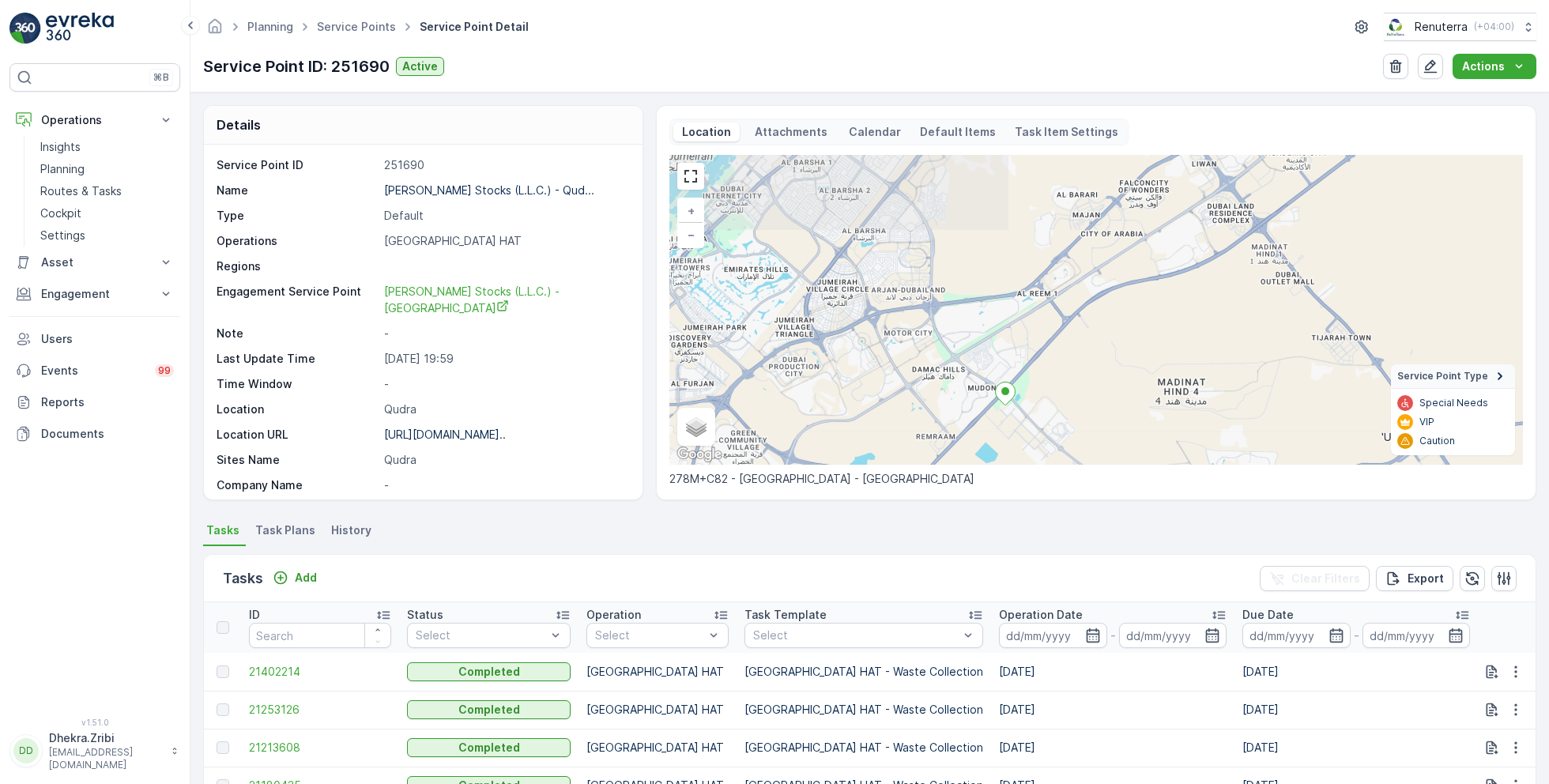
drag, startPoint x: 895, startPoint y: 253, endPoint x: 975, endPoint y: 367, distance: 139.3
click at [975, 367] on div "+ − Satellite Roadmap Terrain Hybrid Leaflet Keyboard shortcuts Map Data Map da…" at bounding box center [1096, 309] width 854 height 310
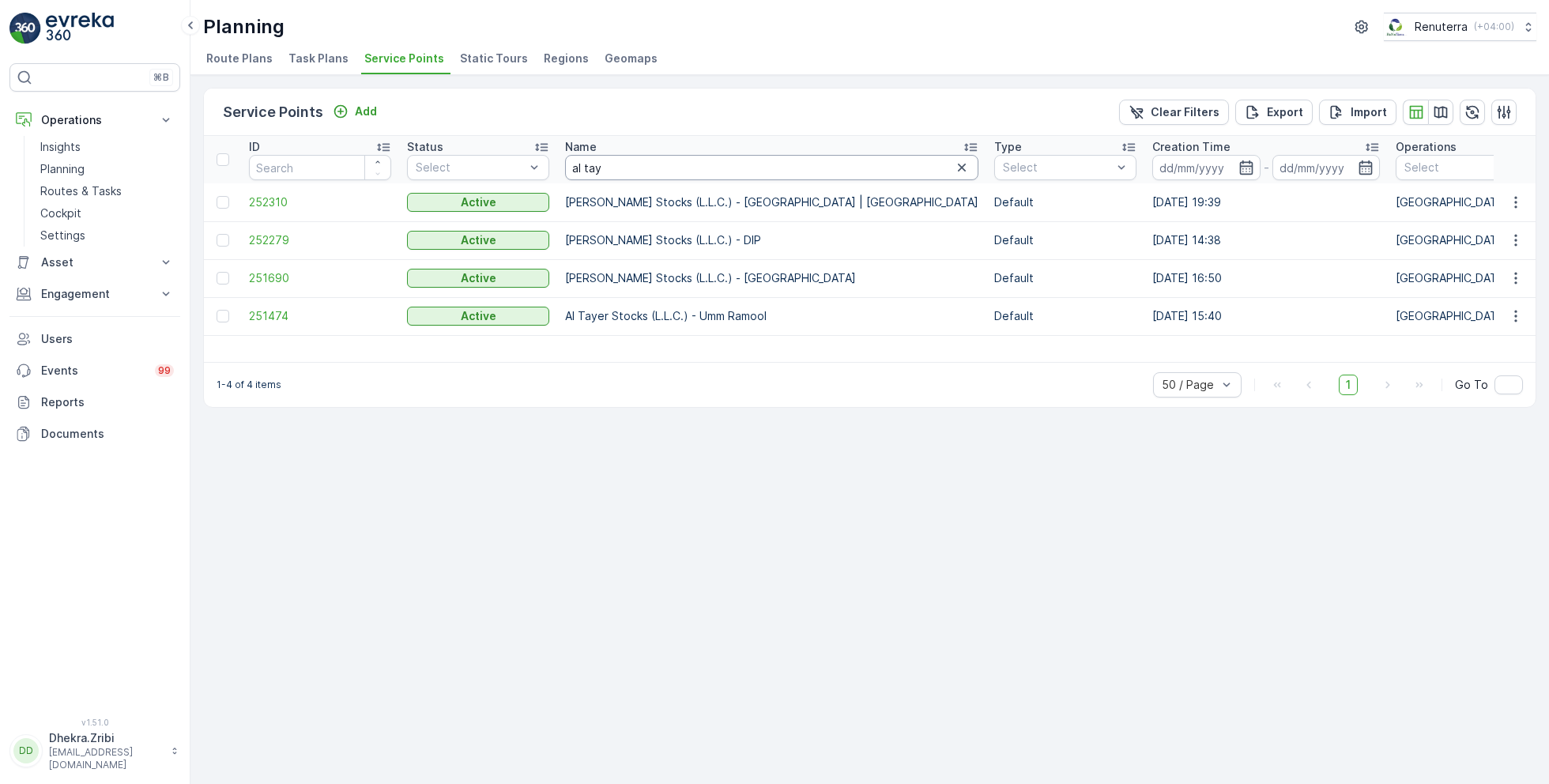
click at [602, 176] on input "al tay" at bounding box center [771, 167] width 413 height 25
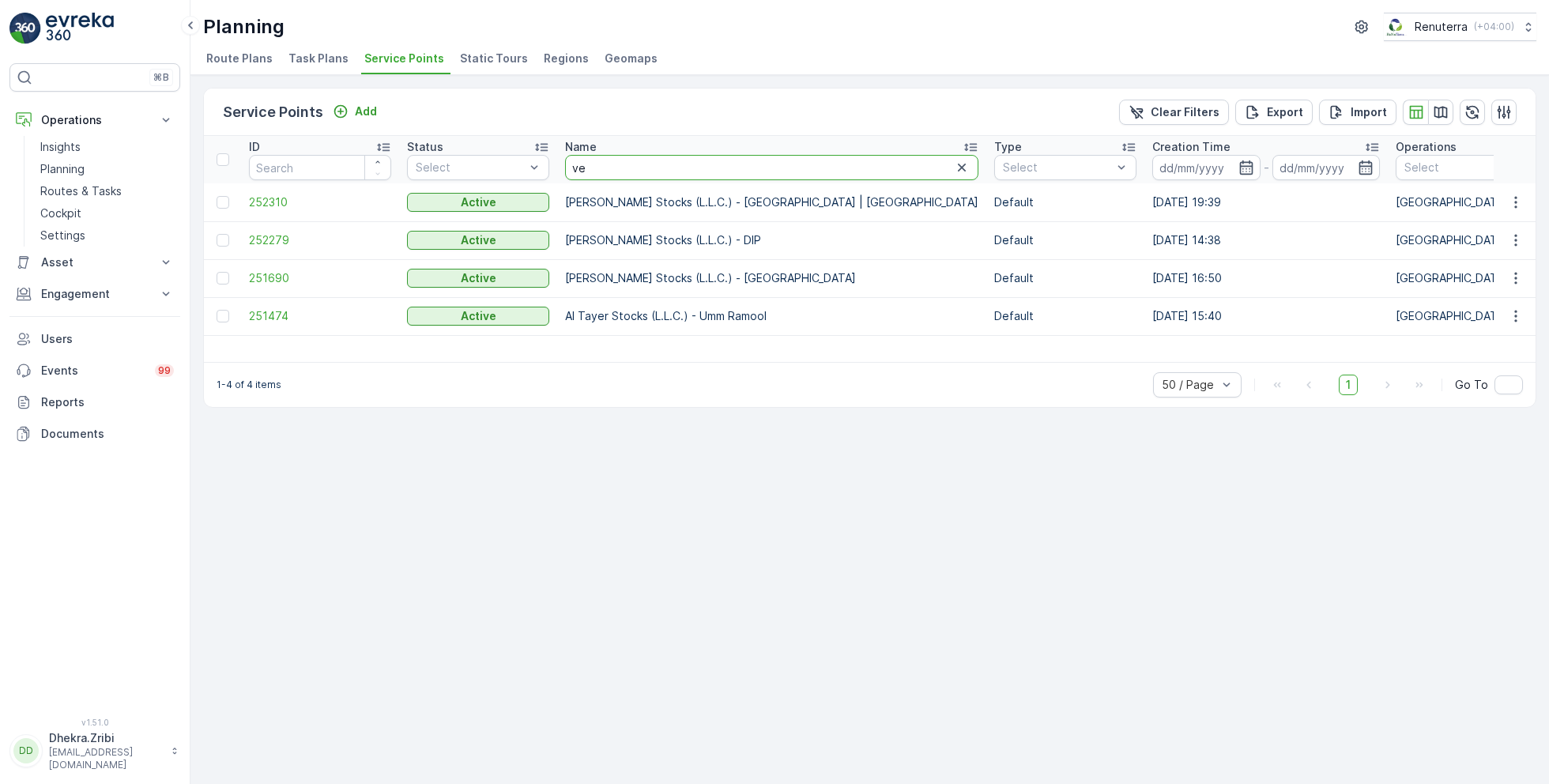
type input "v"
type input "centara"
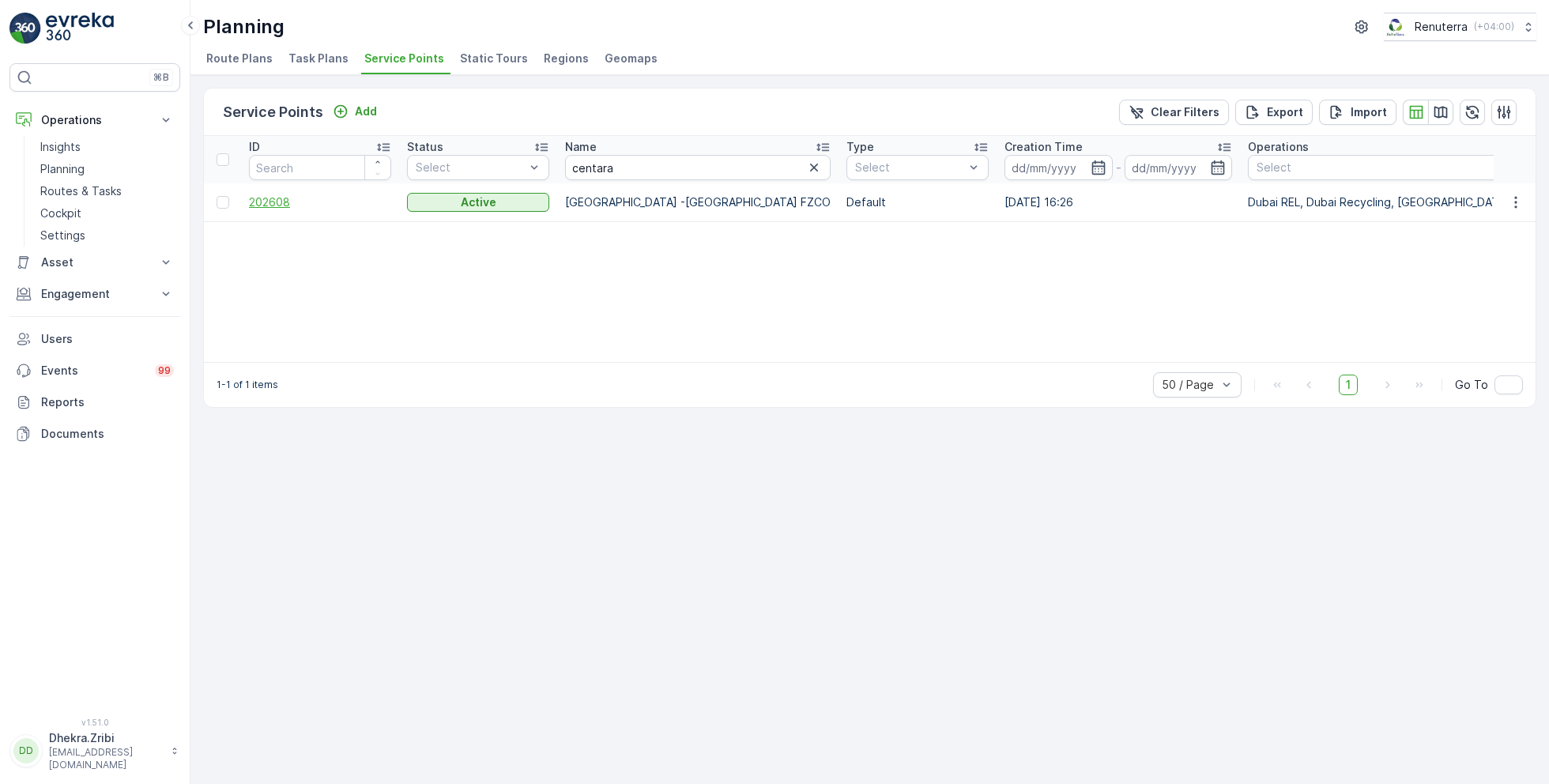
click at [268, 209] on span "202608" at bounding box center [319, 202] width 142 height 15
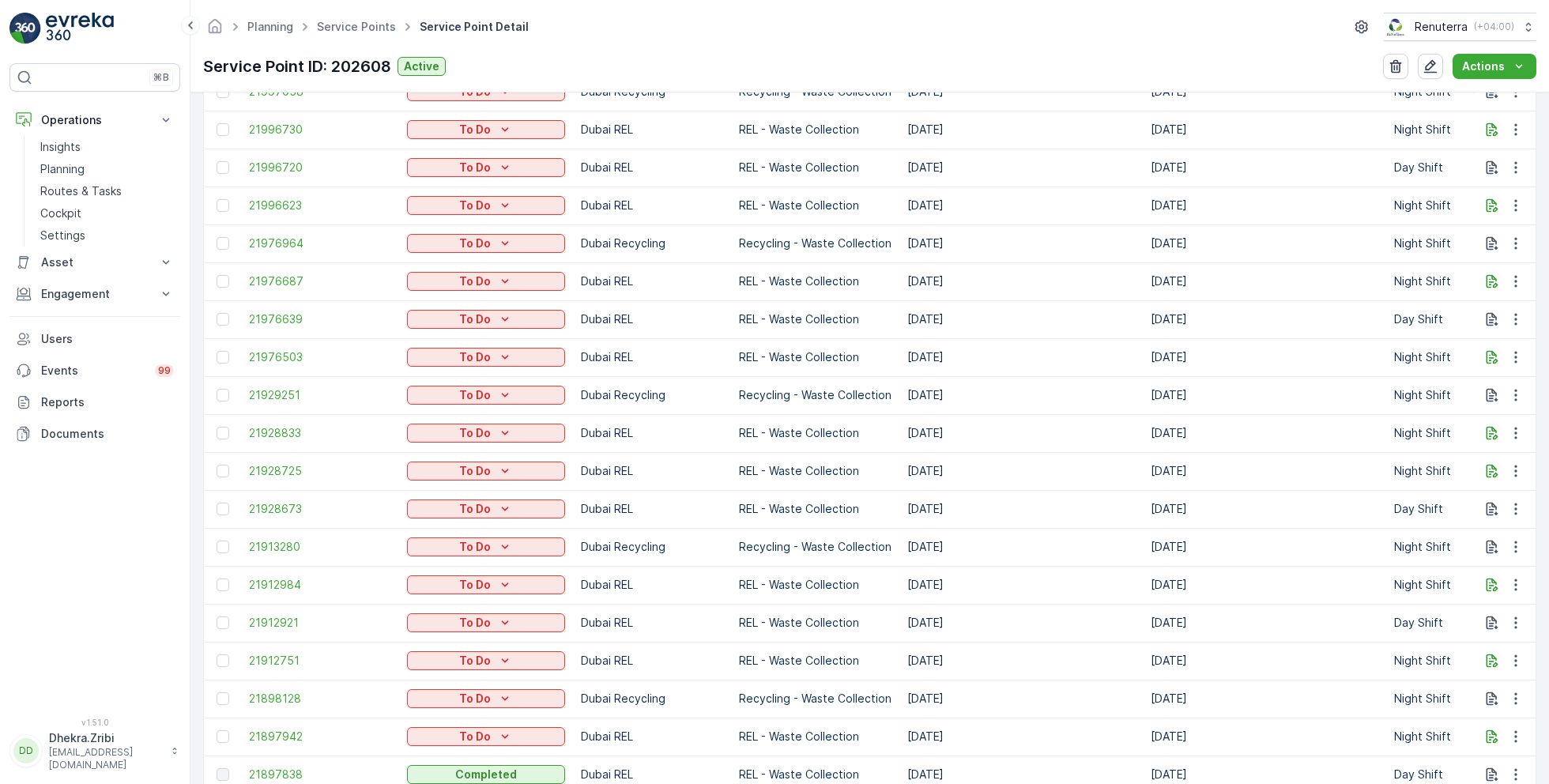
scroll to position [1256, 0]
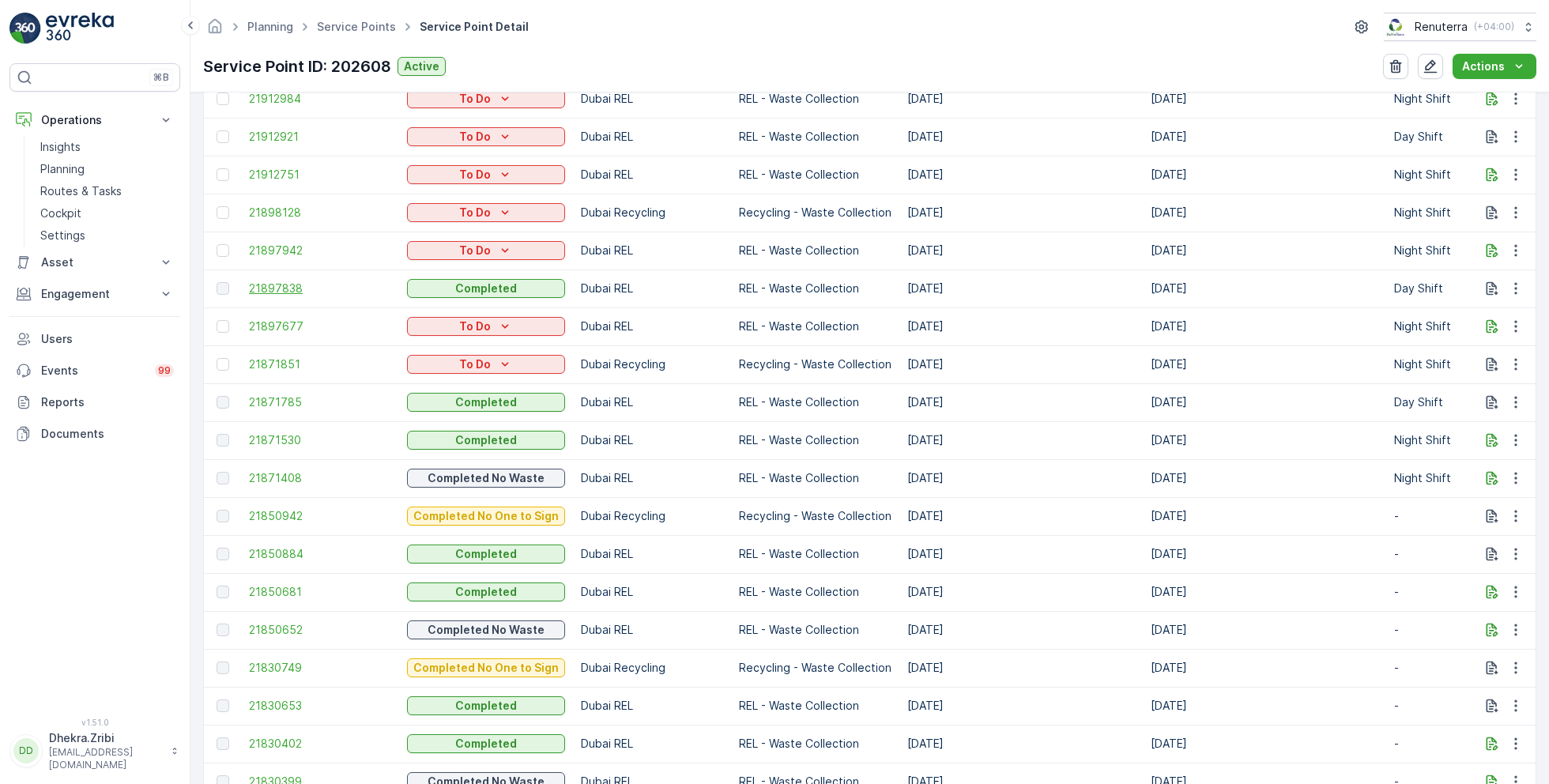
click at [276, 292] on span "21897838" at bounding box center [319, 288] width 142 height 15
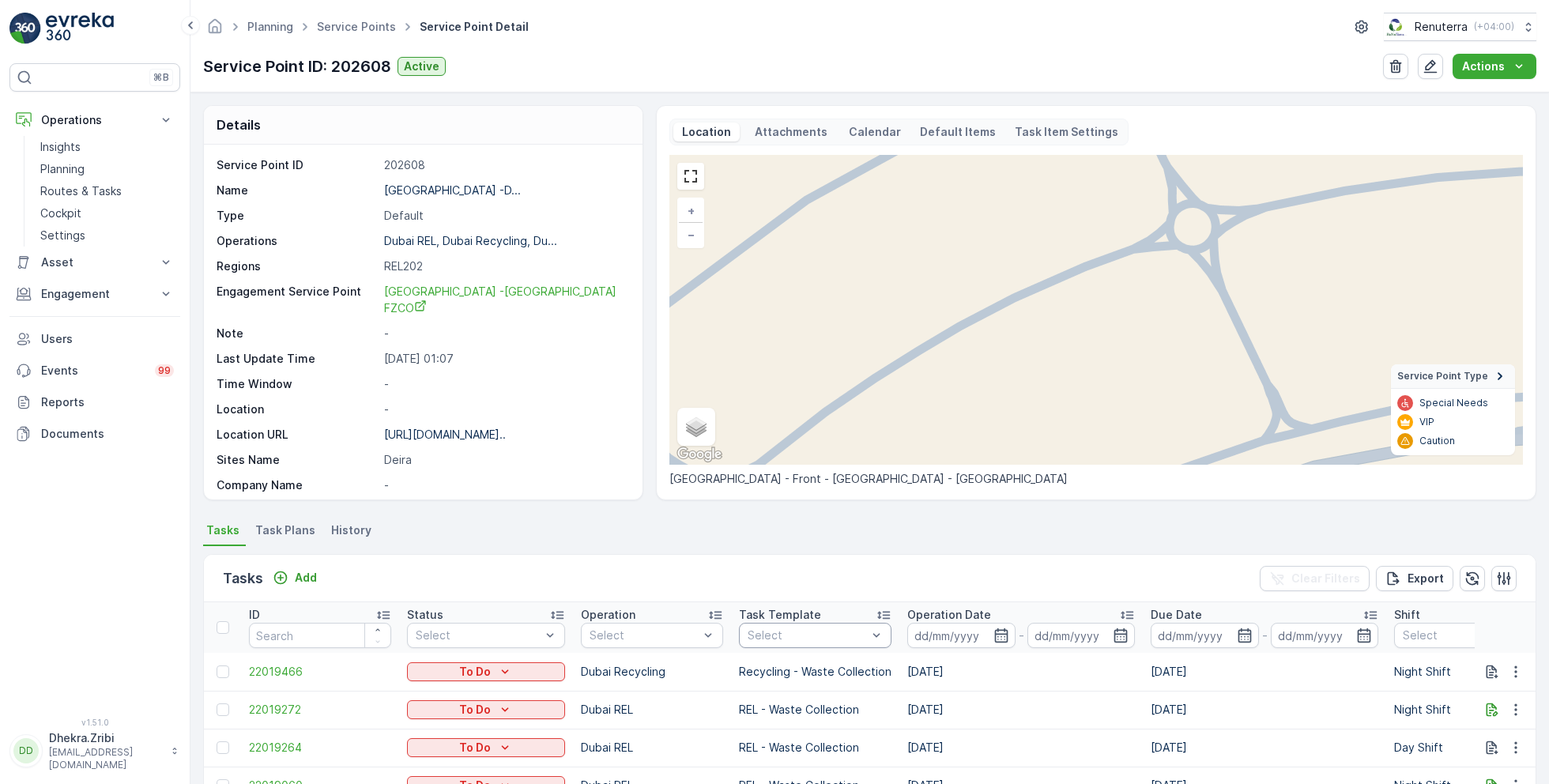
scroll to position [247, 0]
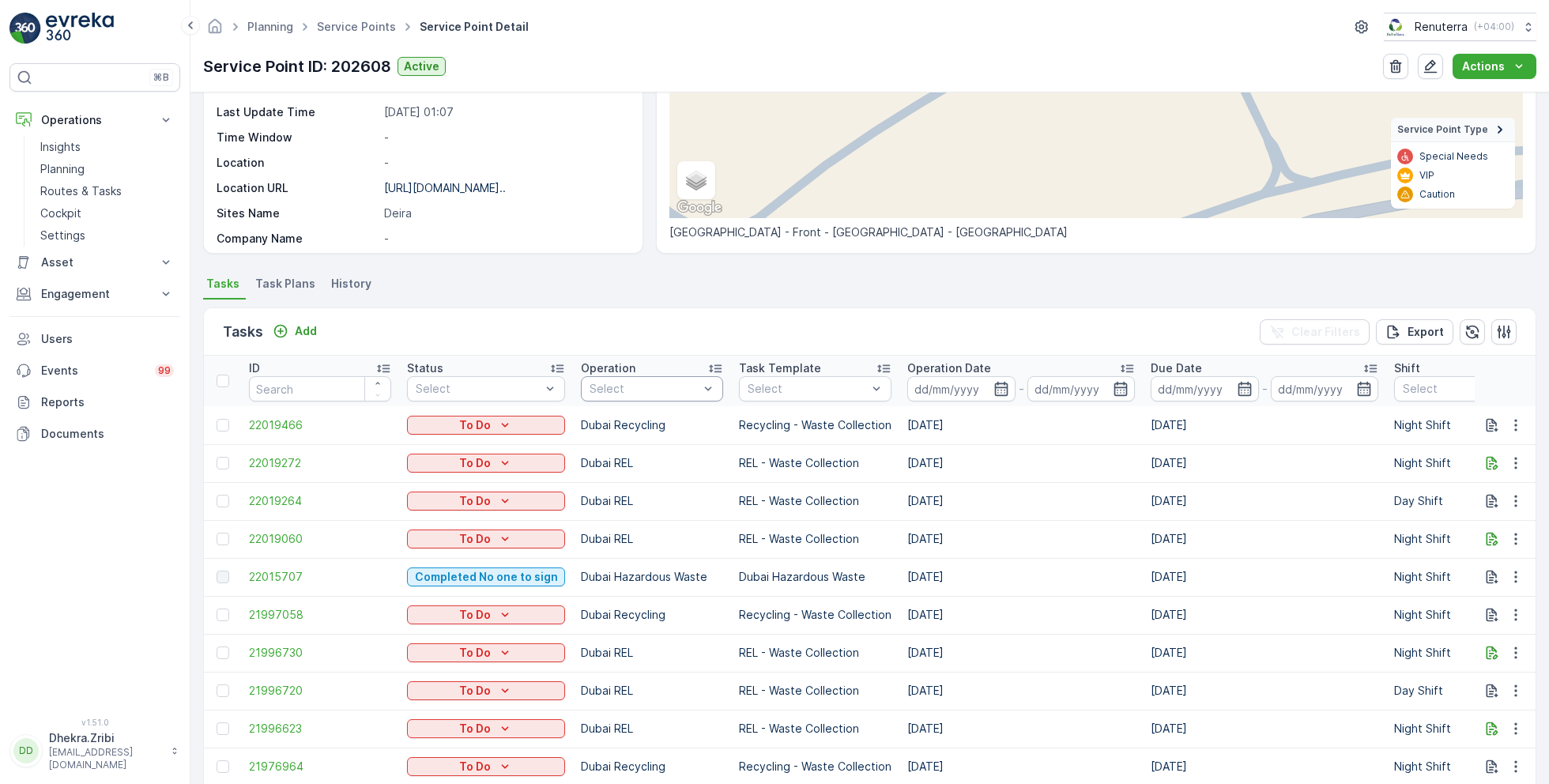
click at [675, 376] on div "Select" at bounding box center [651, 389] width 142 height 25
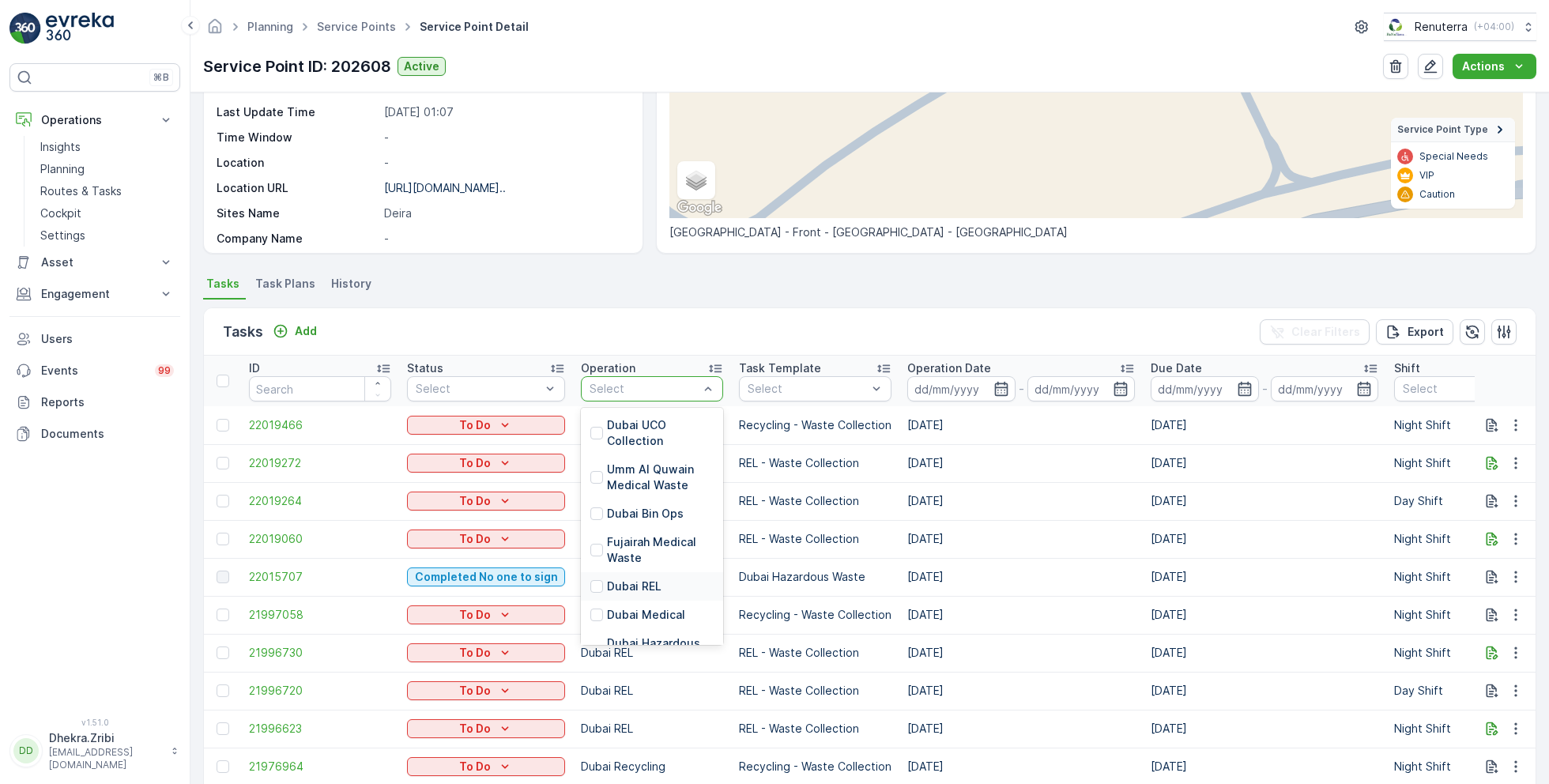
click at [635, 572] on div "Dubai REL" at bounding box center [651, 586] width 142 height 28
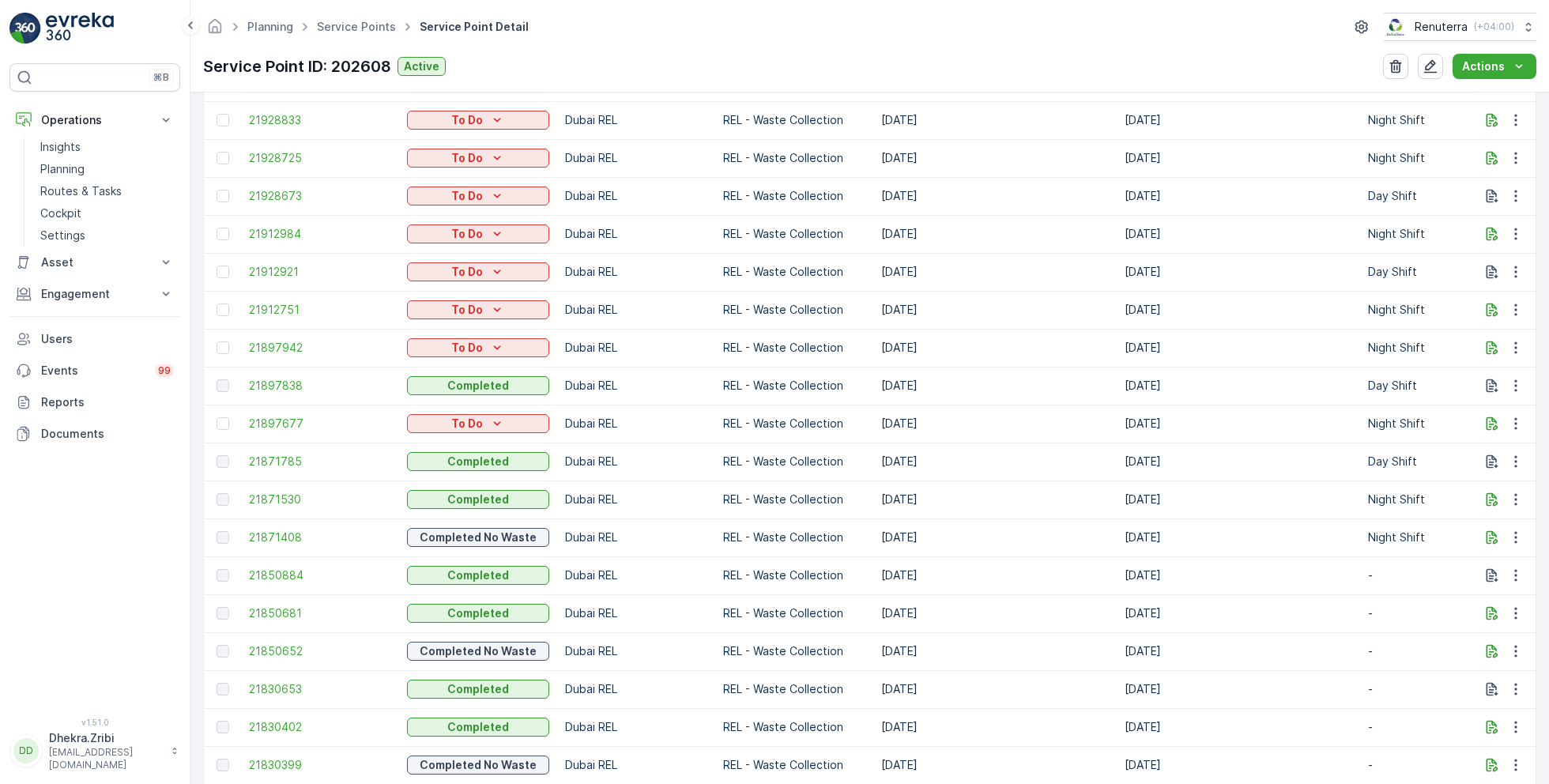
scroll to position [857, 0]
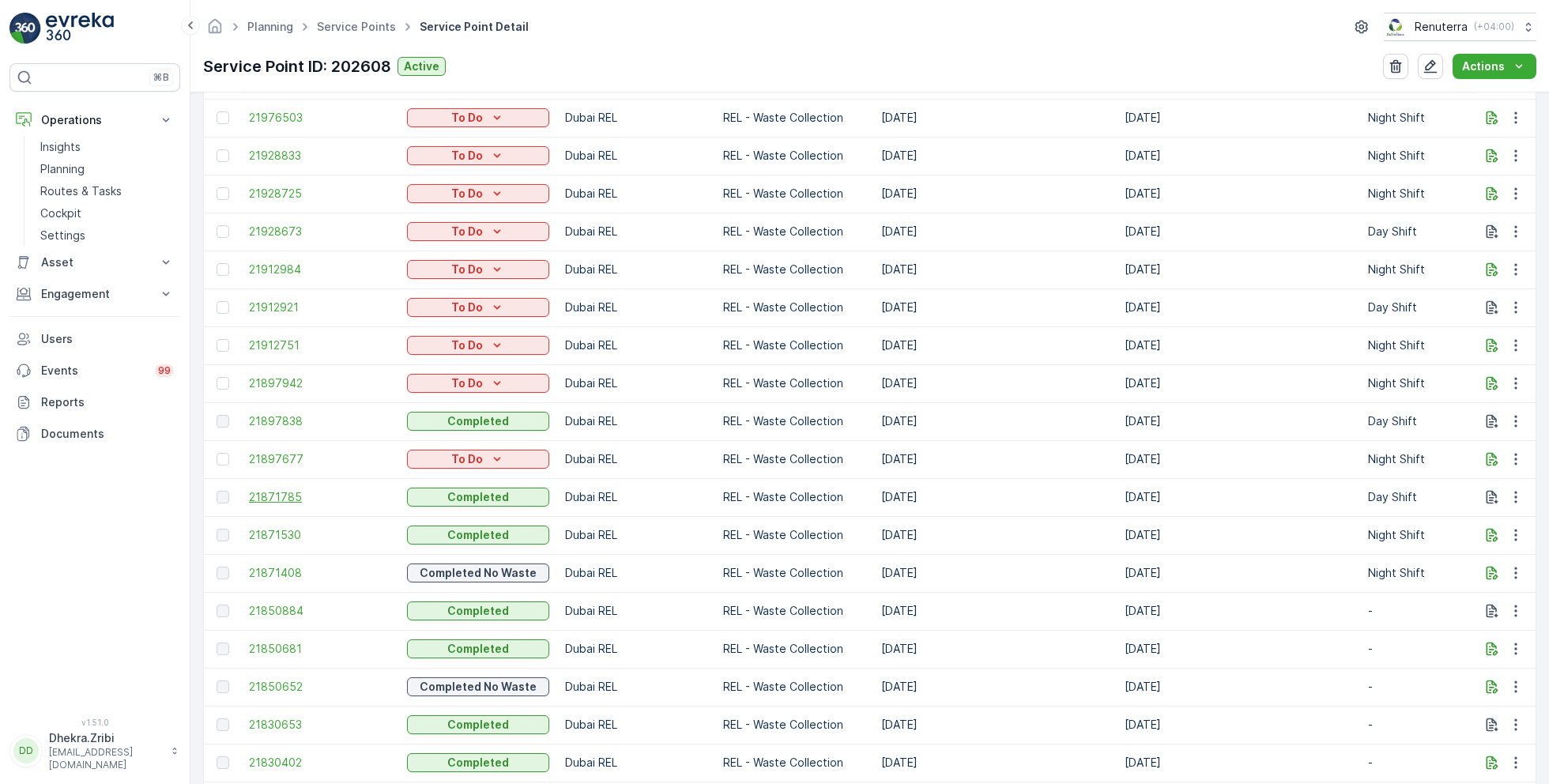
click at [274, 495] on span "21871785" at bounding box center [319, 496] width 142 height 15
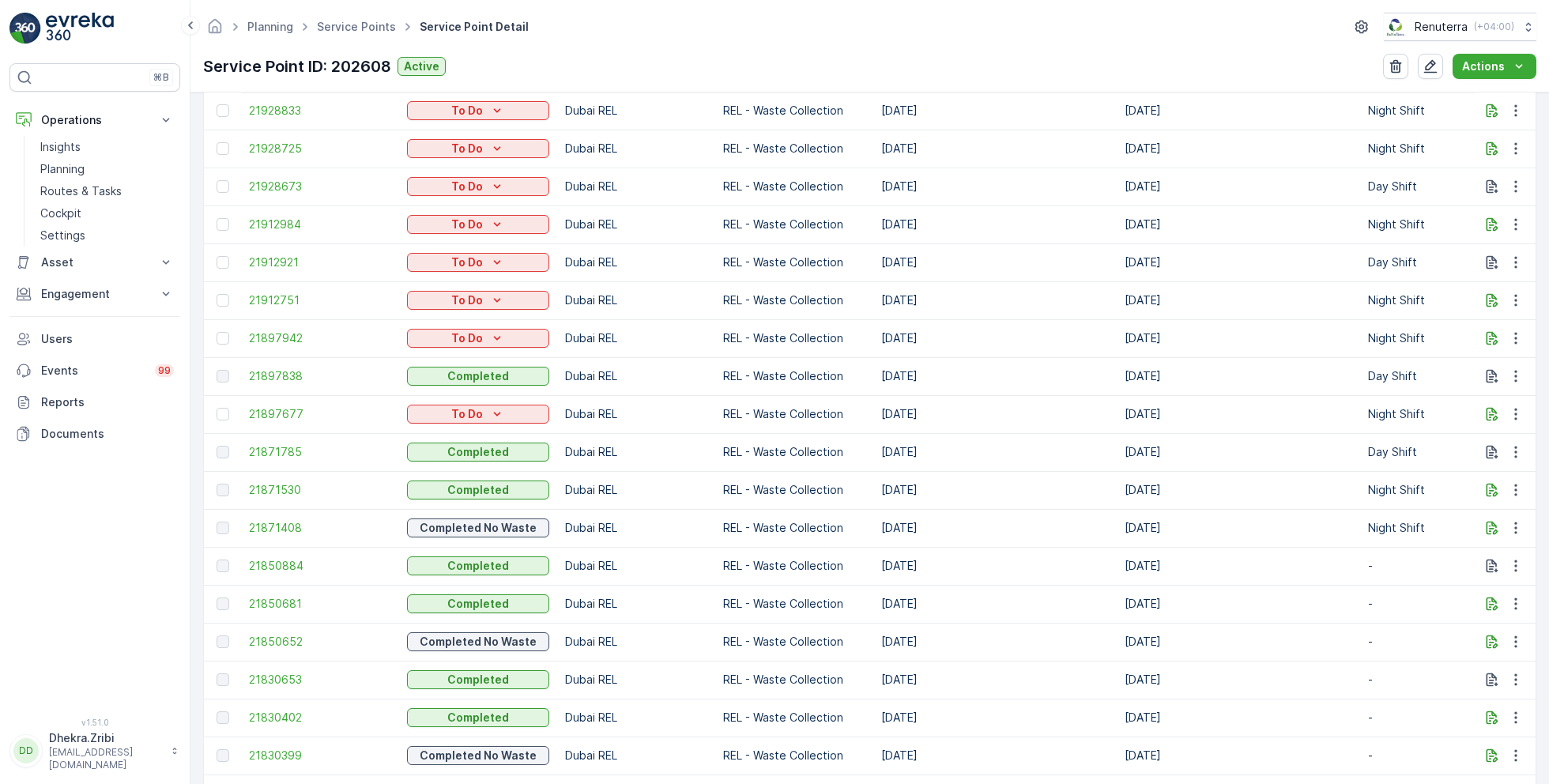
scroll to position [909, 0]
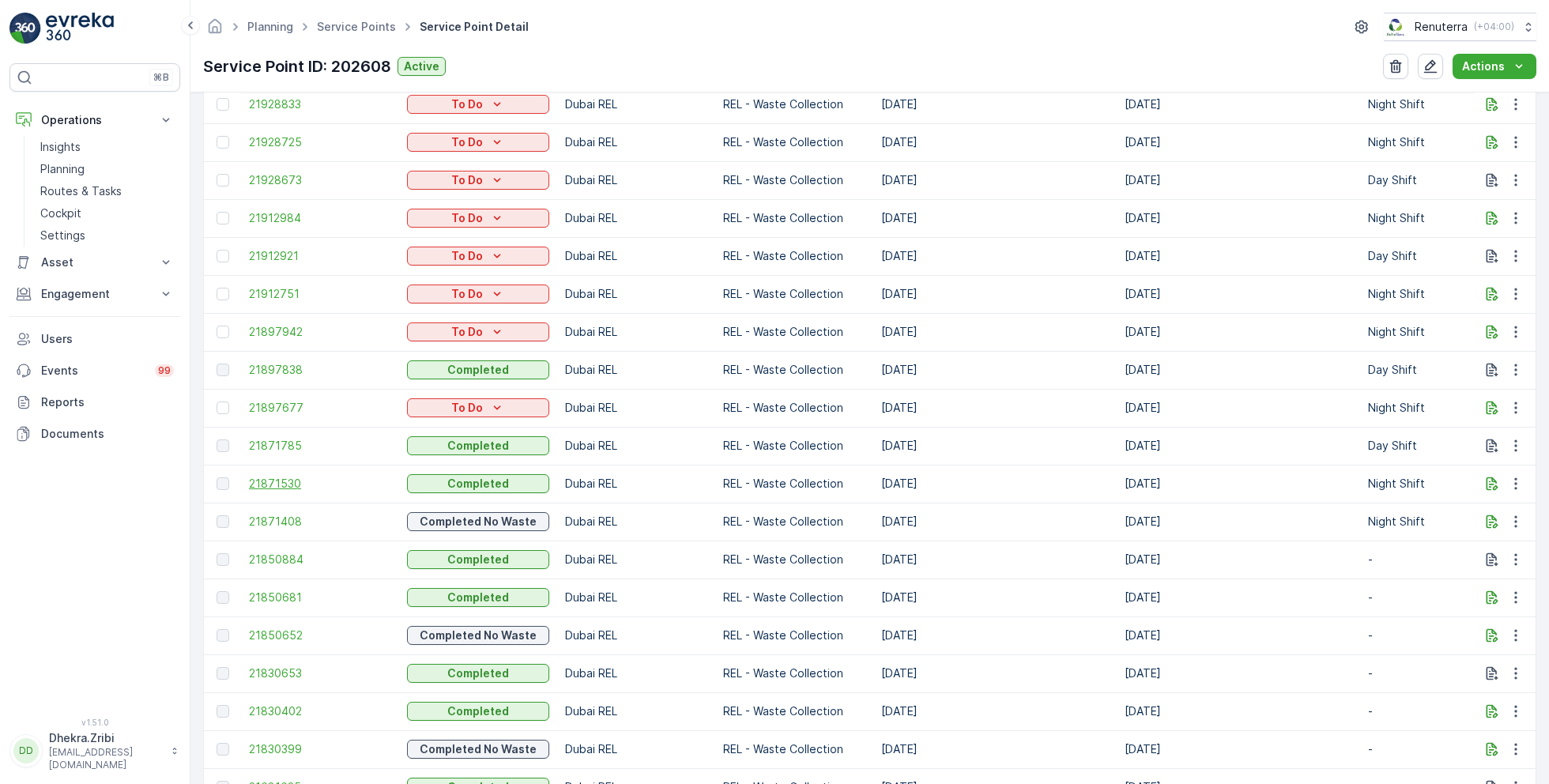
click at [284, 483] on span "21871530" at bounding box center [319, 483] width 142 height 15
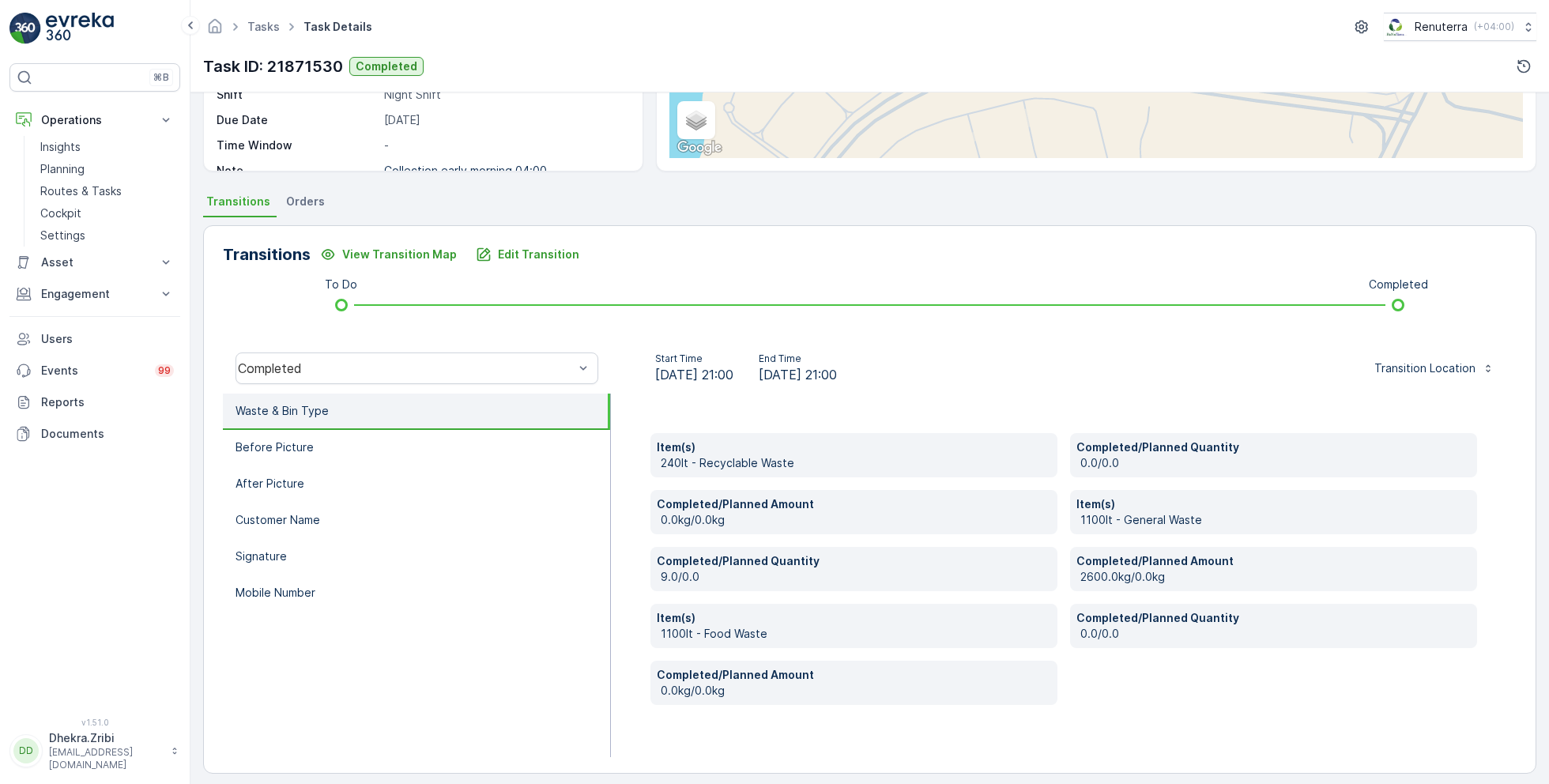
scroll to position [259, 0]
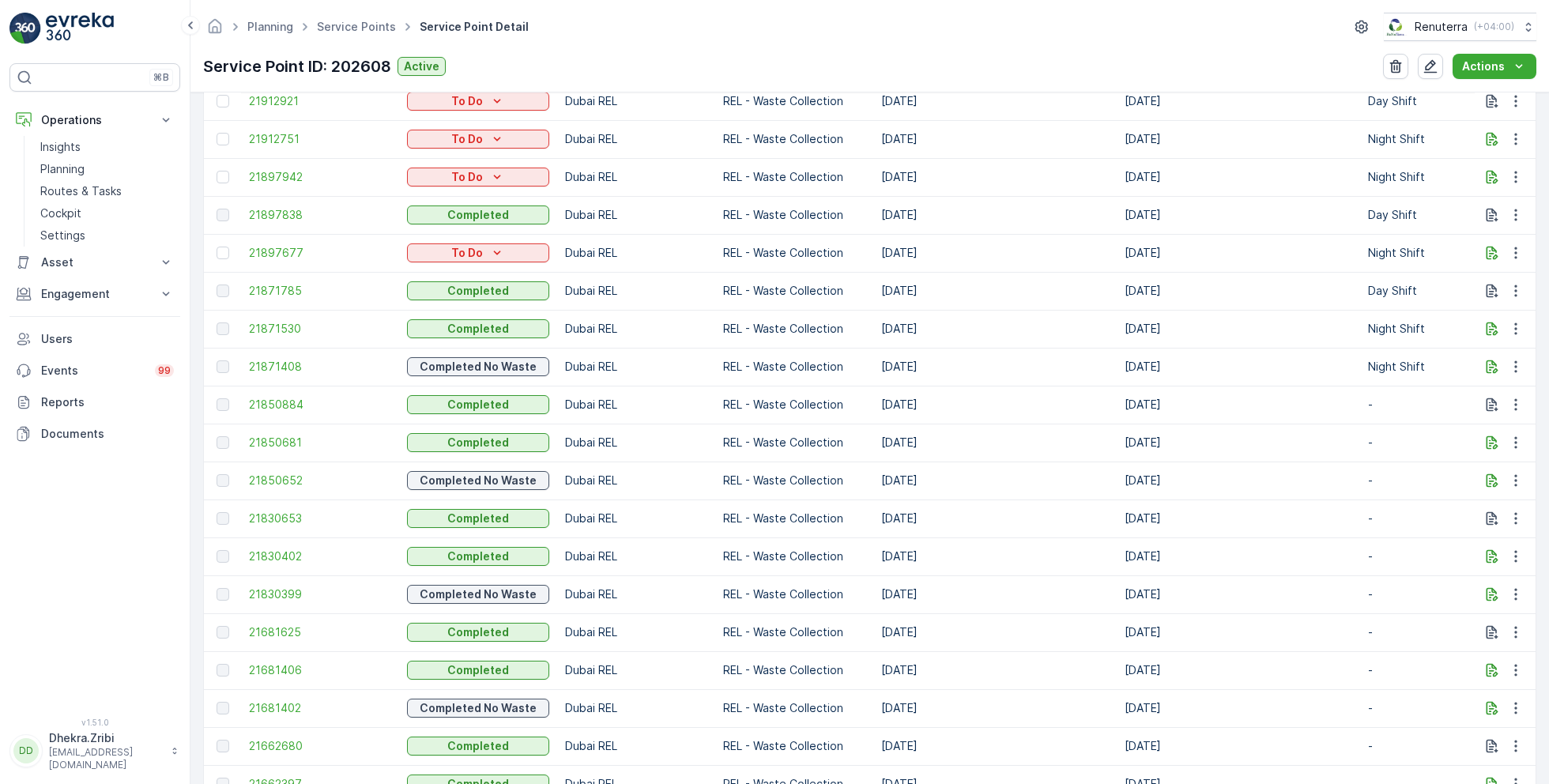
scroll to position [1066, 0]
click at [265, 512] on span "21830653" at bounding box center [319, 515] width 142 height 15
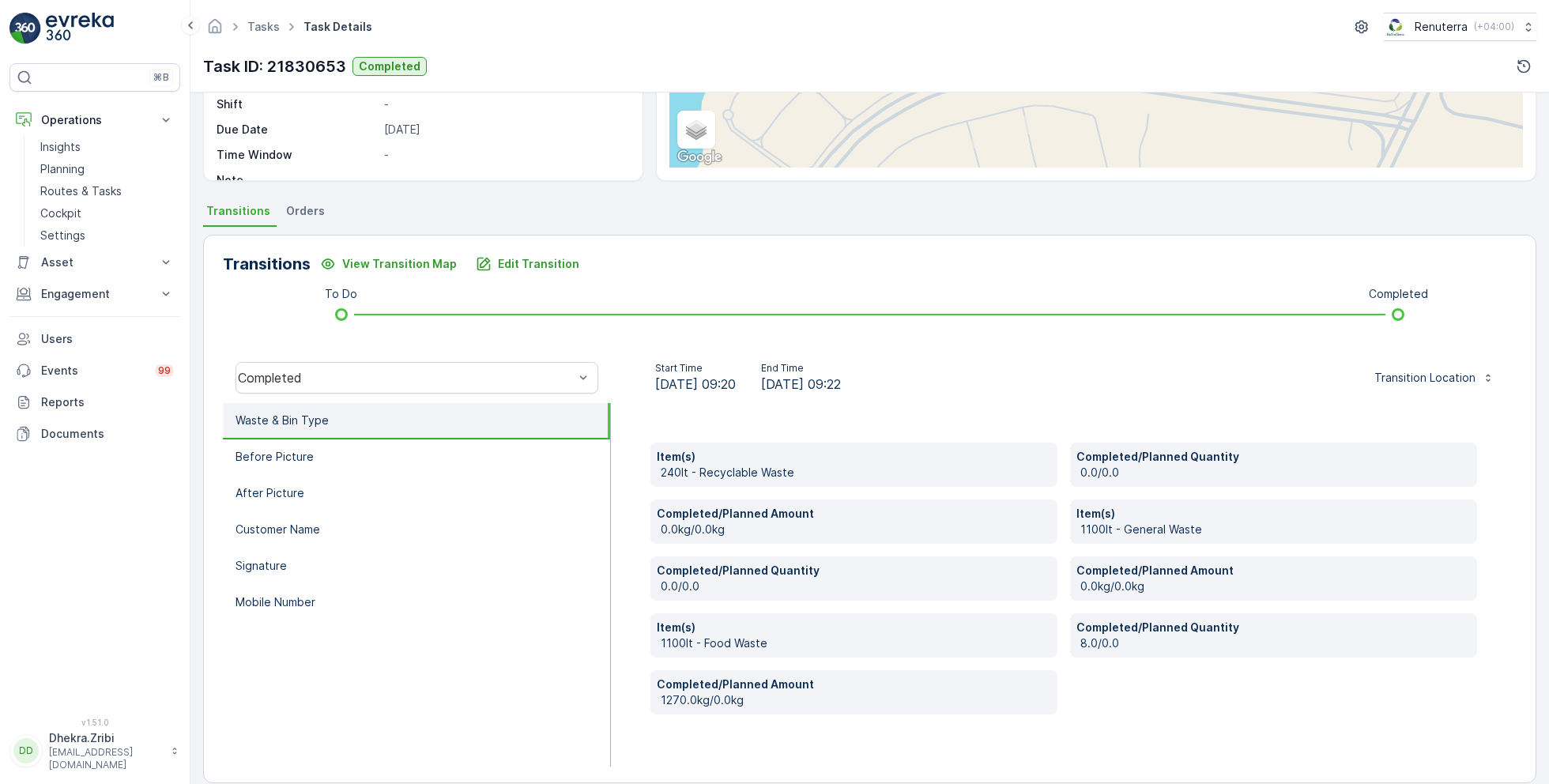
scroll to position [259, 0]
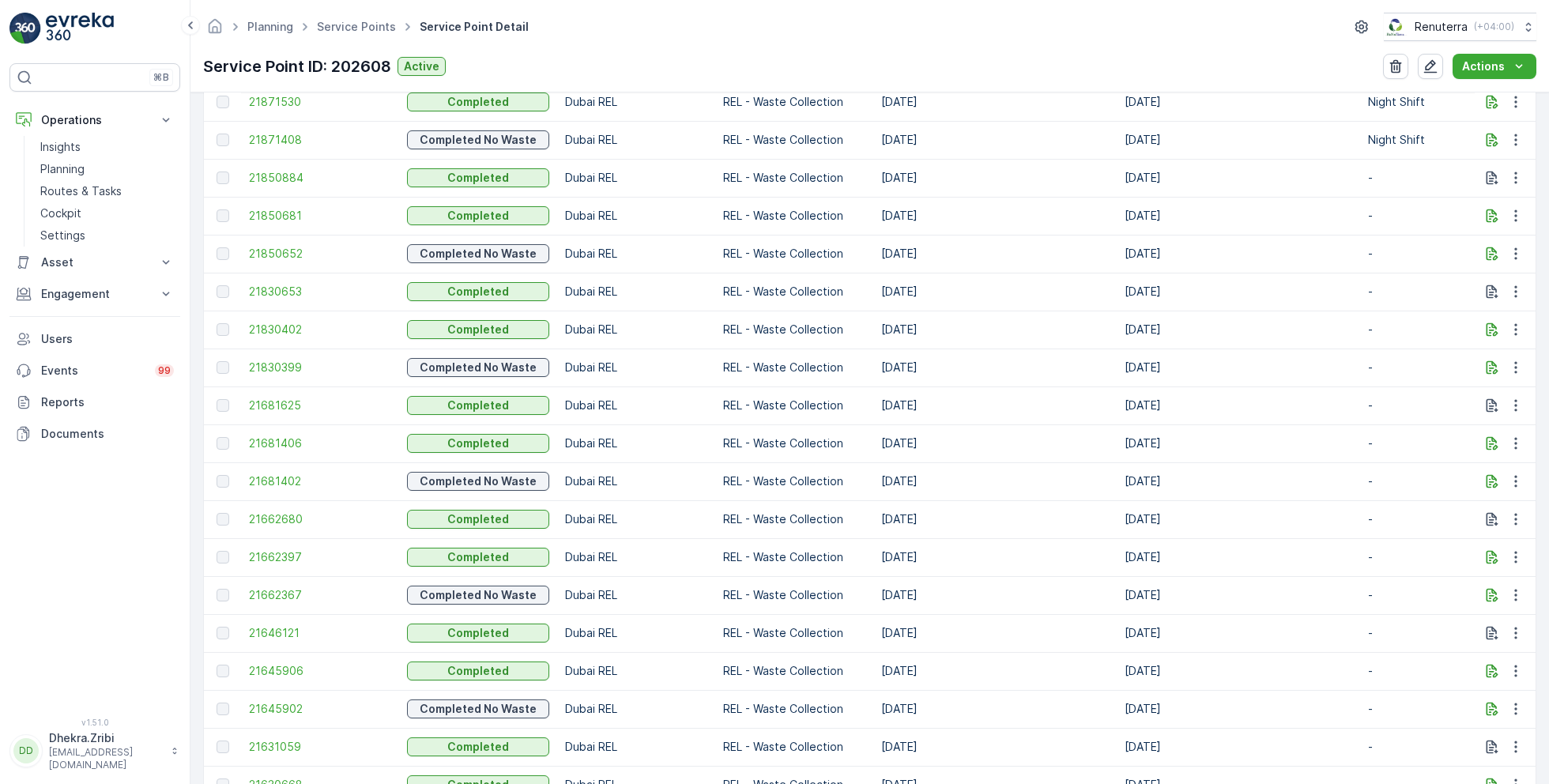
scroll to position [1422, 0]
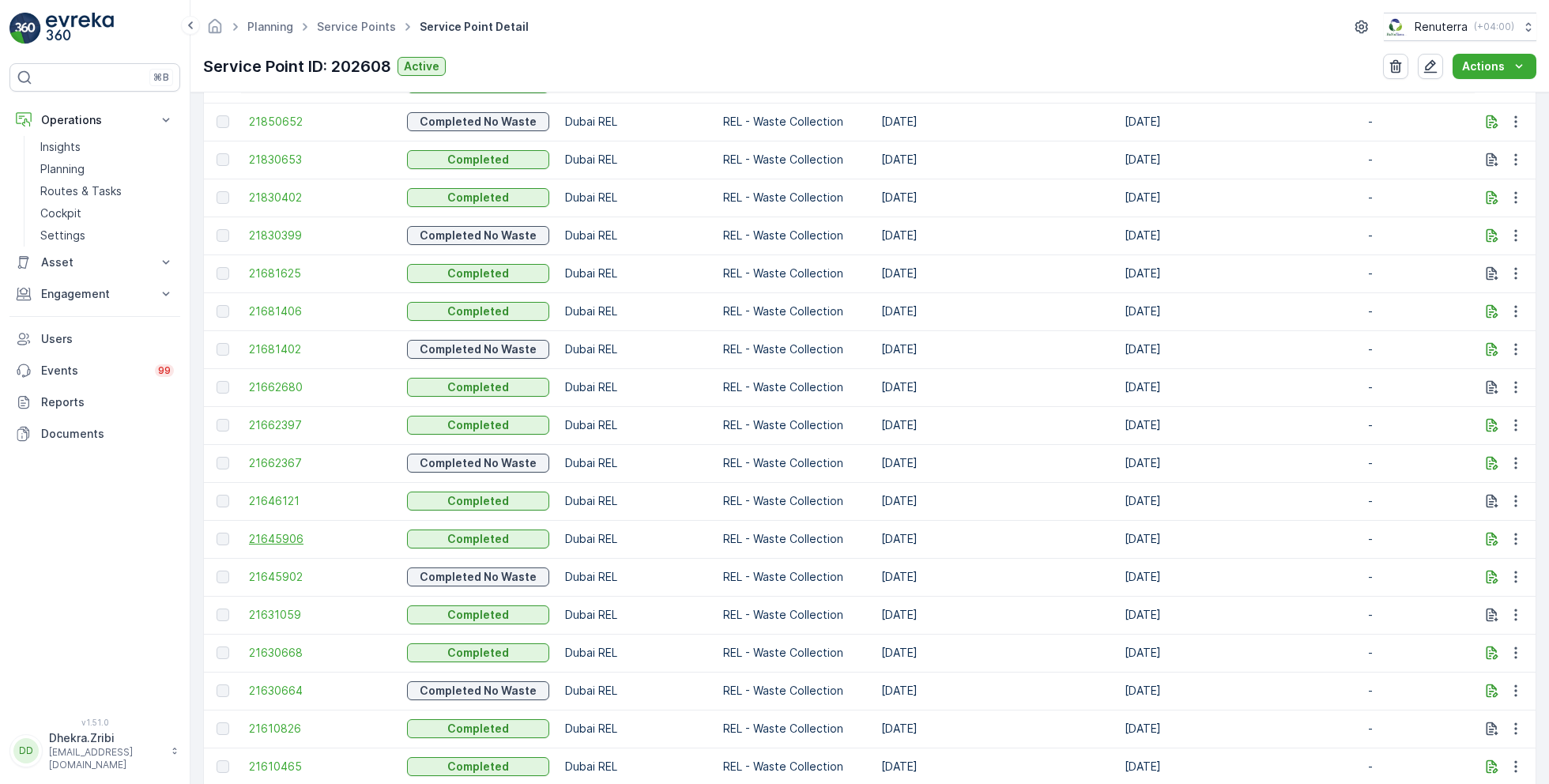
click at [284, 537] on span "21645906" at bounding box center [319, 538] width 142 height 15
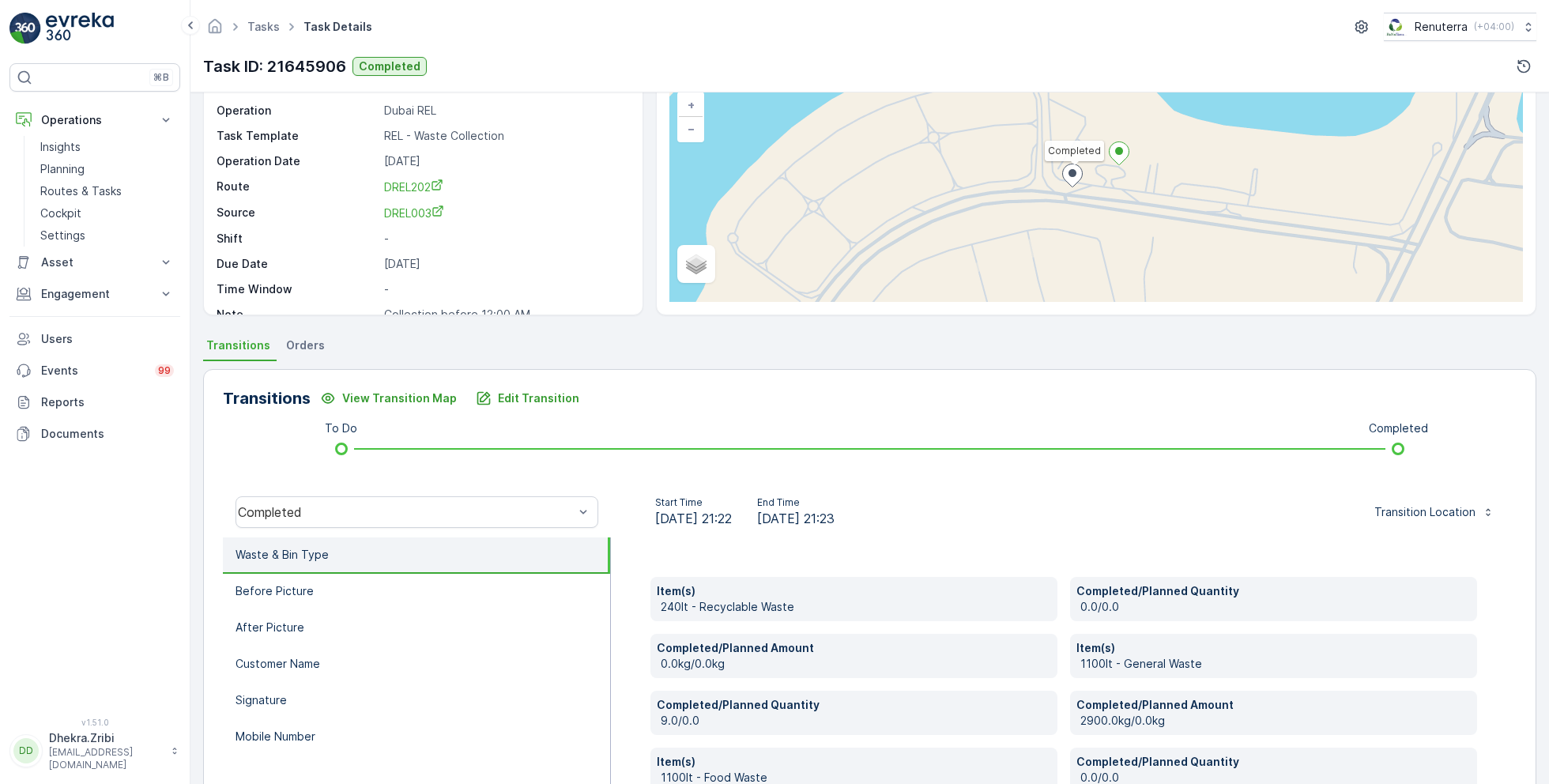
scroll to position [259, 0]
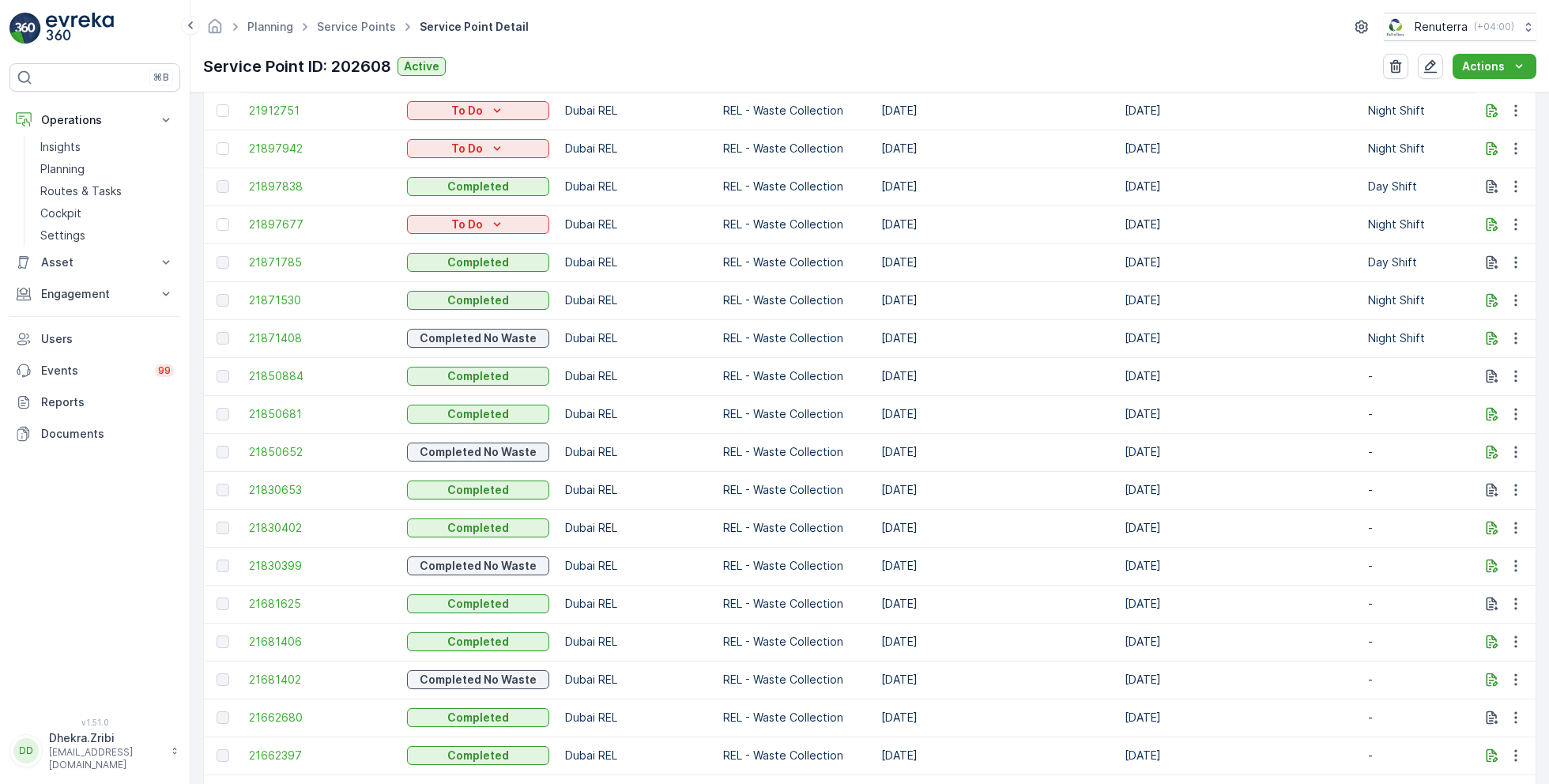
scroll to position [1098, 0]
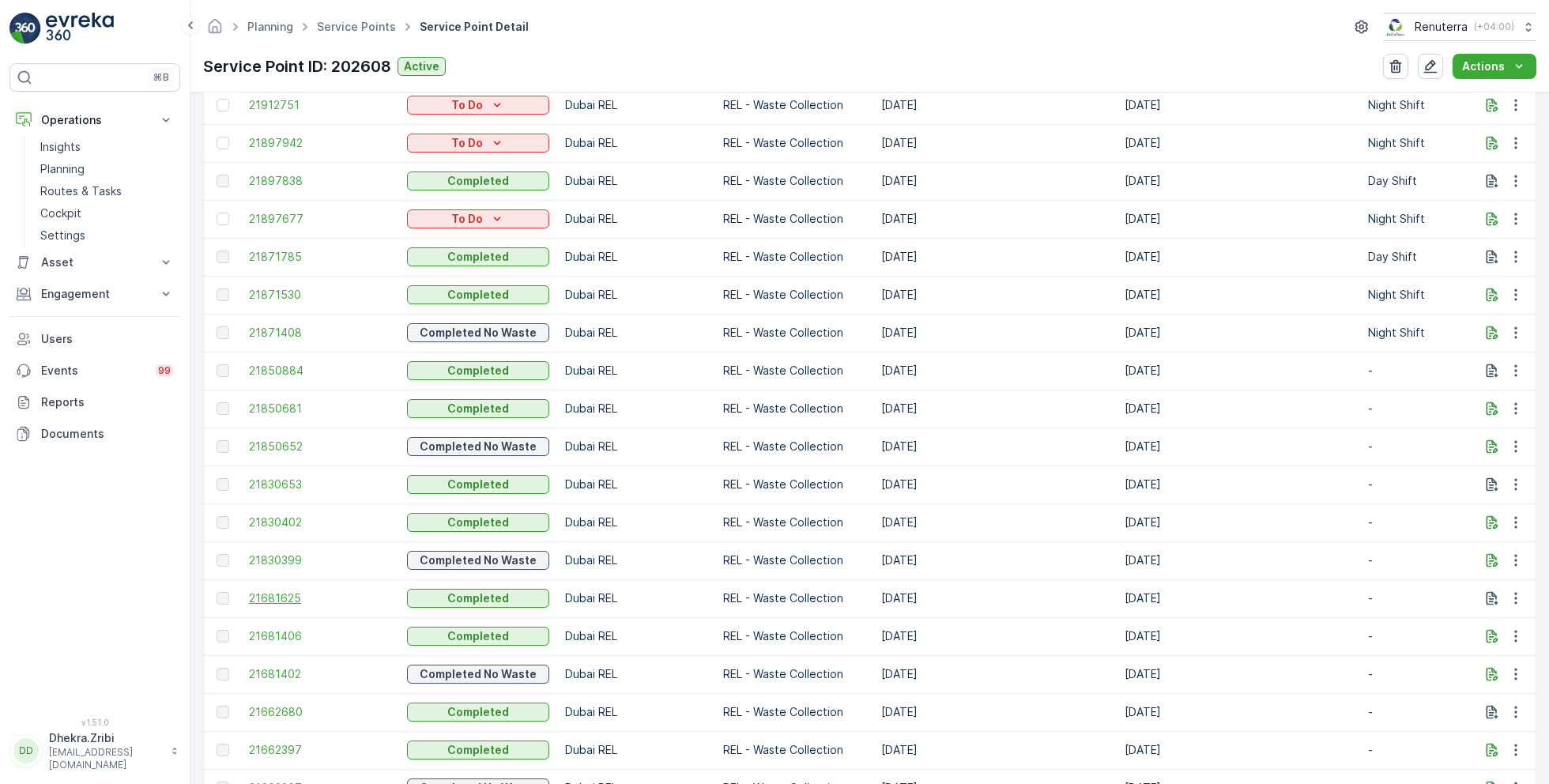
click at [290, 602] on span "21681625" at bounding box center [319, 598] width 142 height 15
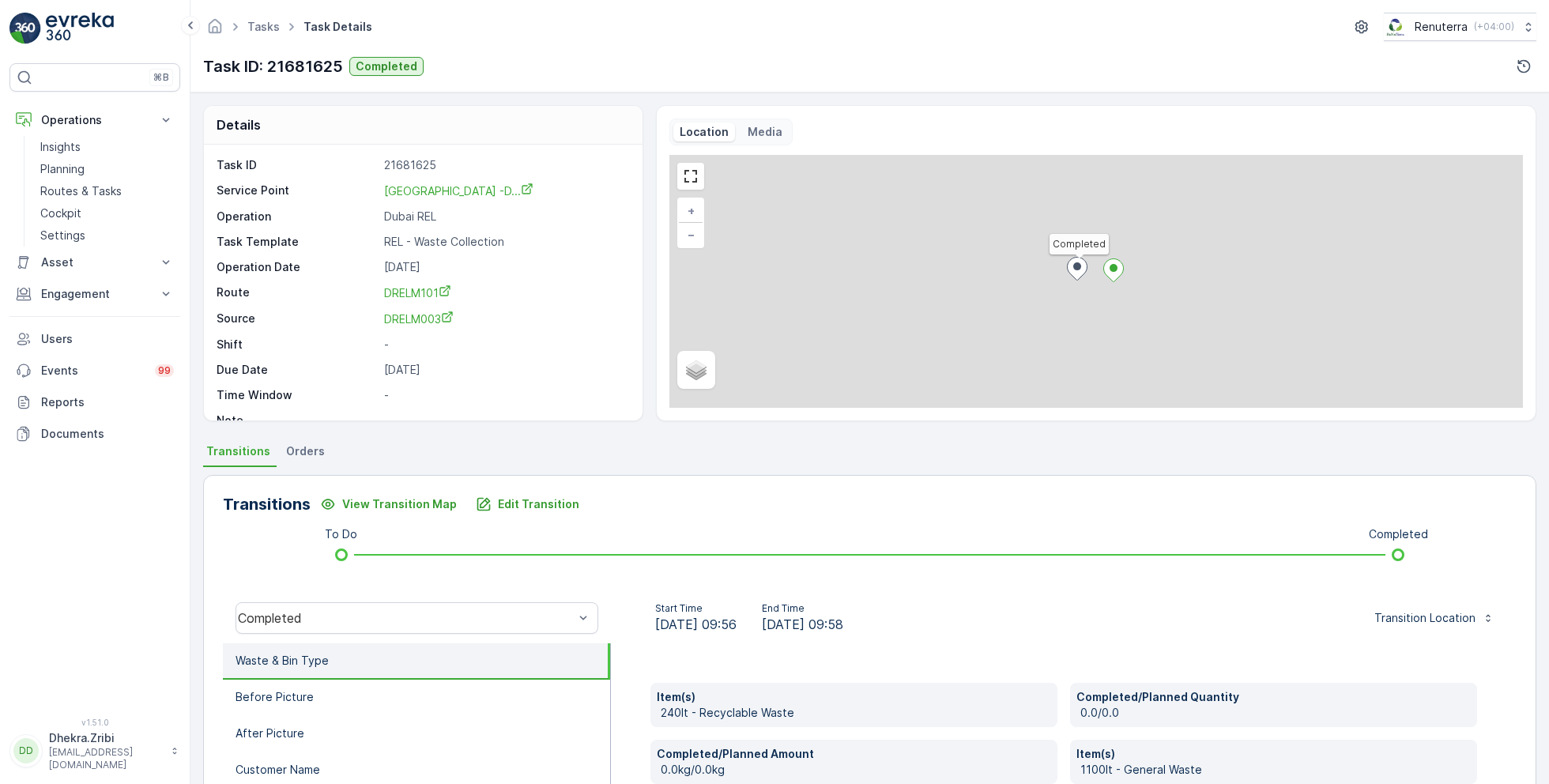
scroll to position [259, 0]
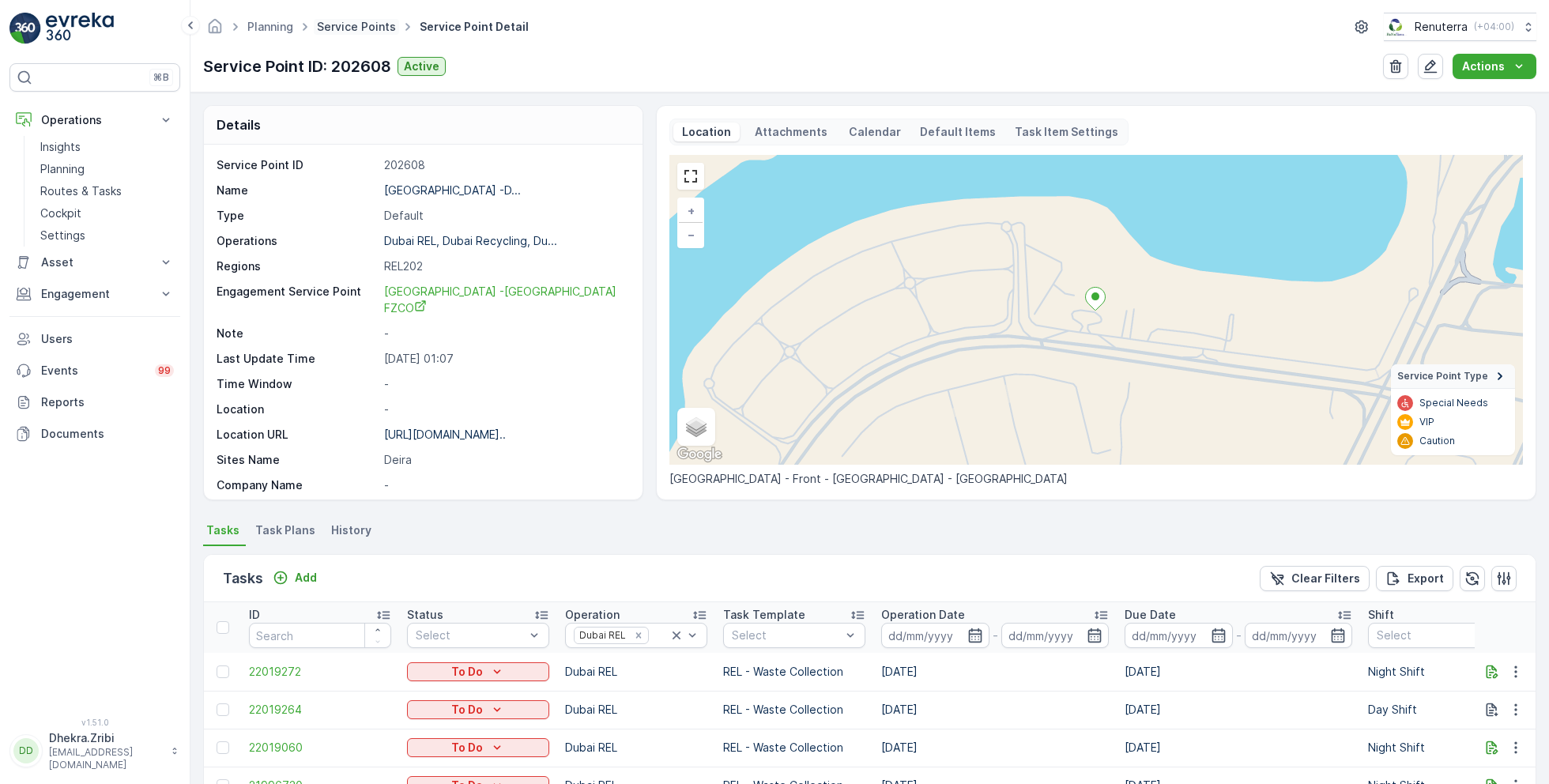
click at [388, 28] on link "Service Points" at bounding box center [356, 26] width 79 height 14
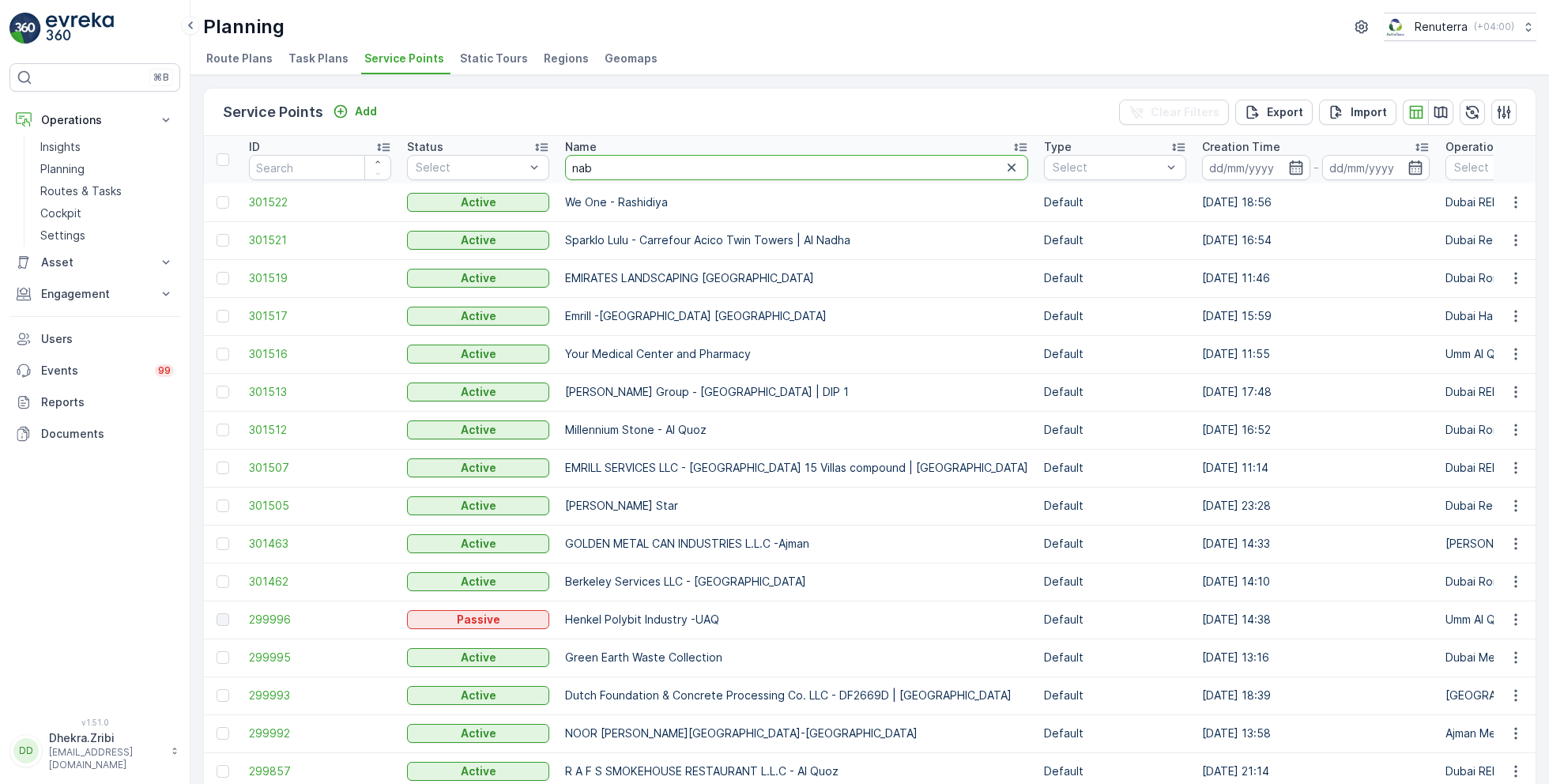
type input "nabc"
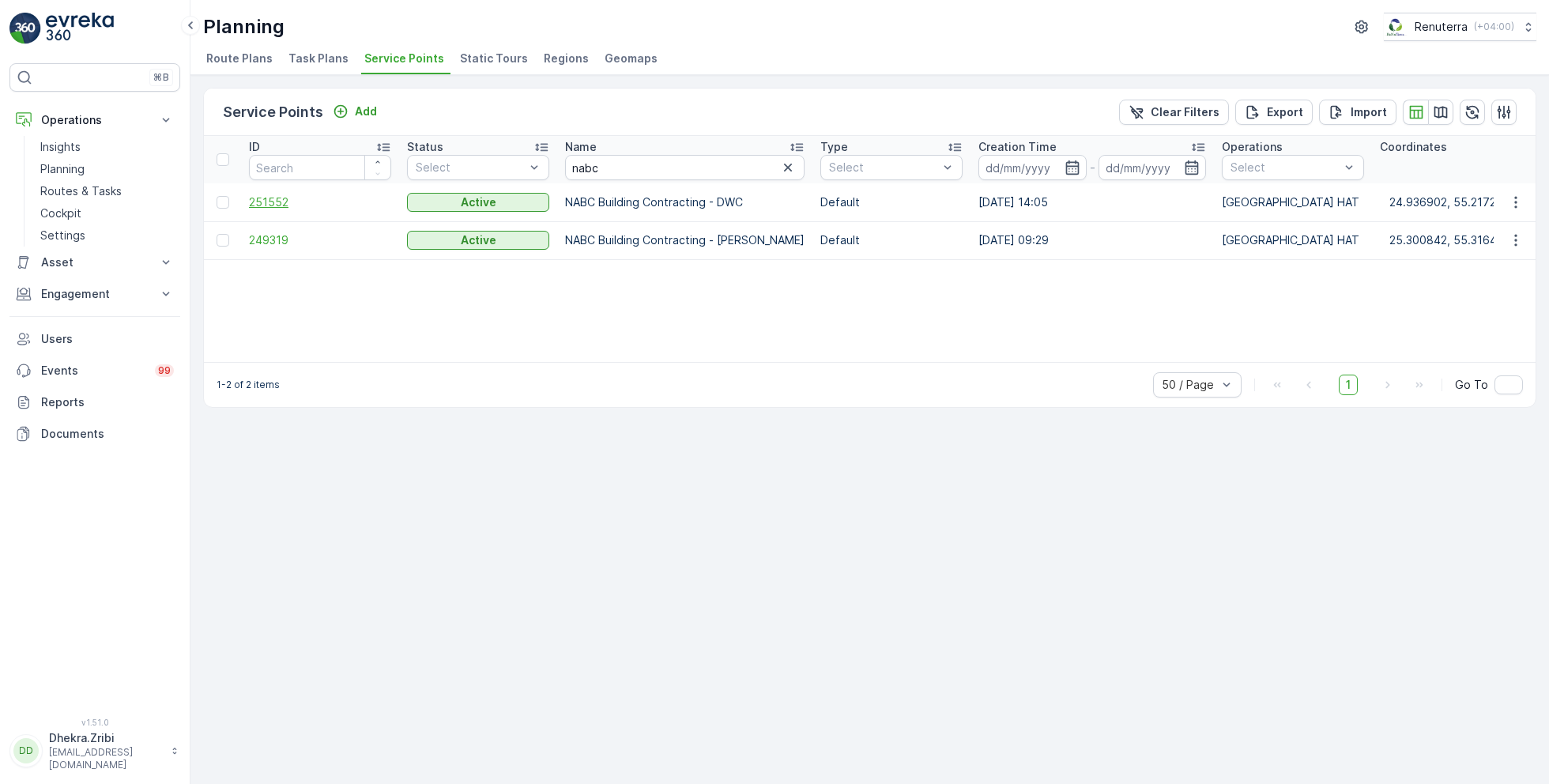
click at [274, 204] on span "251552" at bounding box center [319, 202] width 142 height 15
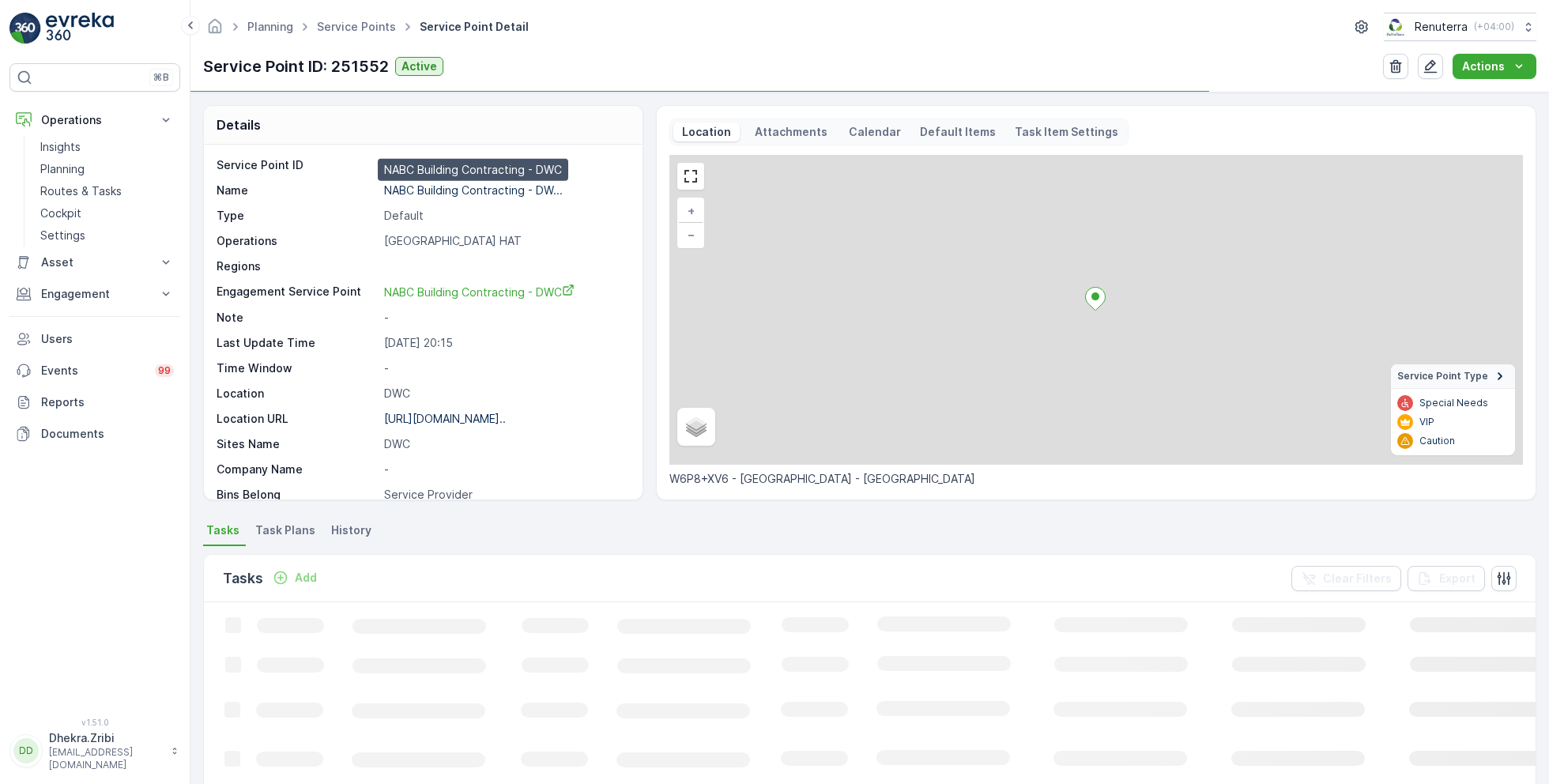
click at [483, 192] on p "NABC Building Contracting - DW..." at bounding box center [474, 190] width 179 height 14
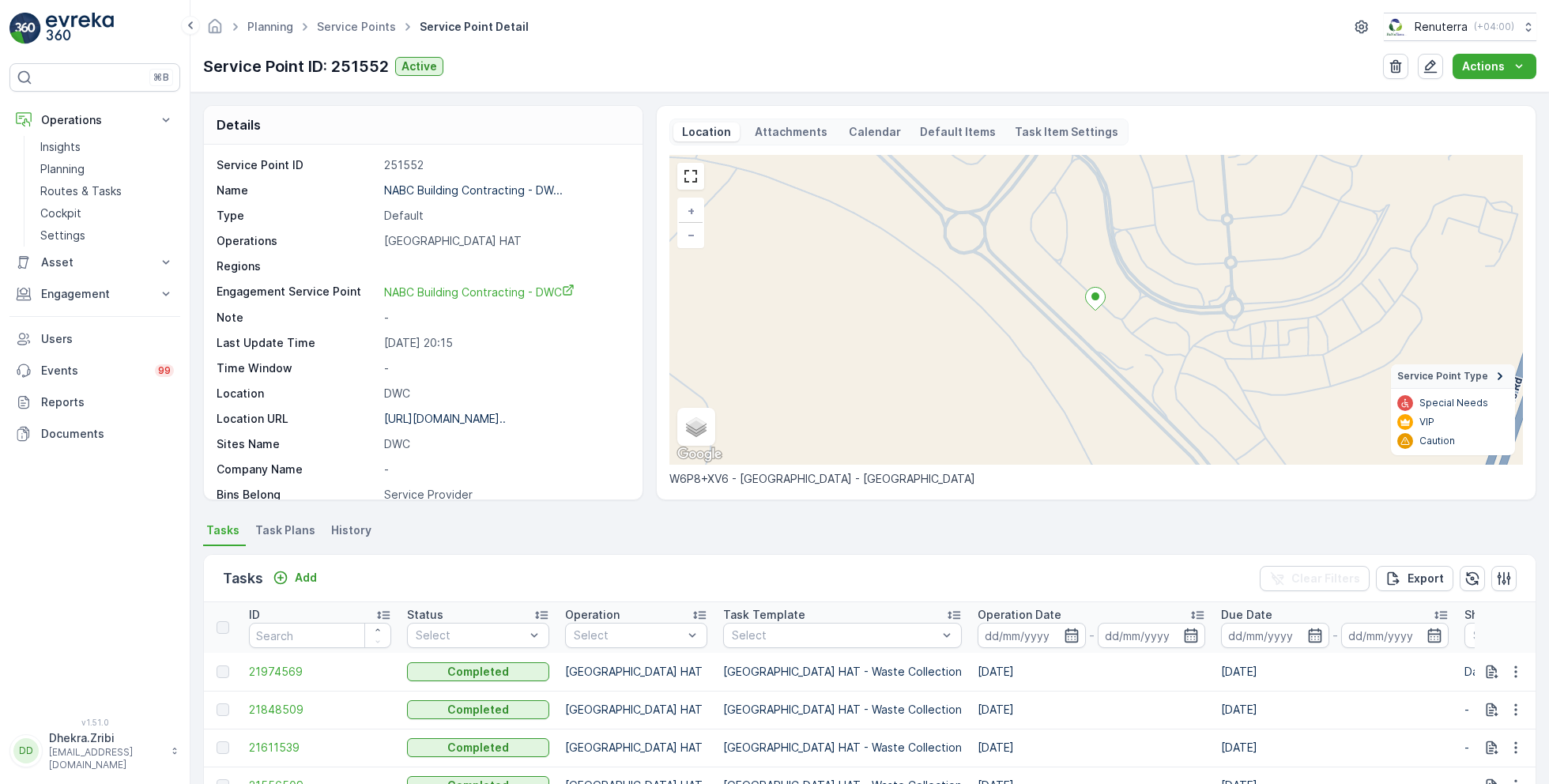
click at [336, 34] on ul "Service Points" at bounding box center [365, 26] width 103 height 23
click at [359, 34] on ul "Service Points" at bounding box center [365, 26] width 103 height 23
click at [351, 33] on span "Service Points" at bounding box center [356, 26] width 85 height 15
click at [362, 32] on link "Service Points" at bounding box center [356, 26] width 79 height 14
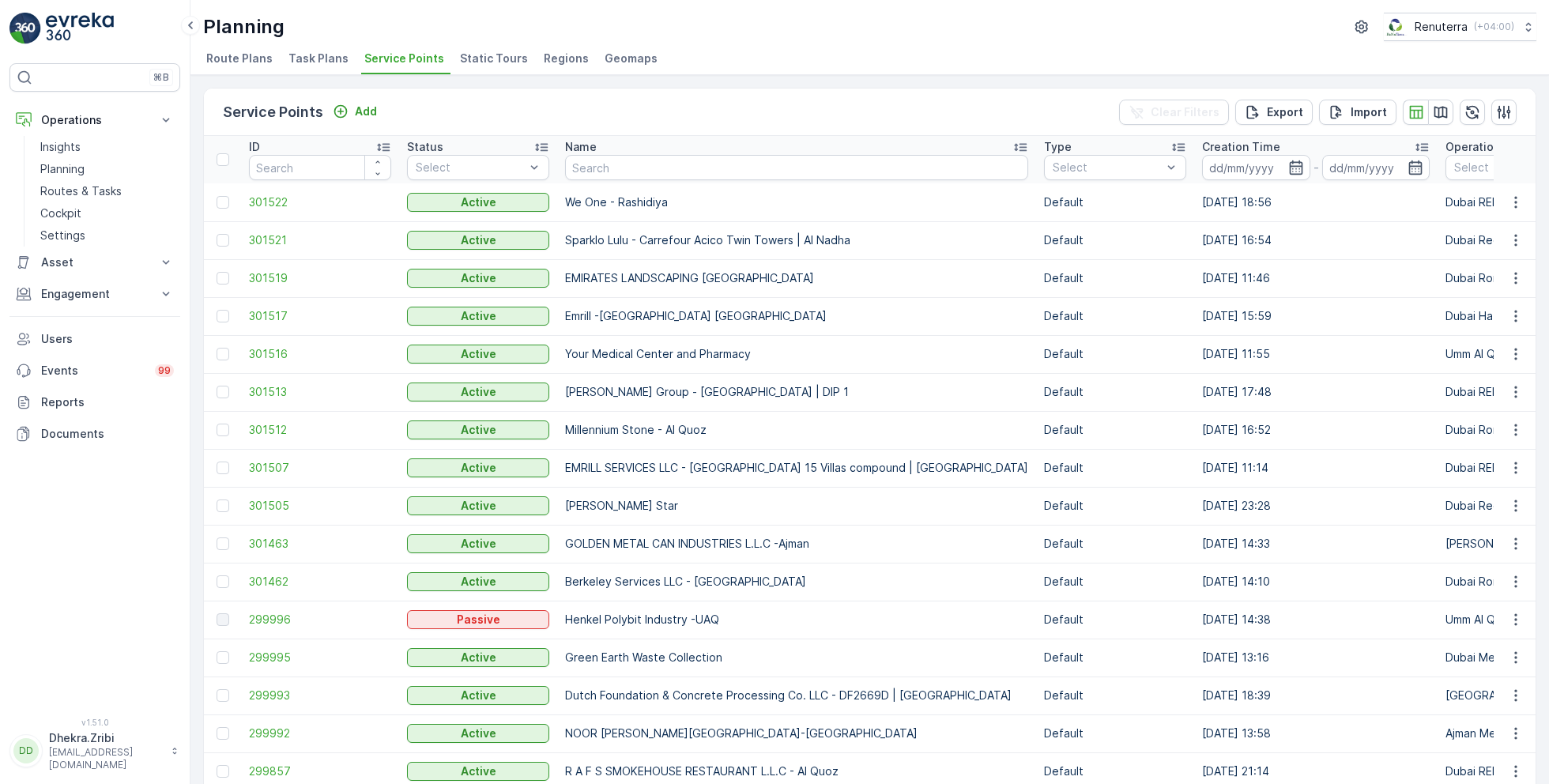
click at [626, 166] on input "text" at bounding box center [797, 167] width 463 height 25
type input "casa"
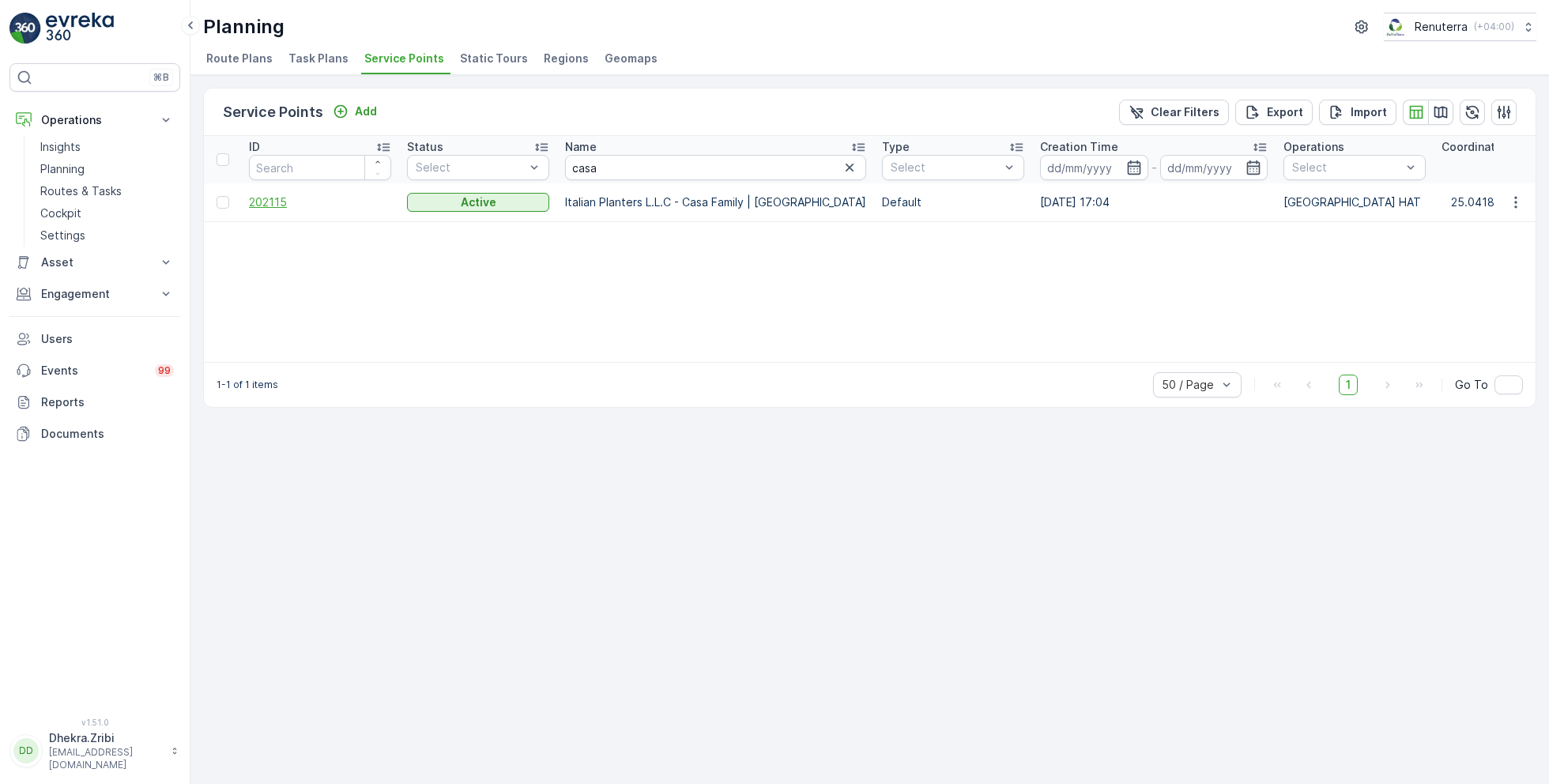
click at [265, 203] on span "202115" at bounding box center [319, 202] width 142 height 15
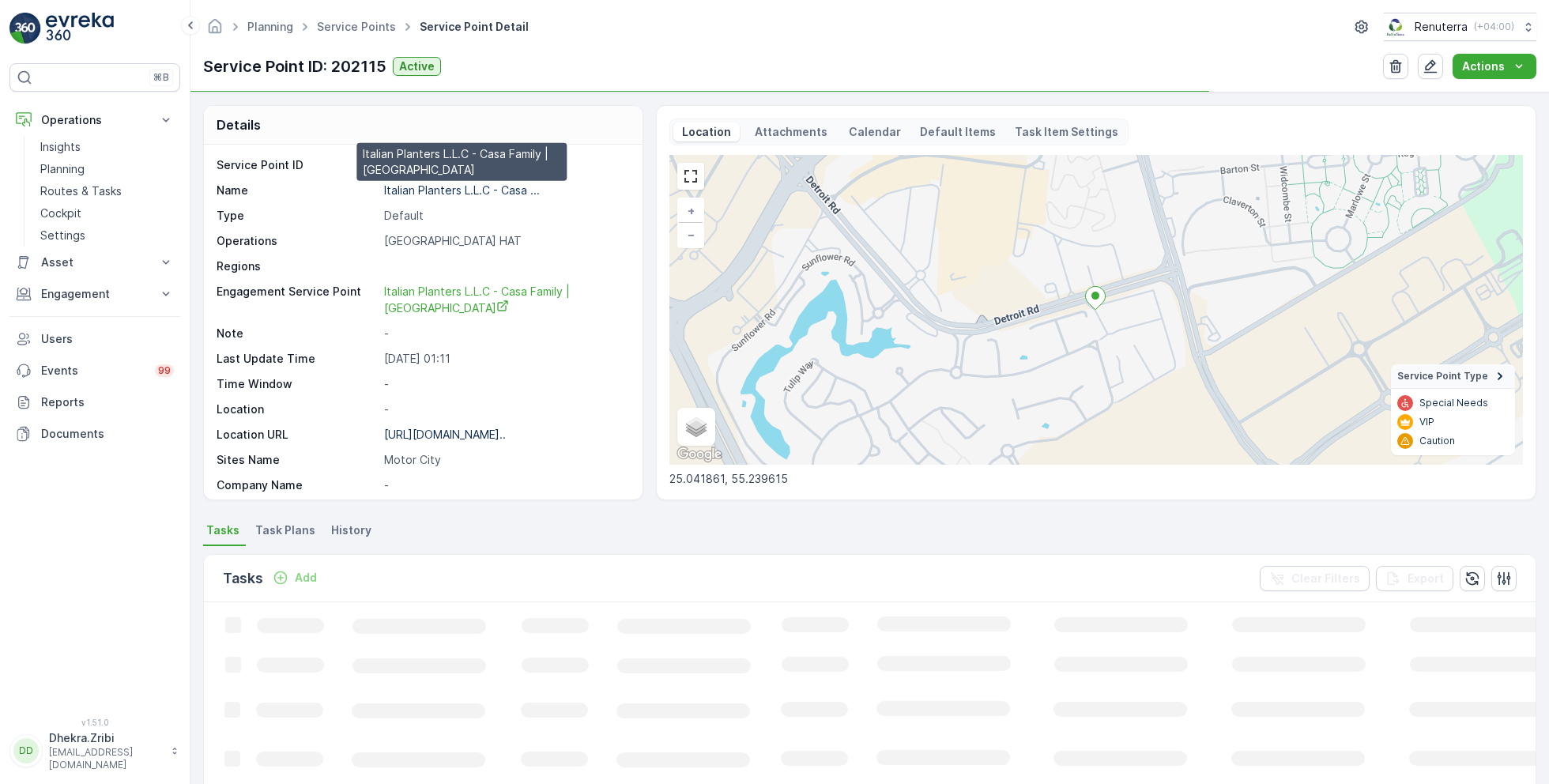
click at [439, 185] on p "Italian Planters L.L.C - Casa ..." at bounding box center [462, 190] width 156 height 14
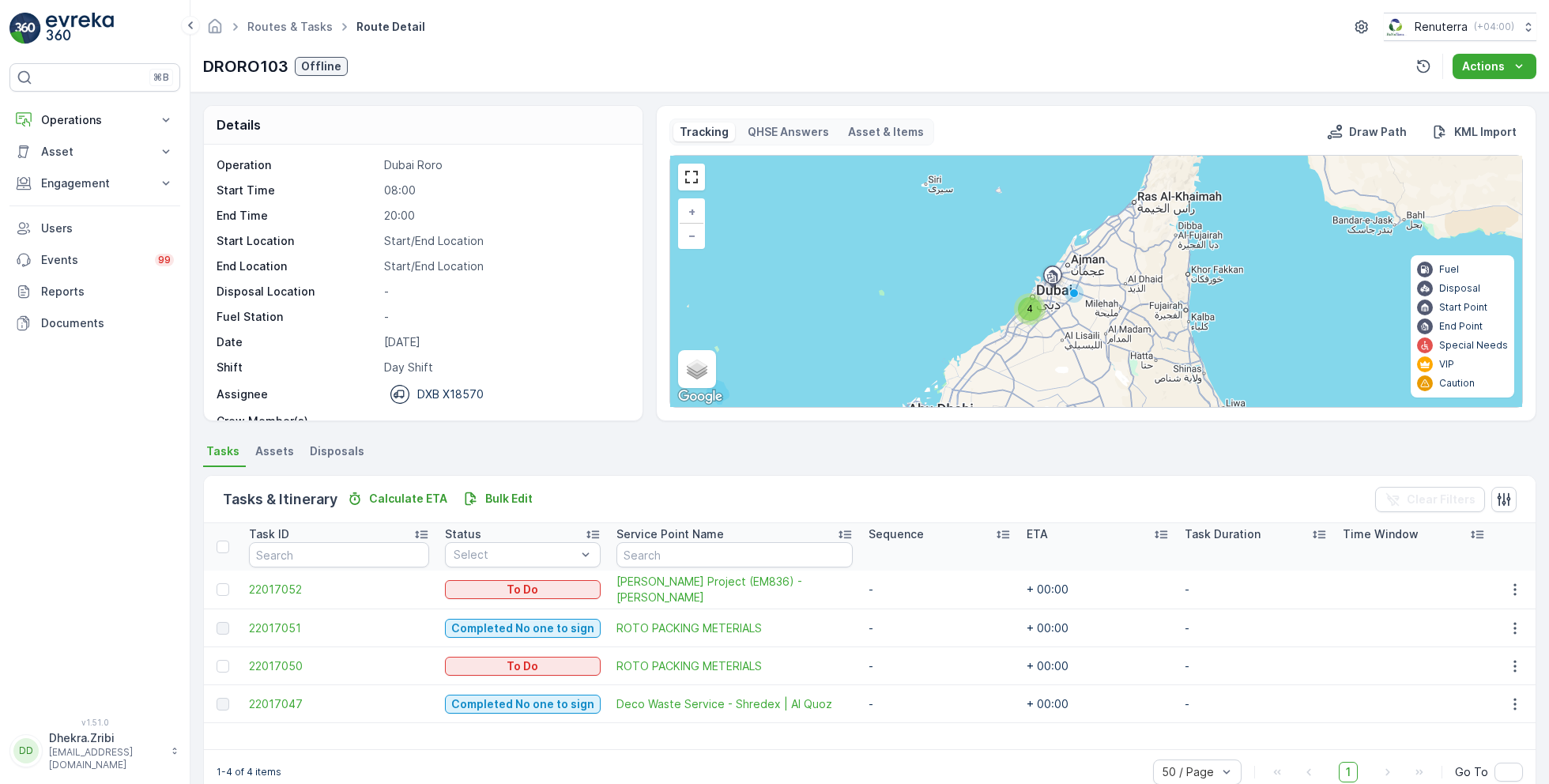
scroll to position [49, 0]
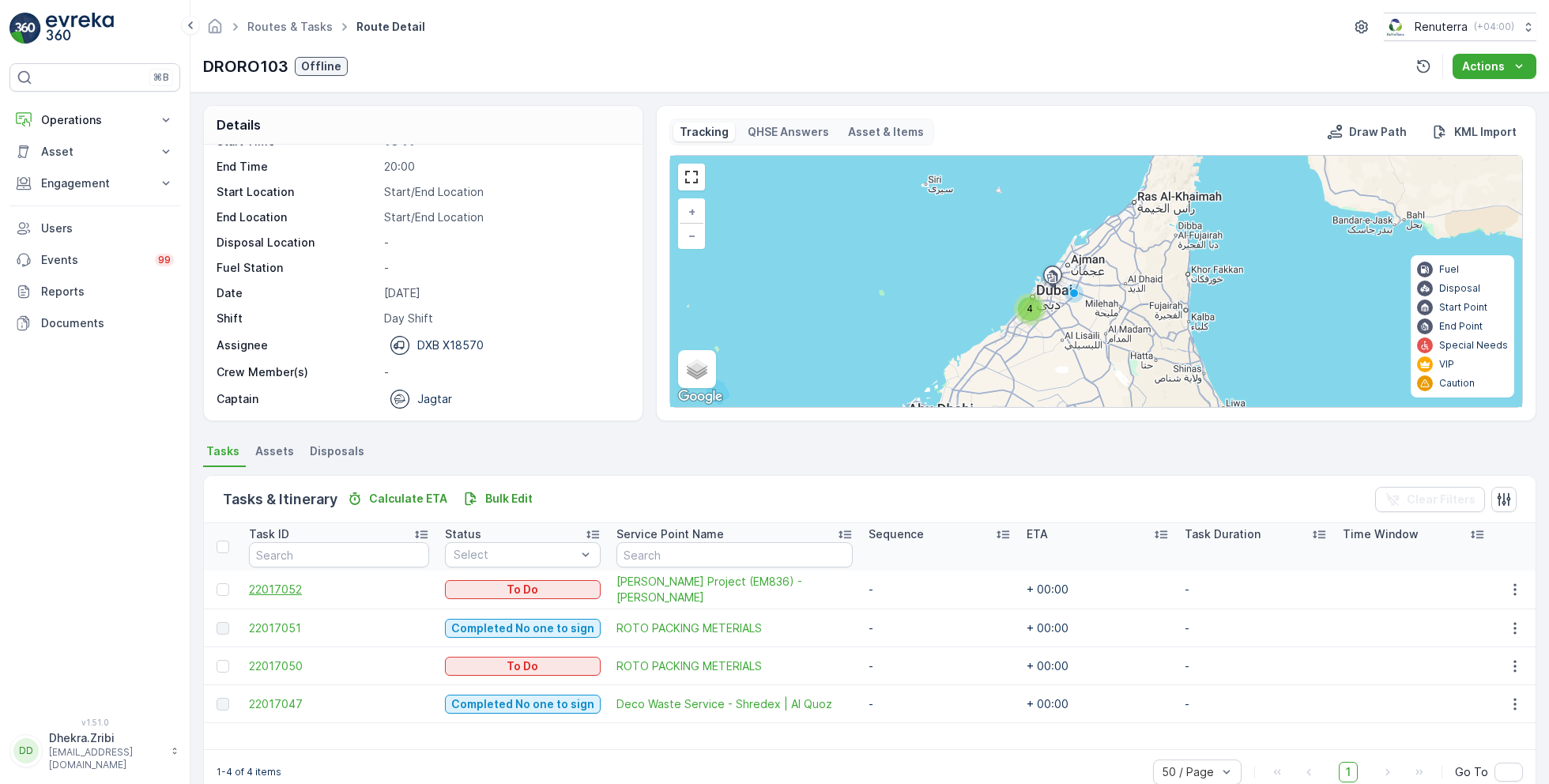
click at [280, 590] on span "22017052" at bounding box center [338, 589] width 180 height 15
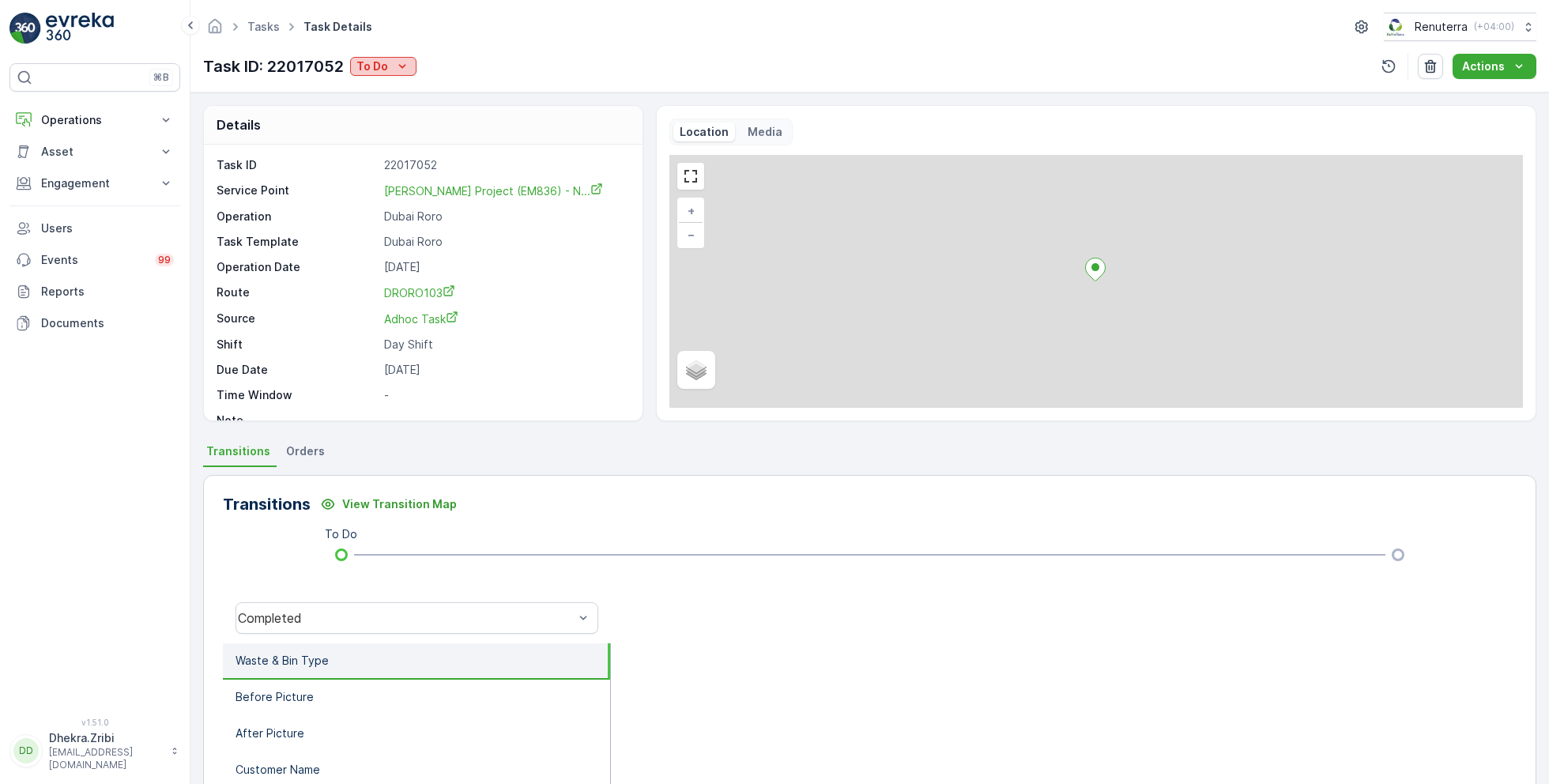
click at [400, 66] on icon "To Do" at bounding box center [401, 66] width 15 height 15
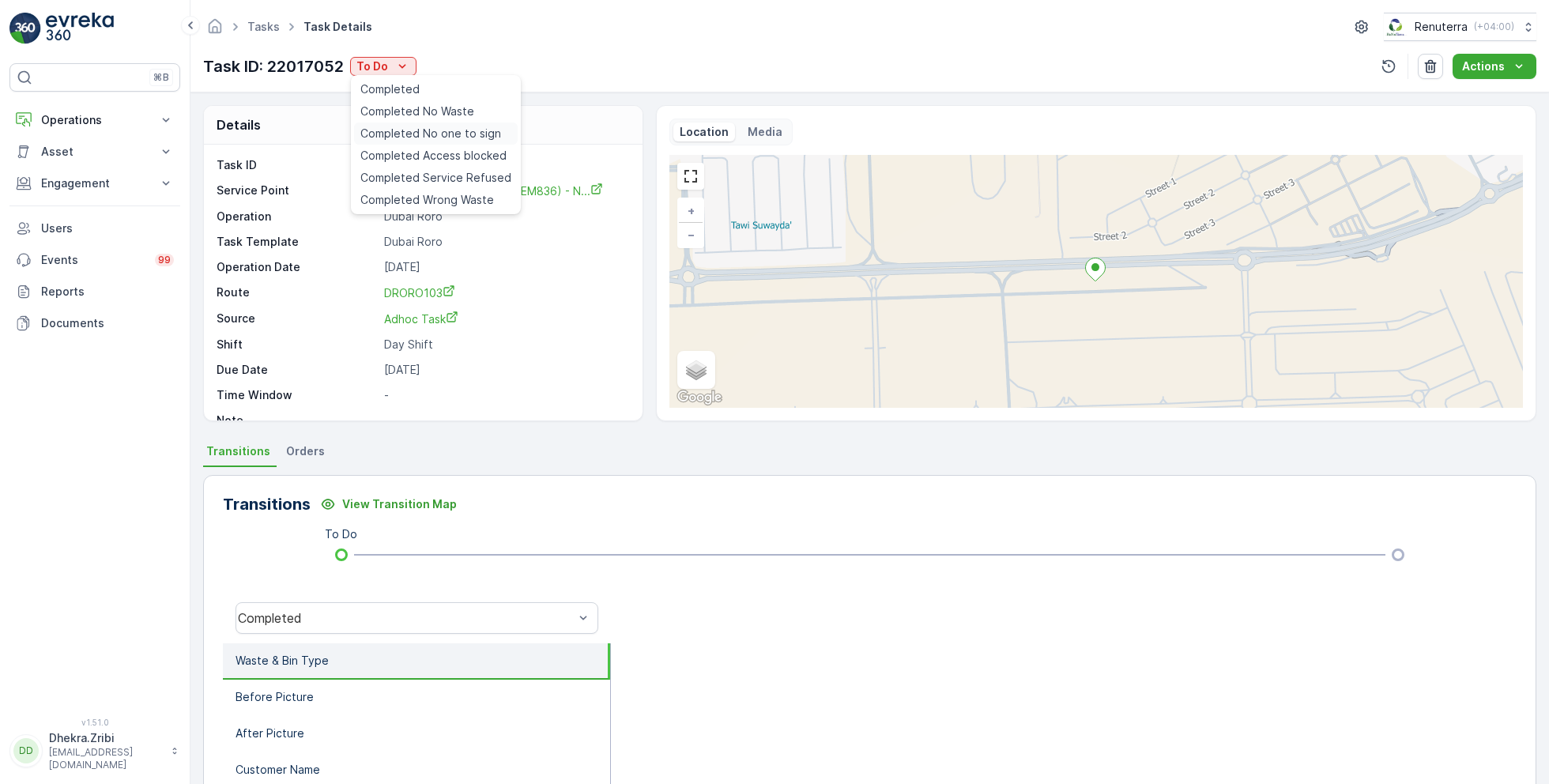
click at [452, 132] on span "Completed No one to sign" at bounding box center [431, 133] width 141 height 15
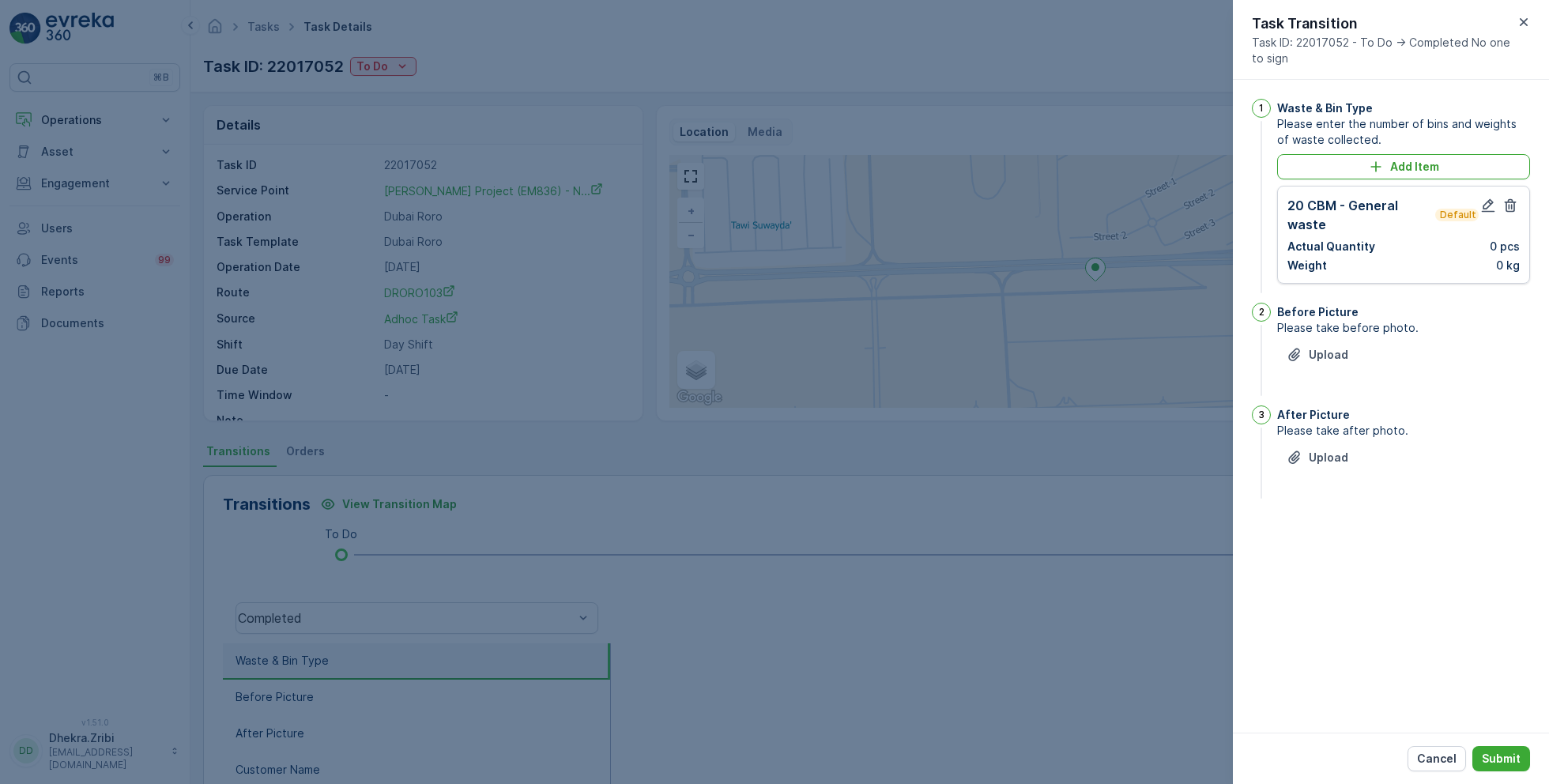
click at [883, 514] on div at bounding box center [774, 392] width 1549 height 784
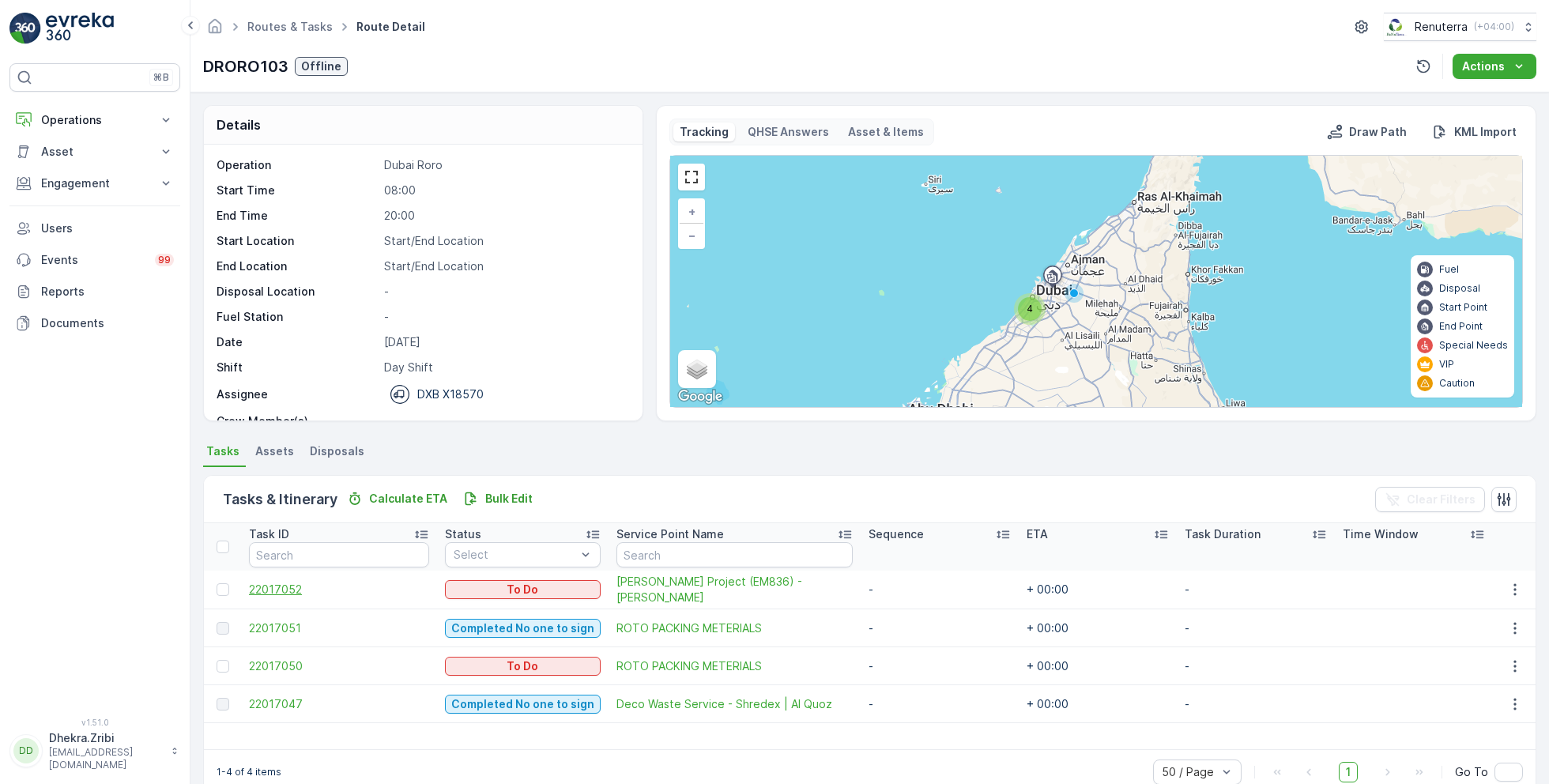
click at [283, 586] on span "22017052" at bounding box center [338, 589] width 180 height 15
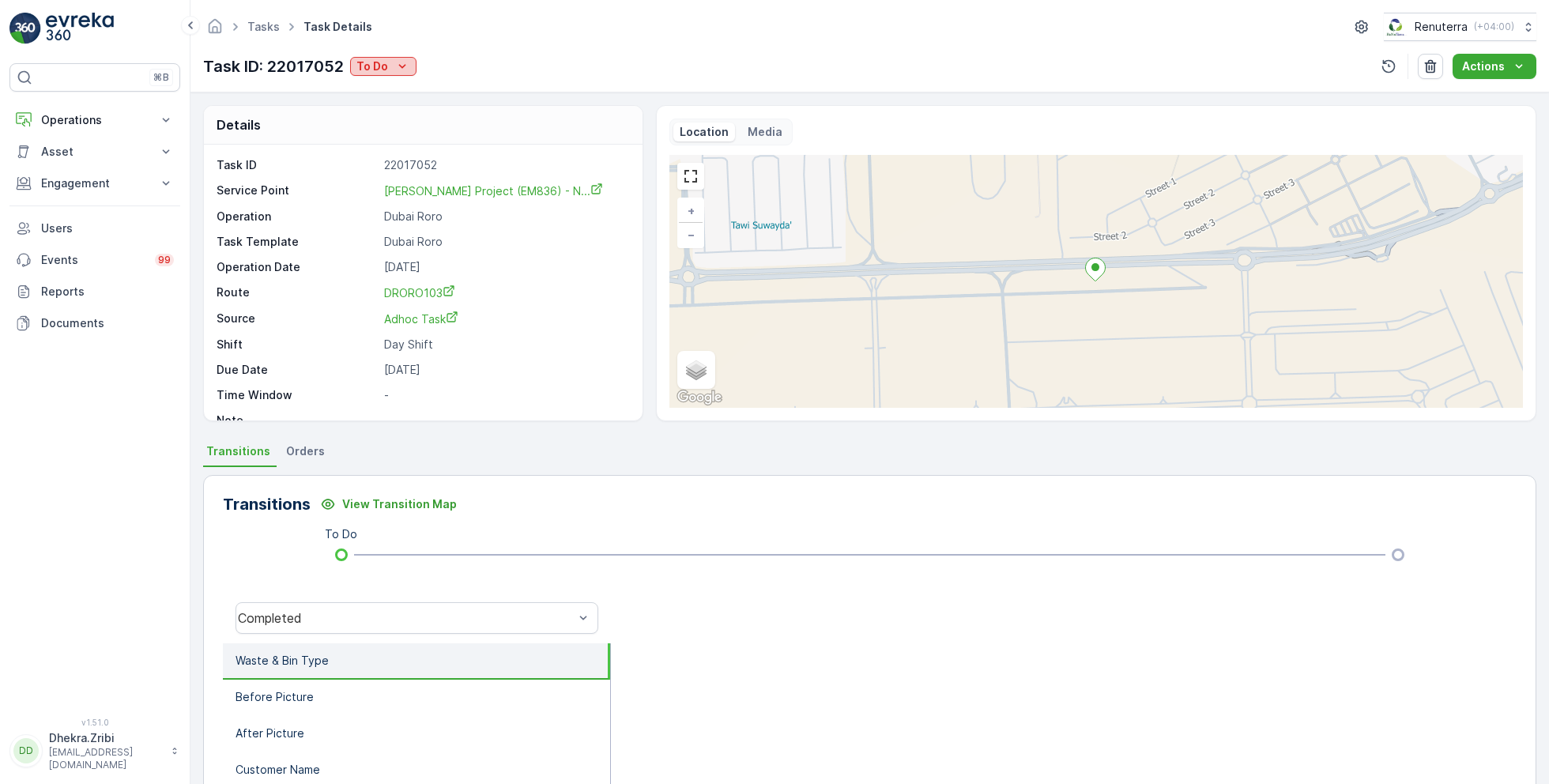
click at [395, 63] on icon "To Do" at bounding box center [401, 66] width 15 height 15
click at [458, 131] on span "Completed No one to sign" at bounding box center [431, 133] width 141 height 15
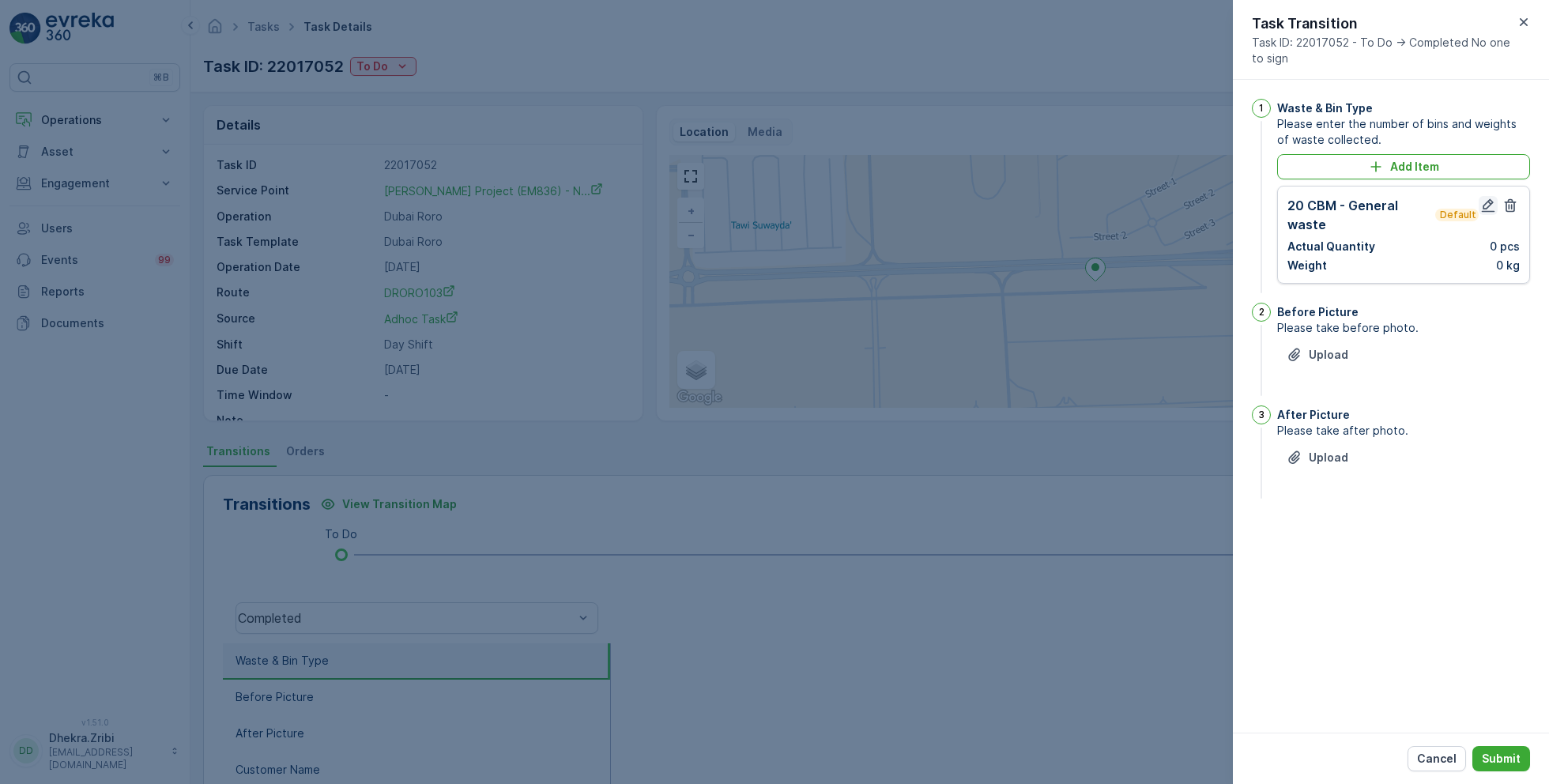
click at [1486, 205] on icon "button" at bounding box center [1488, 205] width 15 height 15
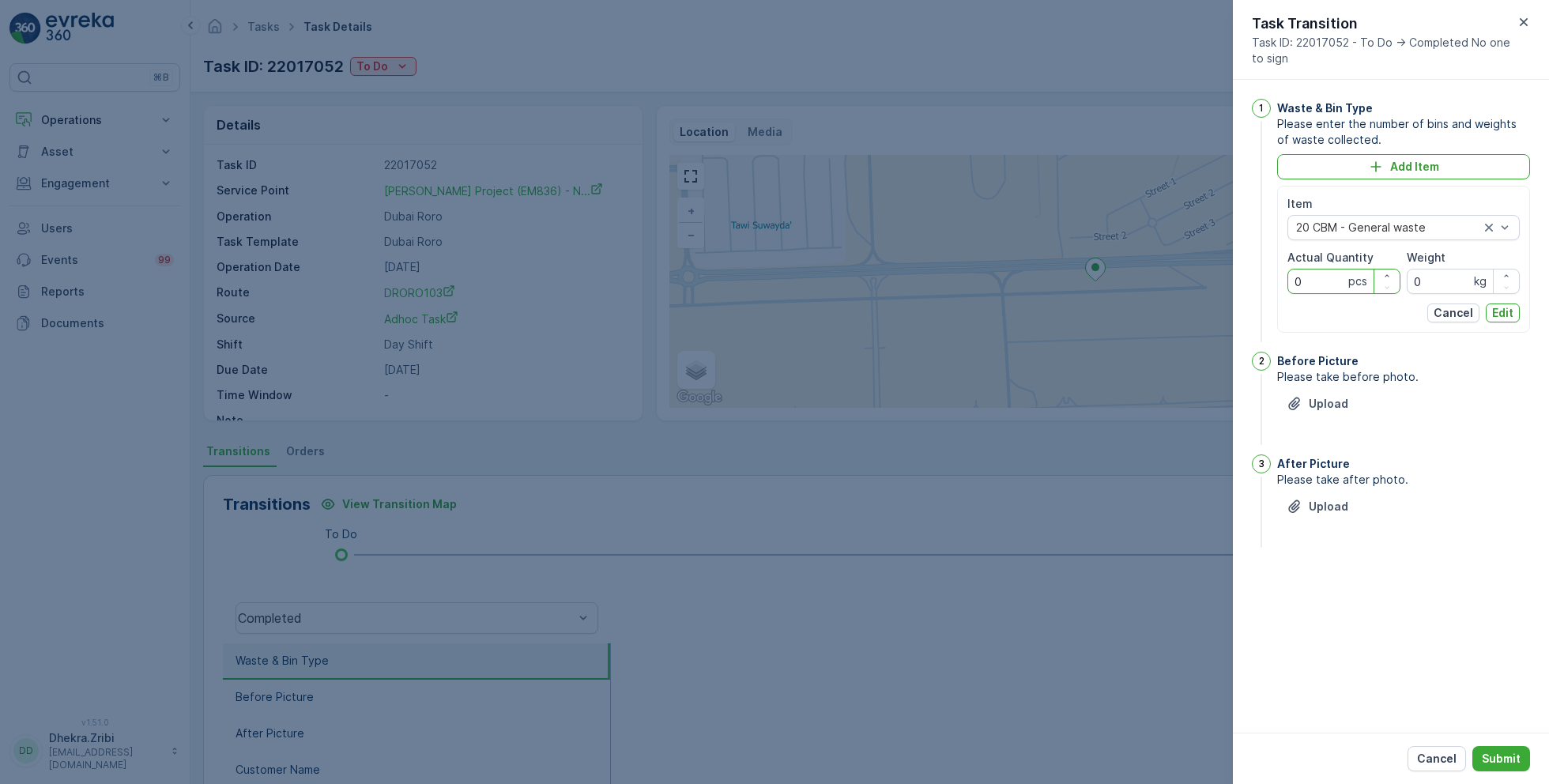
drag, startPoint x: 1316, startPoint y: 287, endPoint x: 1263, endPoint y: 286, distance: 53.0
click at [1263, 286] on div "1 Waste & Bin Type Please enter the number of bins and weights of waste collect…" at bounding box center [1392, 222] width 279 height 247
type Quantity "1"
click at [1506, 313] on p "Edit" at bounding box center [1503, 312] width 22 height 15
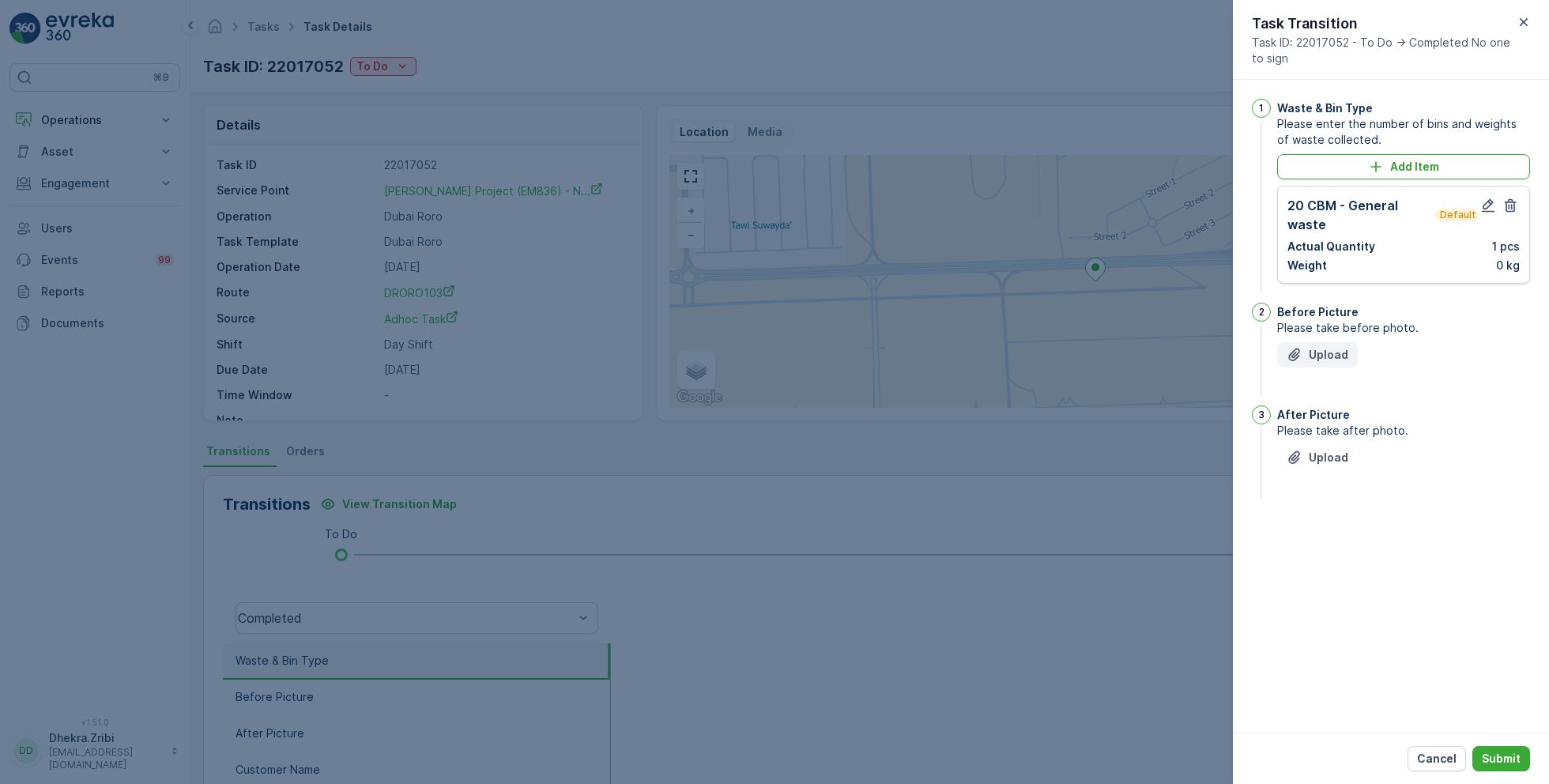
click at [1325, 350] on p "Upload" at bounding box center [1329, 354] width 40 height 15
click at [1314, 532] on p "Upload" at bounding box center [1329, 536] width 40 height 15
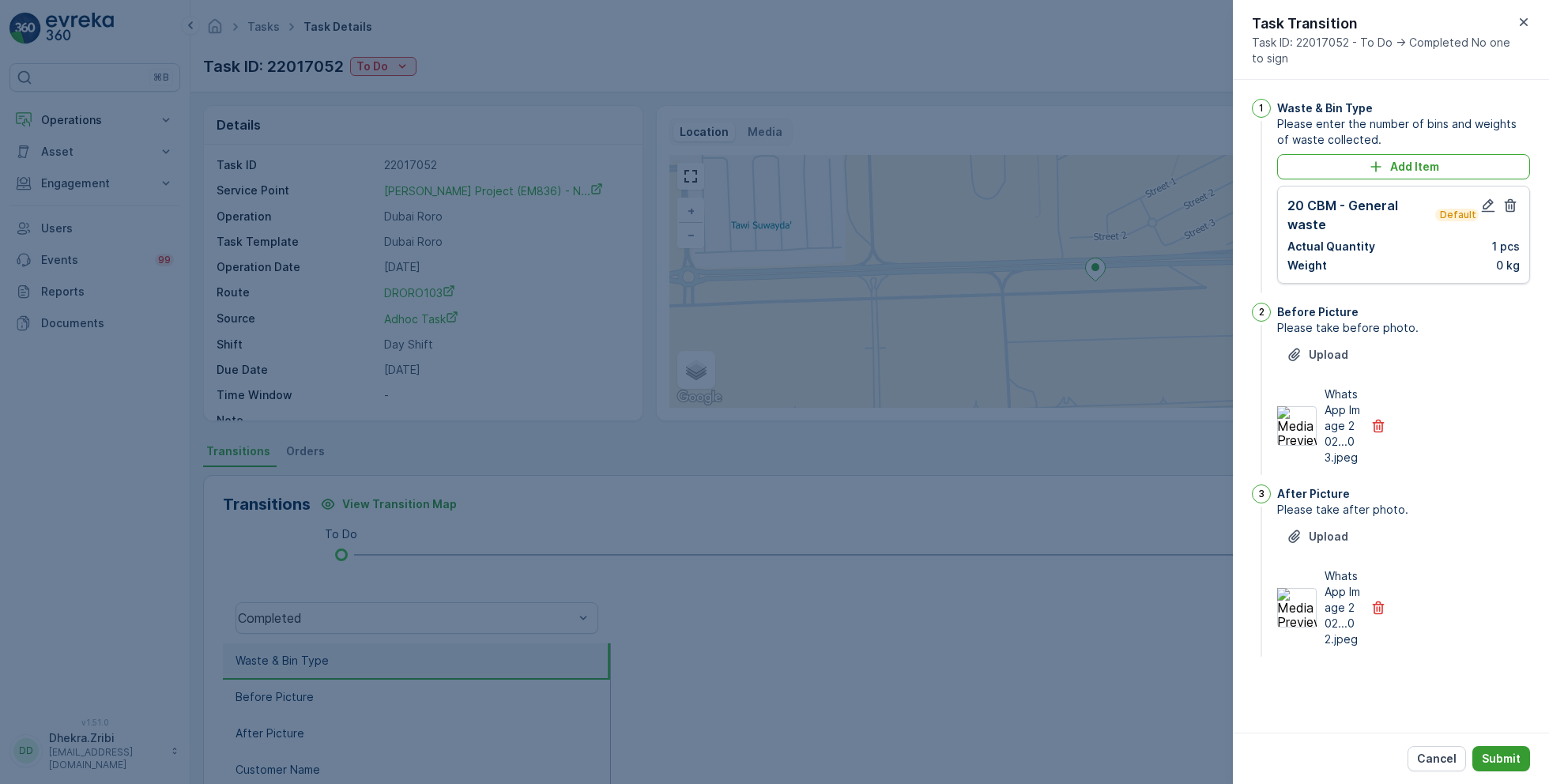
click at [1499, 758] on p "Submit" at bounding box center [1501, 758] width 39 height 15
